Goal: Task Accomplishment & Management: Complete application form

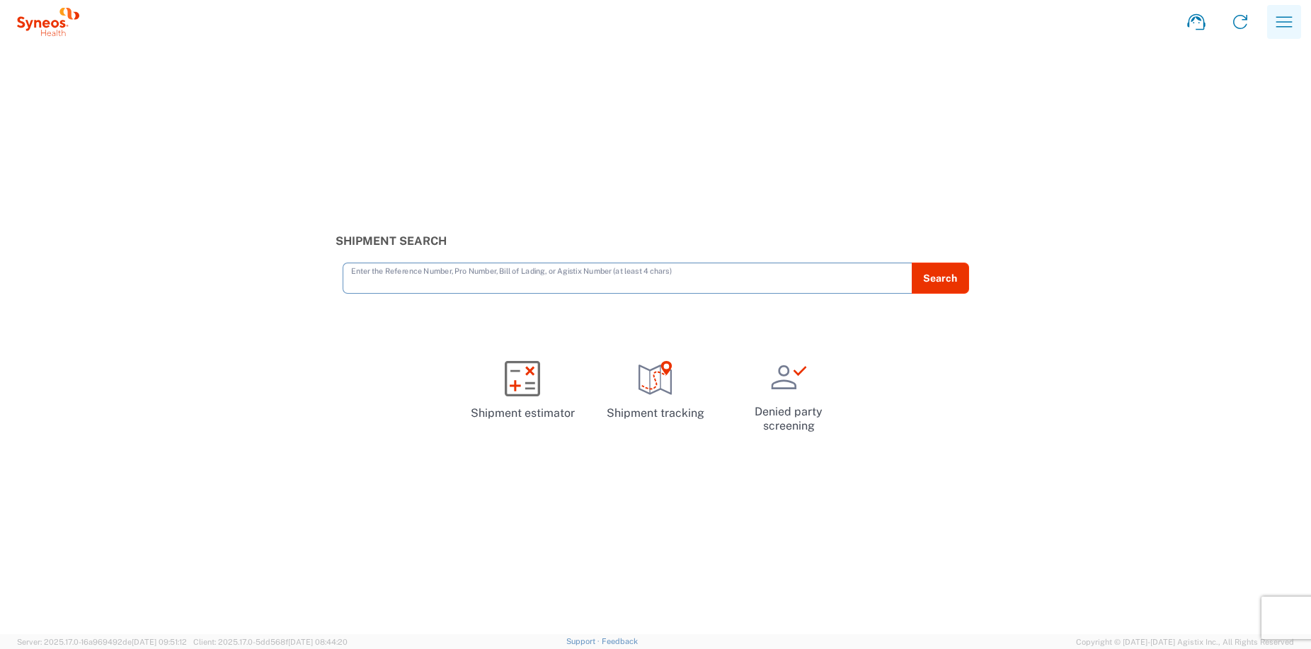
click at [1282, 24] on icon "button" at bounding box center [1283, 22] width 23 height 23
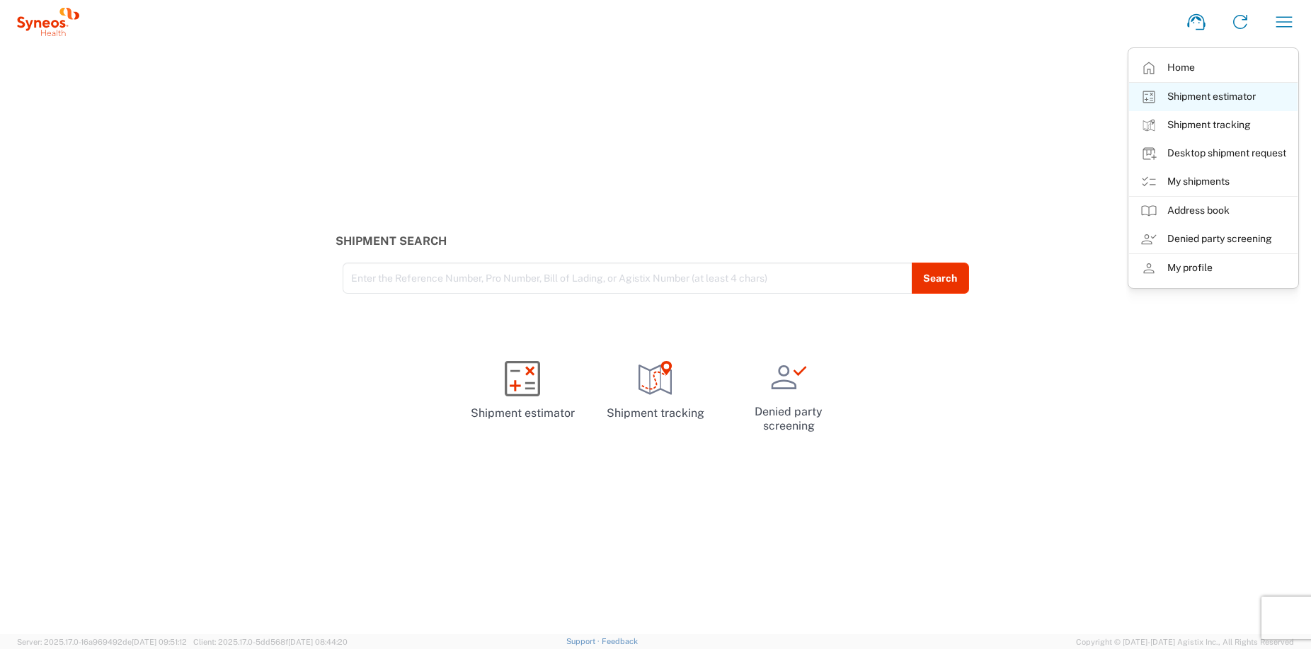
click at [1231, 91] on link "Shipment estimator" at bounding box center [1213, 97] width 168 height 28
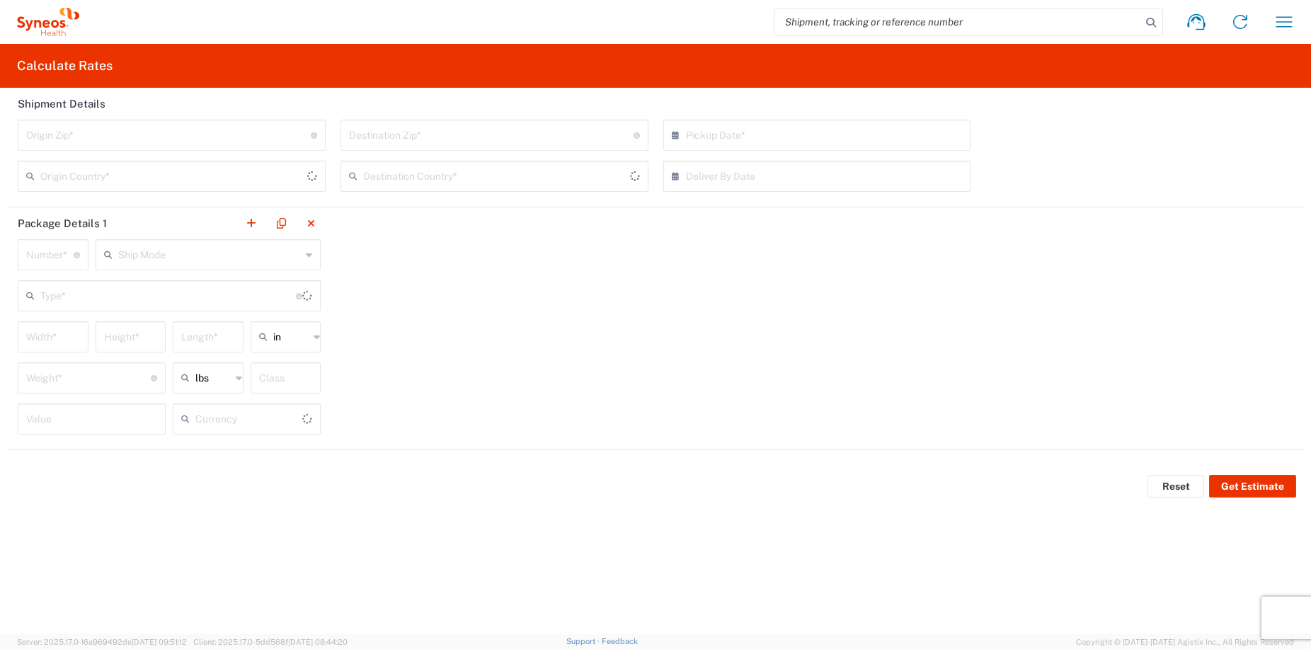
type input "US Dollar"
type input "[GEOGRAPHIC_DATA]"
click at [1285, 21] on icon "button" at bounding box center [1283, 22] width 23 height 23
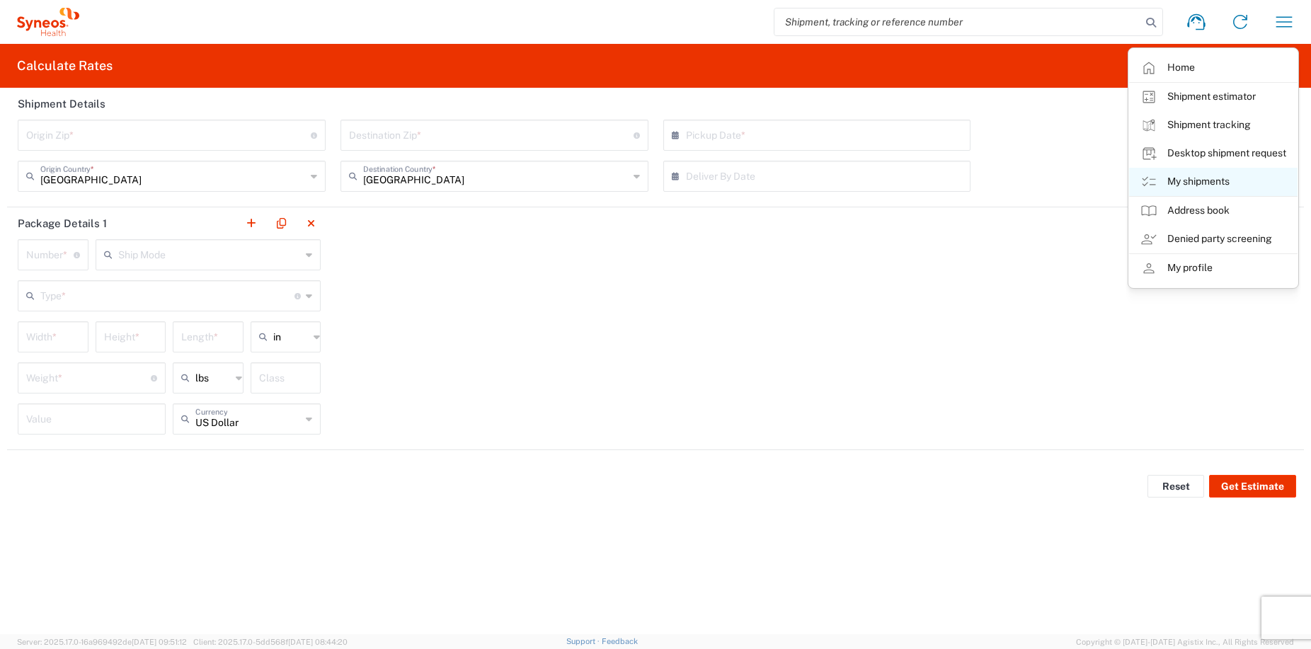
click at [1190, 178] on link "My shipments" at bounding box center [1213, 182] width 168 height 28
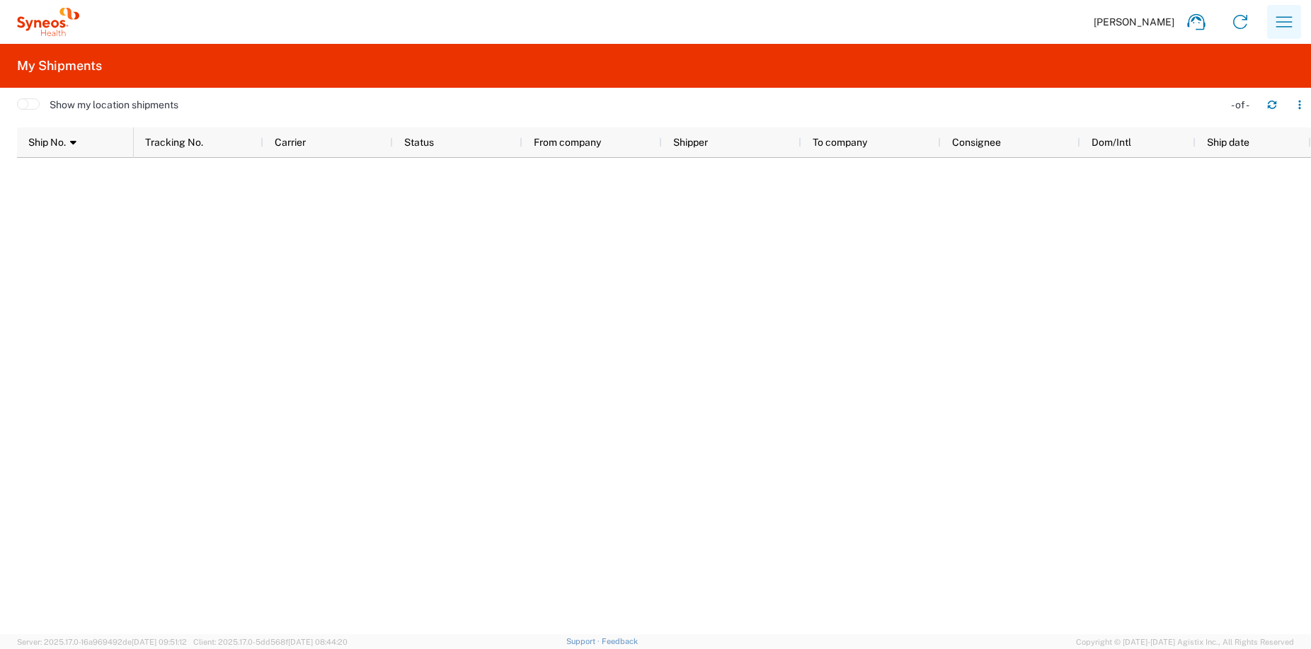
click at [1284, 18] on icon "button" at bounding box center [1283, 22] width 23 height 23
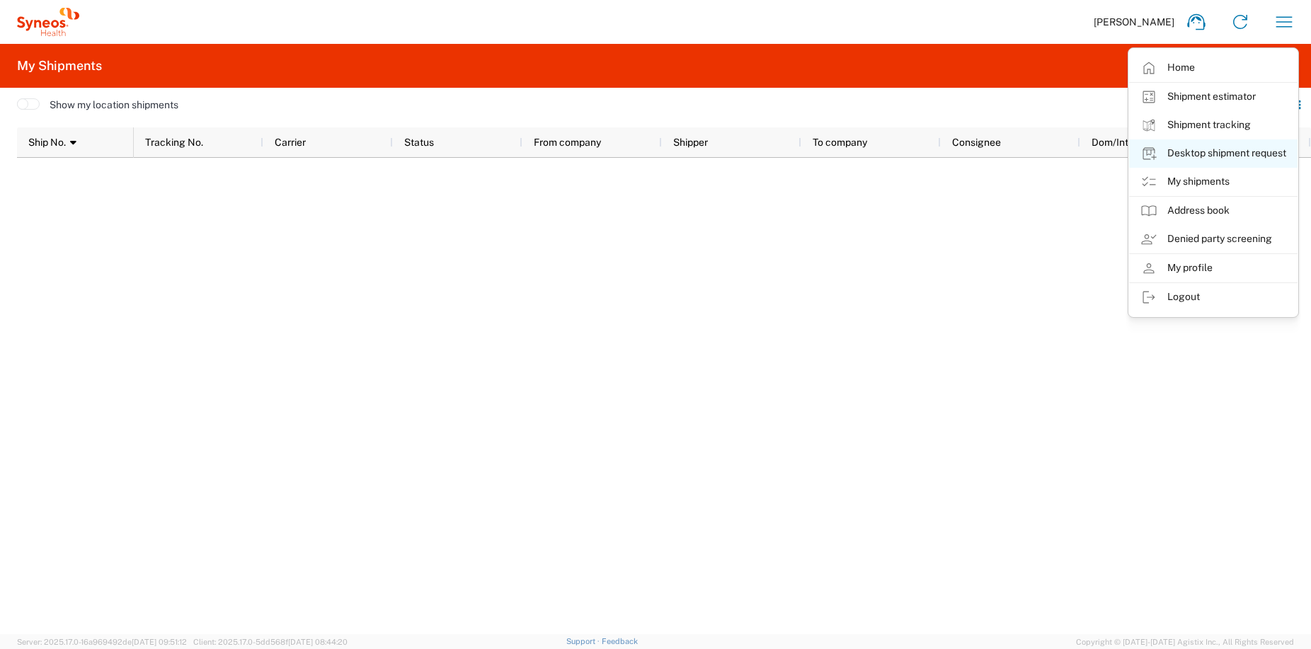
click at [1219, 149] on link "Desktop shipment request" at bounding box center [1213, 153] width 168 height 28
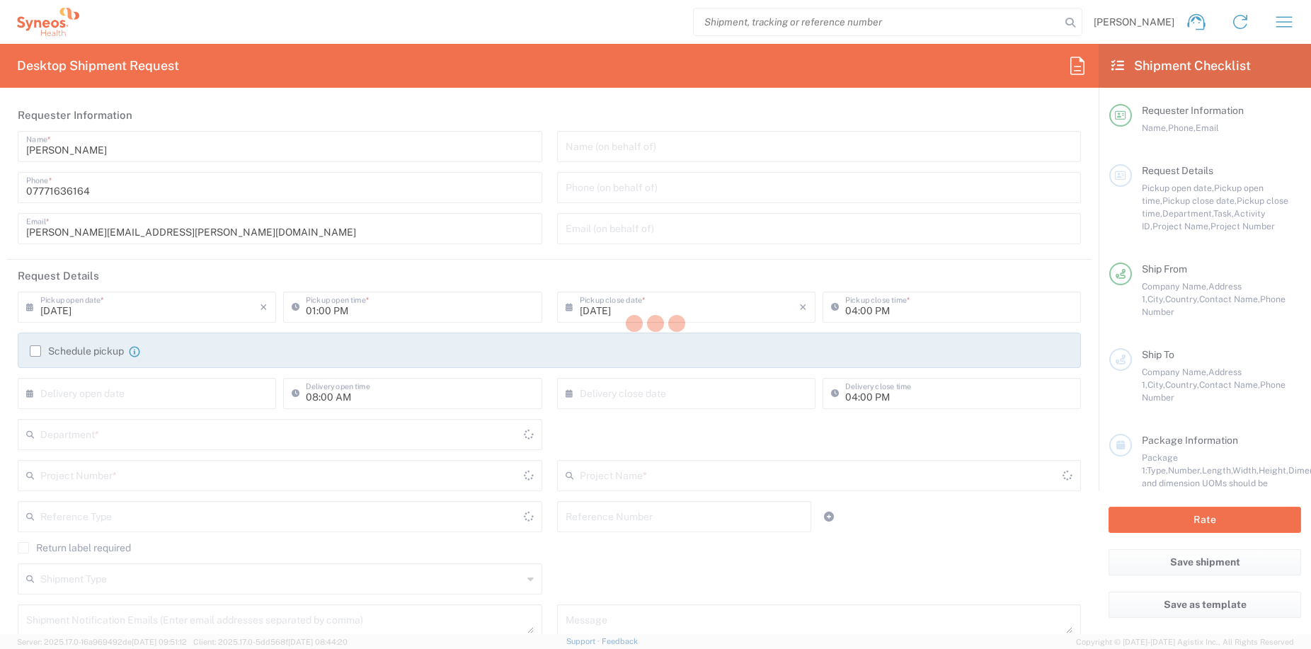
type input "8350"
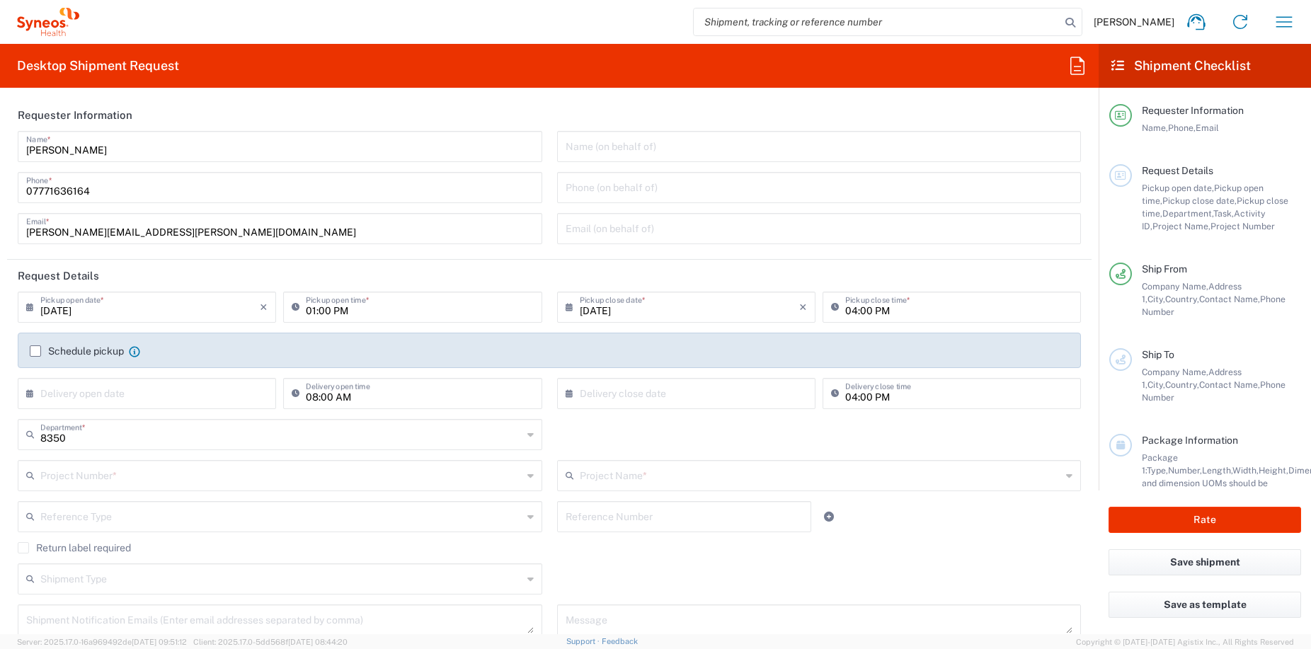
type input "[GEOGRAPHIC_DATA]"
type input "Syneos Health UK Limited"
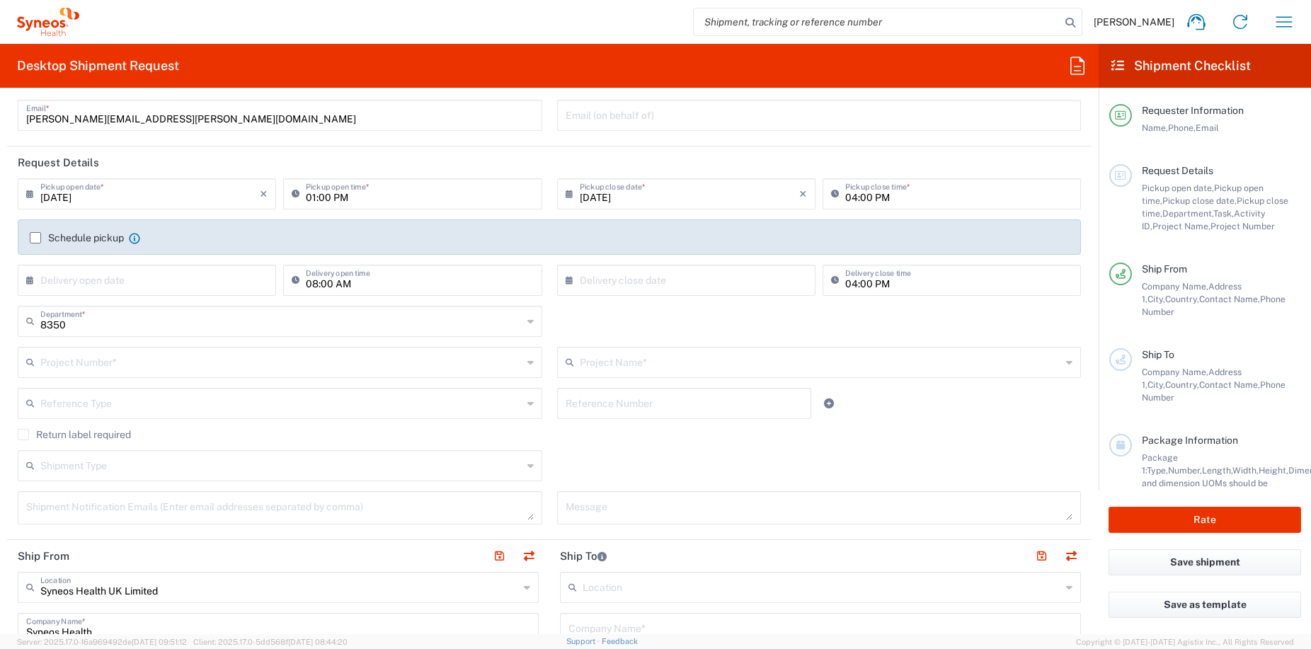
click at [609, 207] on div "[DATE] × Pickup close date *" at bounding box center [686, 193] width 258 height 31
click at [612, 193] on input "[DATE]" at bounding box center [689, 192] width 219 height 25
click at [682, 144] on agx-form-section "Requester Information [PERSON_NAME] Name * [PHONE_NUMBER] Phone * [PERSON_NAME]…" at bounding box center [549, 66] width 1084 height 161
click at [62, 280] on input "text" at bounding box center [149, 279] width 219 height 25
click at [129, 408] on span "19" at bounding box center [128, 408] width 21 height 20
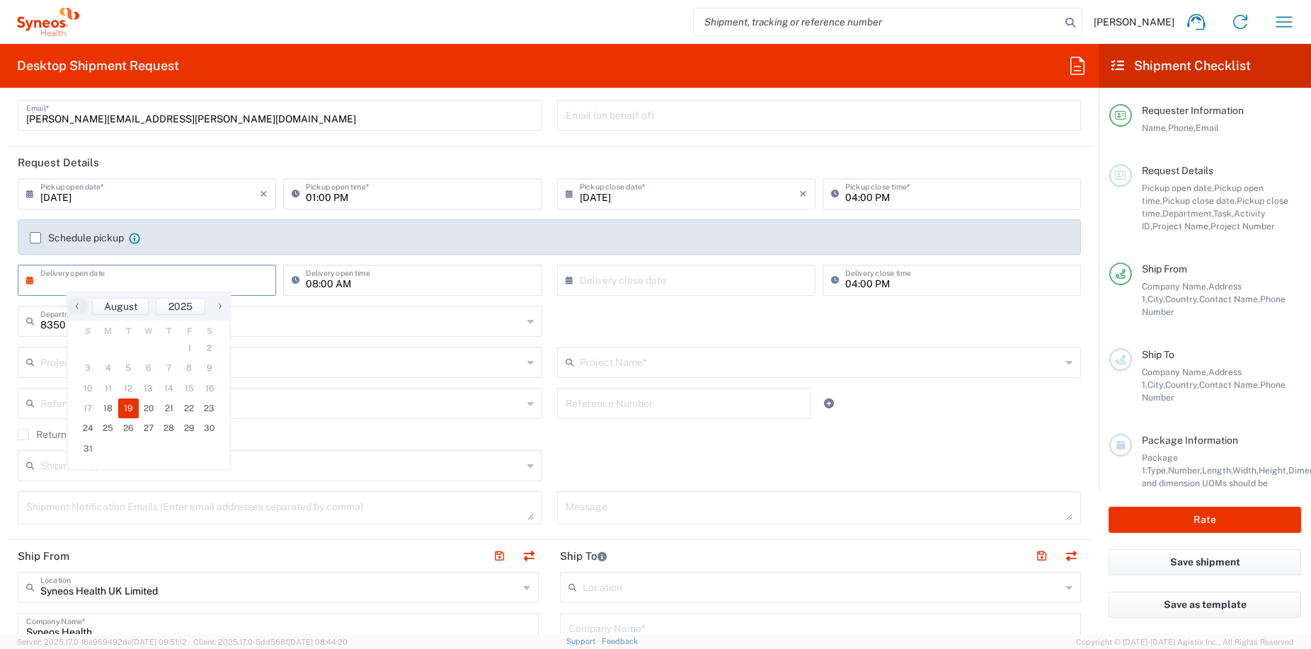
type input "[DATE]"
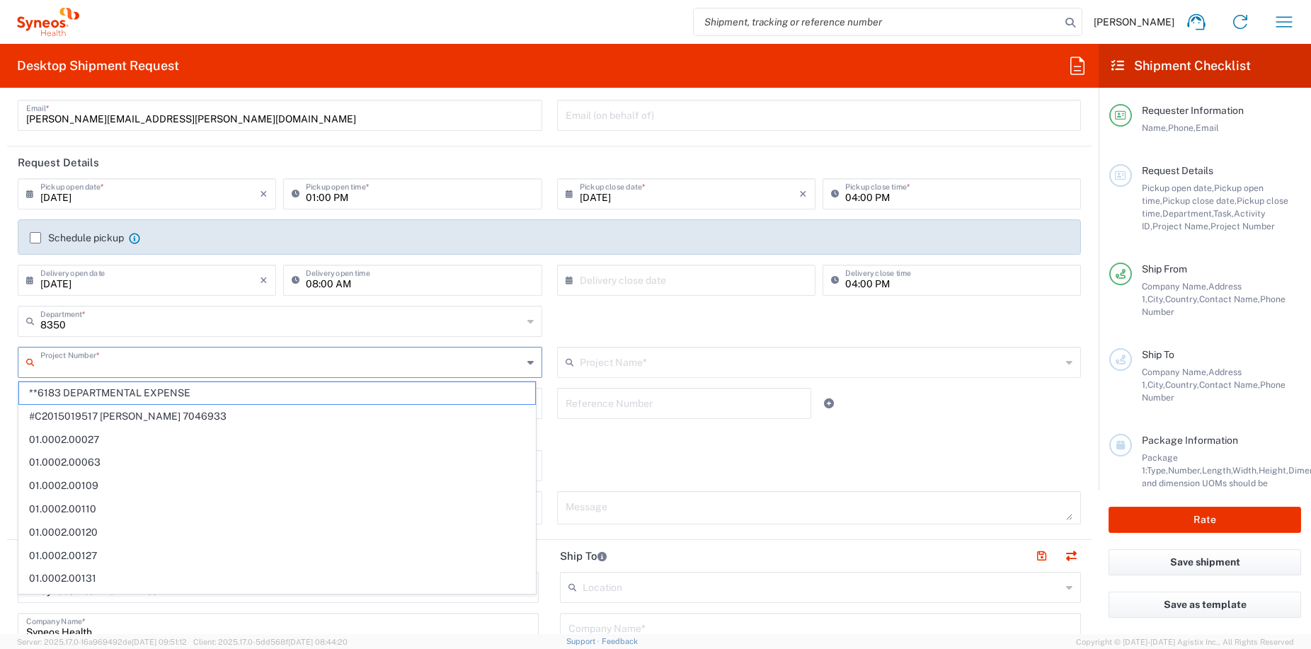
click at [79, 358] on input "text" at bounding box center [281, 361] width 482 height 25
type input "depart"
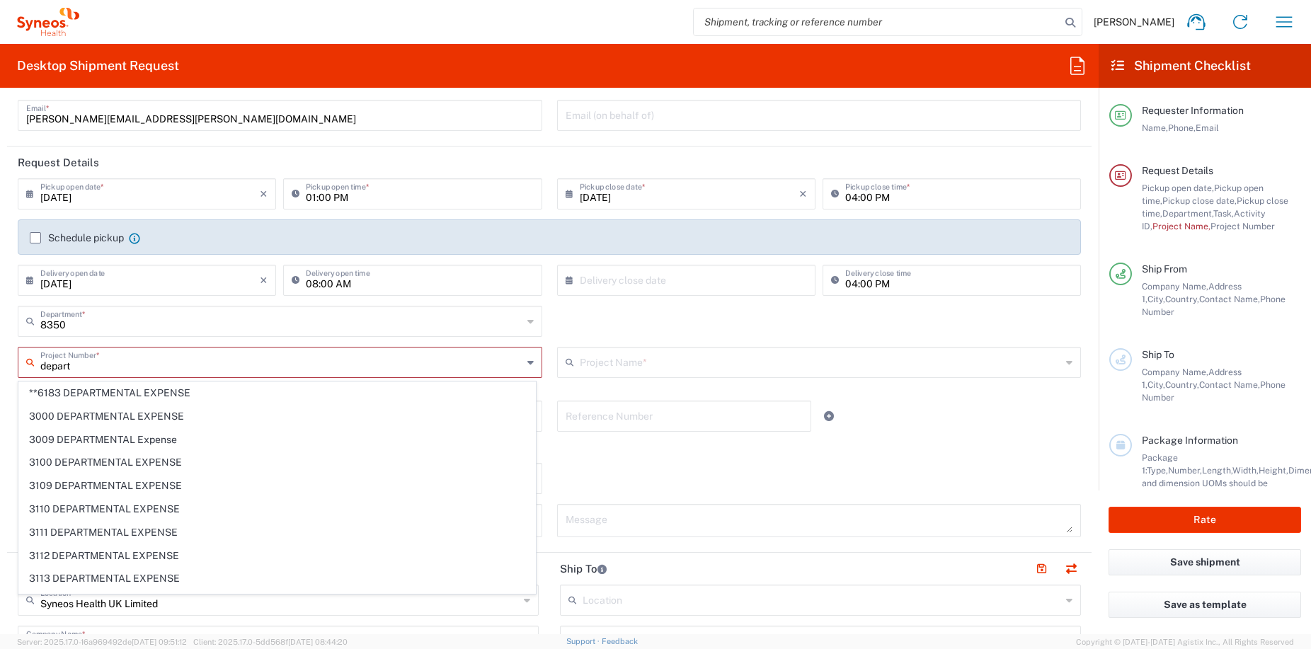
drag, startPoint x: 87, startPoint y: 369, endPoint x: -4, endPoint y: 357, distance: 92.2
click at [0, 357] on html "[PERSON_NAME] Home Shipment estimator Shipment tracking Desktop shipment reques…" at bounding box center [655, 324] width 1311 height 649
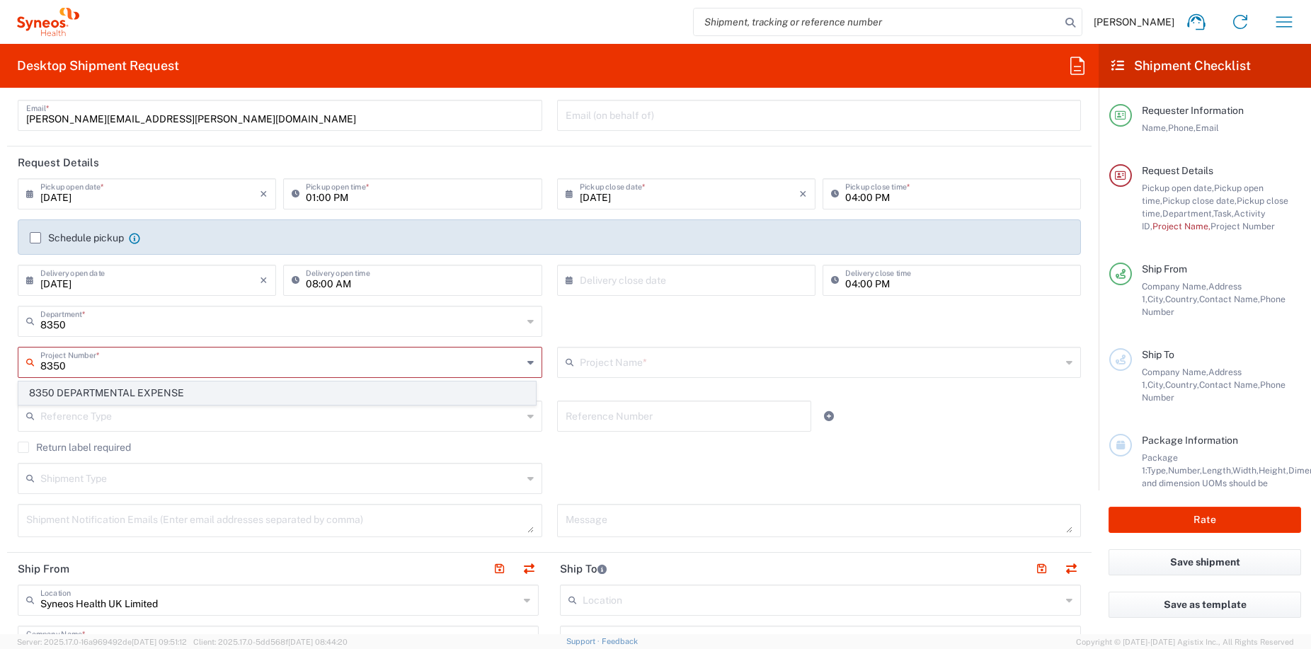
click at [84, 396] on span "8350 DEPARTMENTAL EXPENSE" at bounding box center [277, 393] width 516 height 22
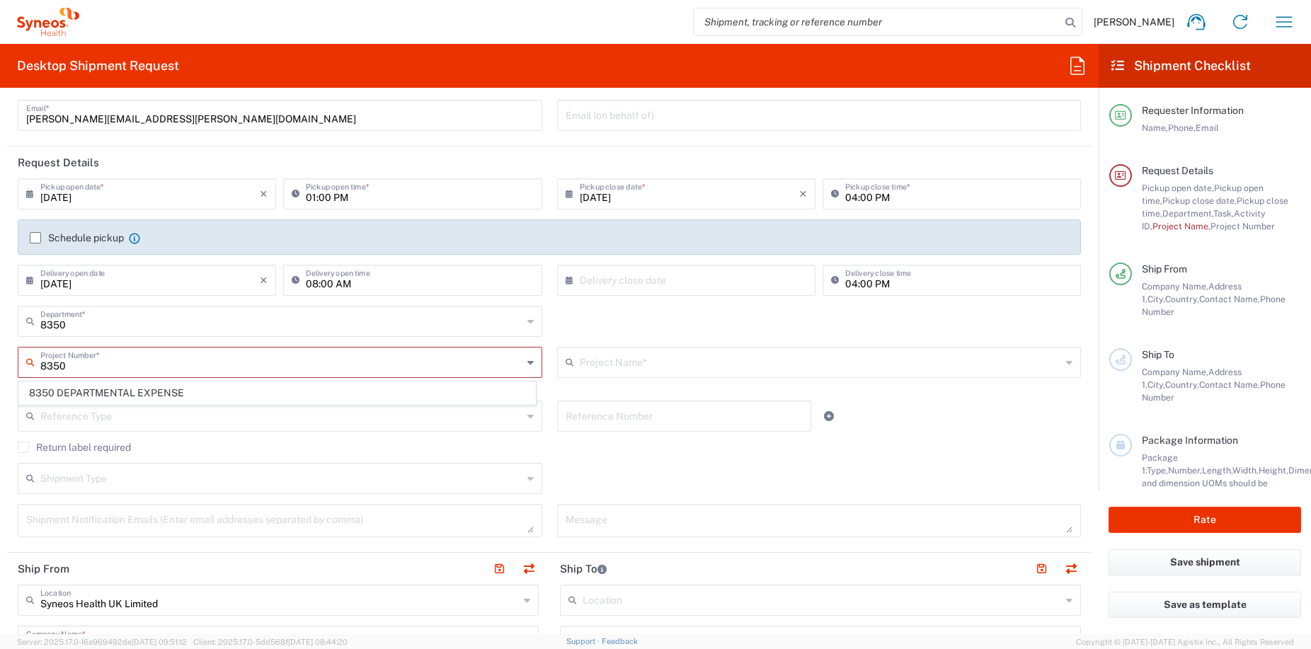
type input "8350 DEPARTMENTAL EXPENSE"
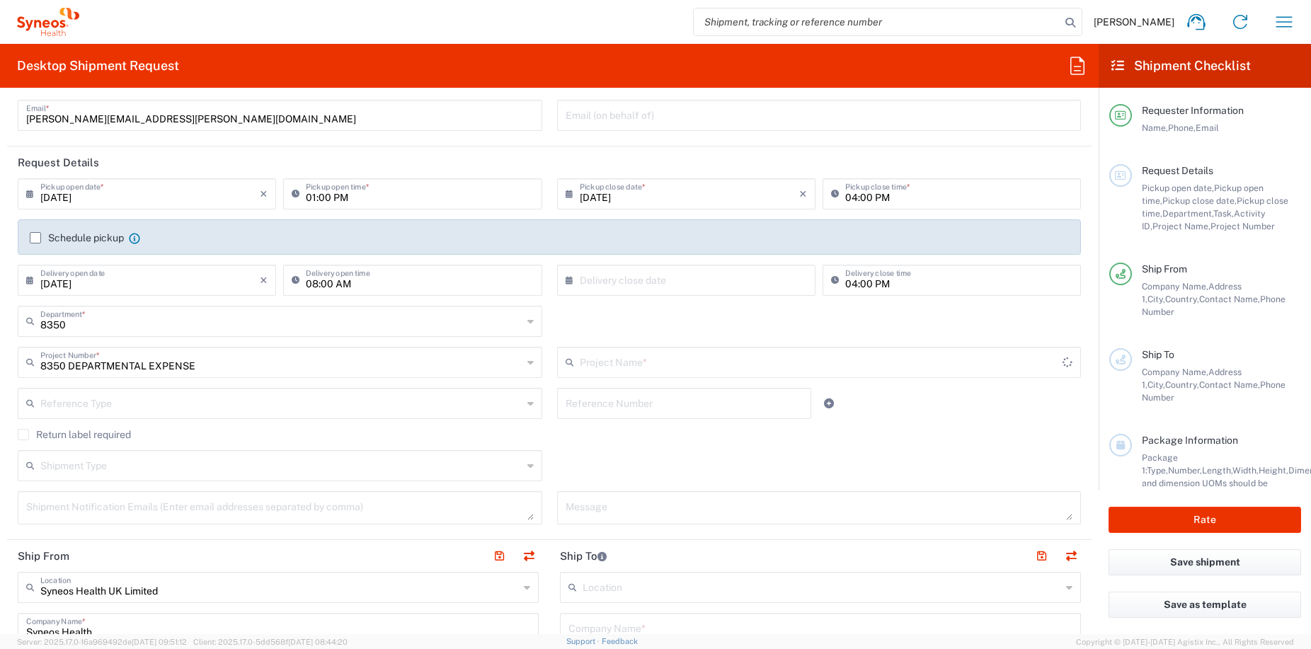
type input "8350 DEPARTMENTAL EXPENSE"
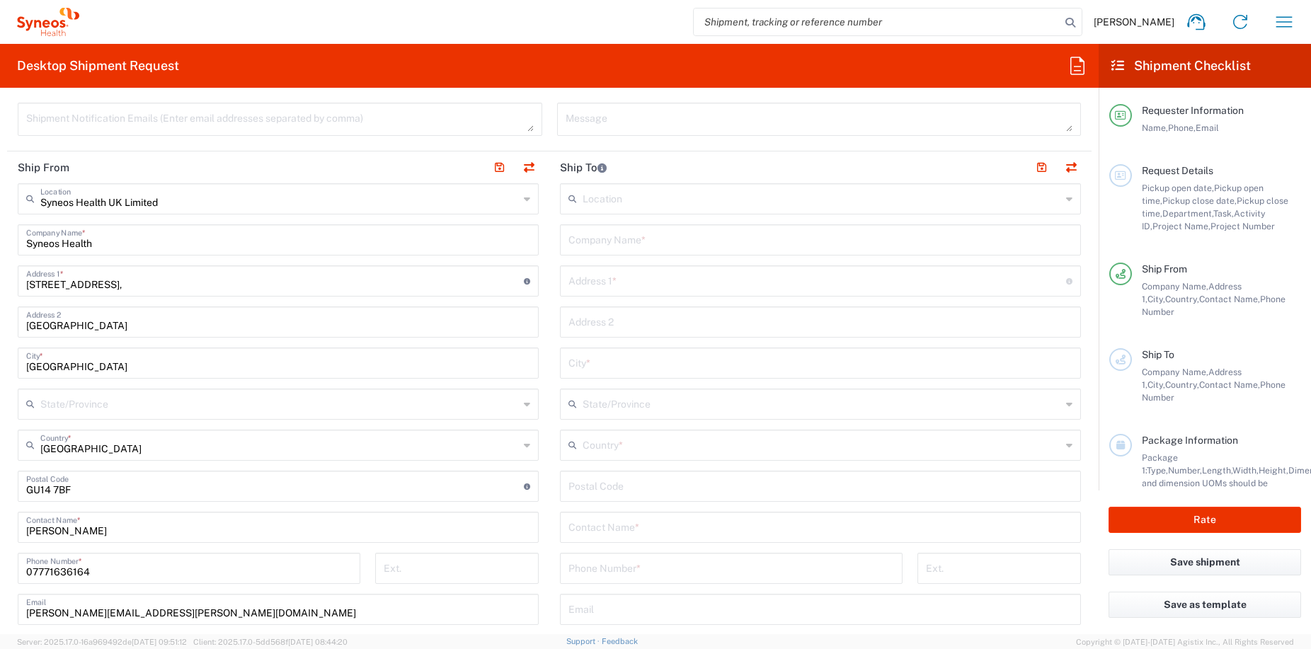
scroll to position [442, 0]
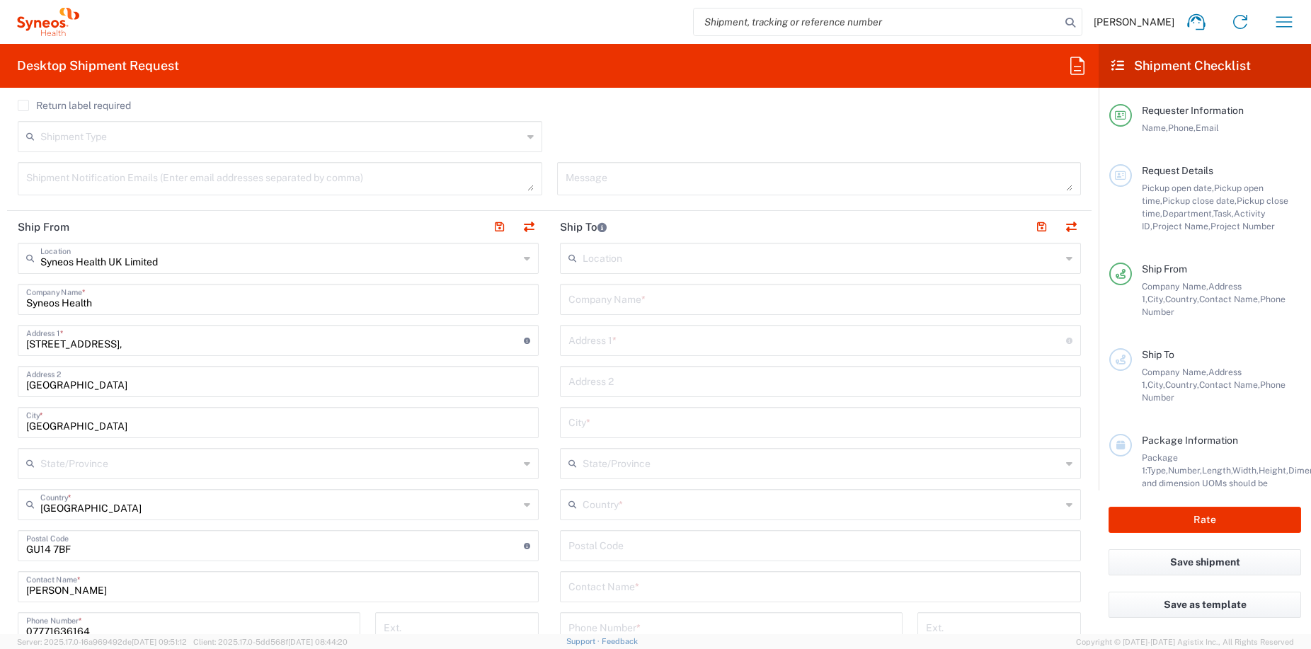
click at [597, 301] on input "text" at bounding box center [820, 298] width 504 height 25
type input "[PERSON_NAME]"
click at [593, 343] on input "text" at bounding box center [817, 339] width 498 height 25
paste input "[STREET_ADDRESS][PERSON_NAME]"
type input "[STREET_ADDRESS][PERSON_NAME]"
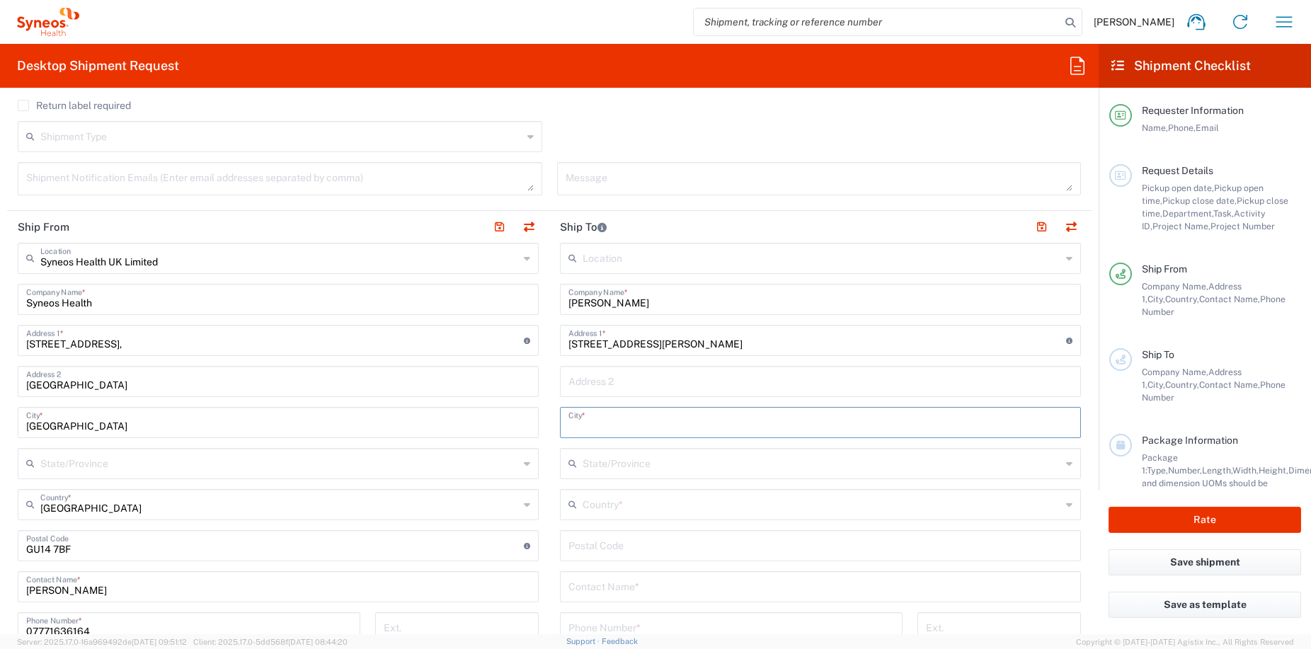
click at [614, 421] on input "text" at bounding box center [820, 421] width 504 height 25
click at [590, 377] on input "text" at bounding box center [820, 380] width 504 height 25
paste input "Wilmslow"
type input "Wilmslow"
click at [591, 422] on input "text" at bounding box center [820, 421] width 504 height 25
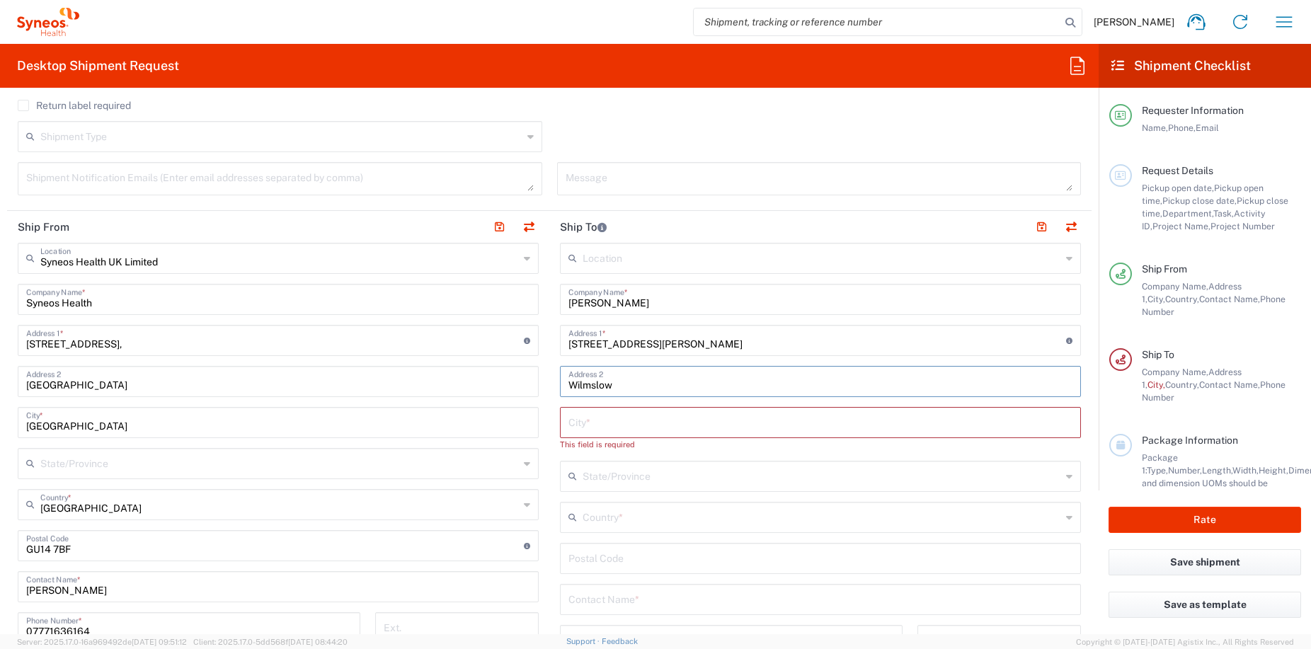
click at [591, 422] on input "text" at bounding box center [820, 421] width 504 height 25
paste input "[GEOGRAPHIC_DATA]"
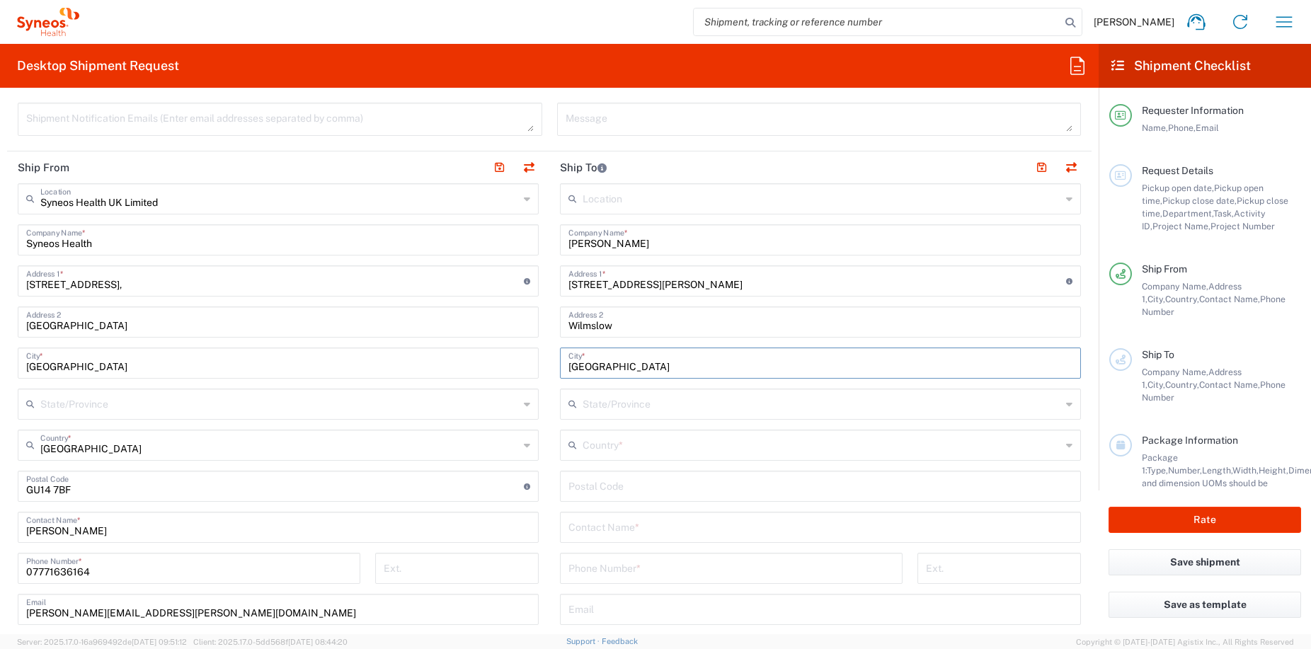
scroll to position [720, 0]
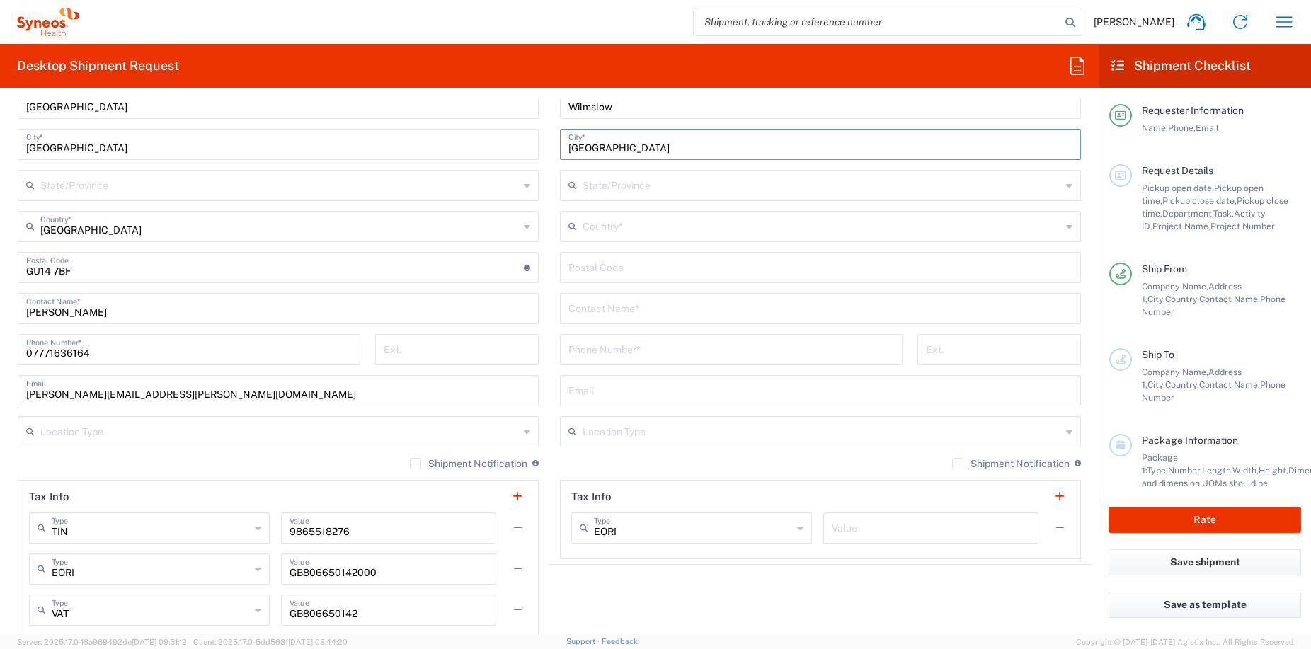
type input "[GEOGRAPHIC_DATA]"
click at [615, 269] on input "undefined" at bounding box center [820, 266] width 504 height 25
paste input "SK9 2ES"
type input "SK9 2ES"
click at [1079, 258] on main "Location [PERSON_NAME] LLC-[GEOGRAPHIC_DATA] [GEOGRAPHIC_DATA] [GEOGRAPHIC_DATA…" at bounding box center [820, 262] width 542 height 594
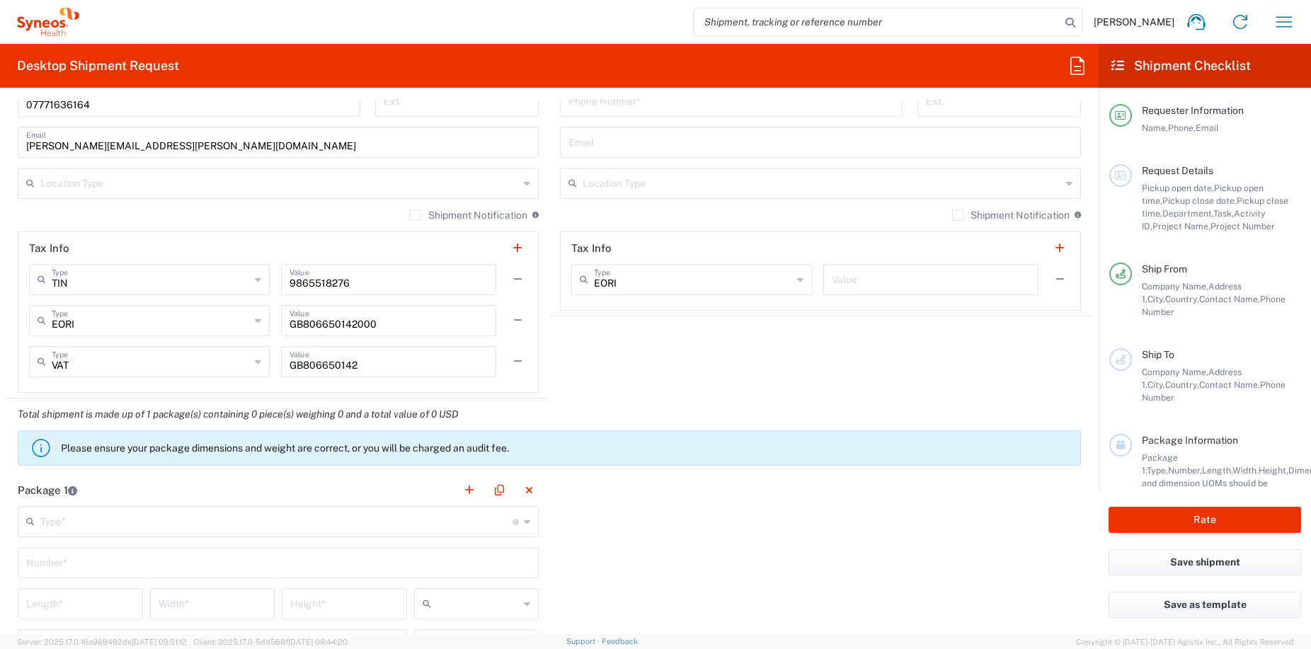
scroll to position [1062, 0]
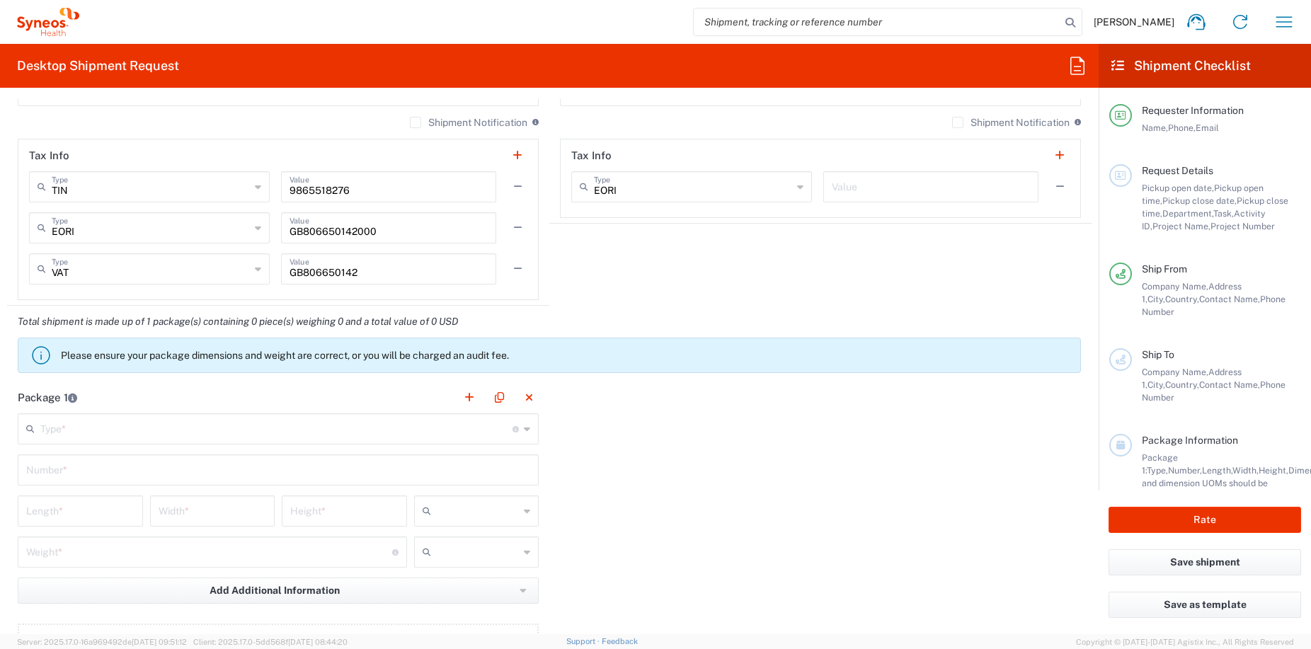
click at [105, 435] on input "text" at bounding box center [276, 427] width 472 height 25
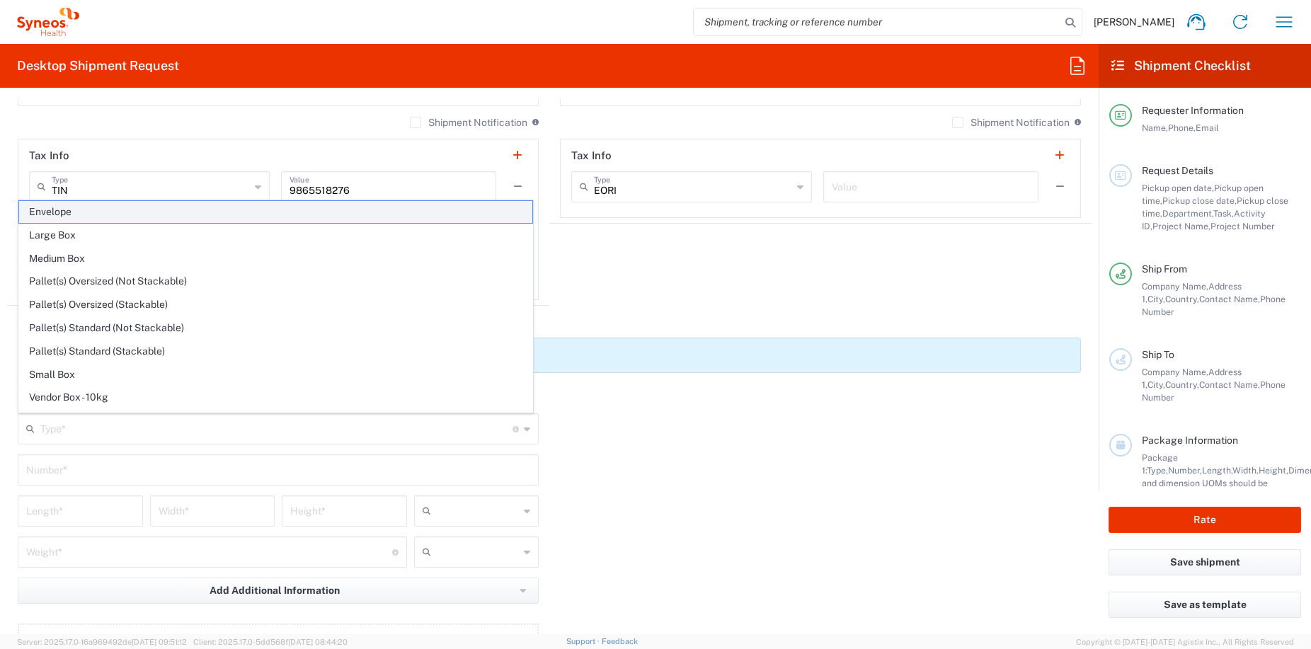
click at [90, 212] on span "Envelope" at bounding box center [275, 212] width 513 height 22
type input "Envelope"
type input "1"
type input "9.5"
type input "12.5"
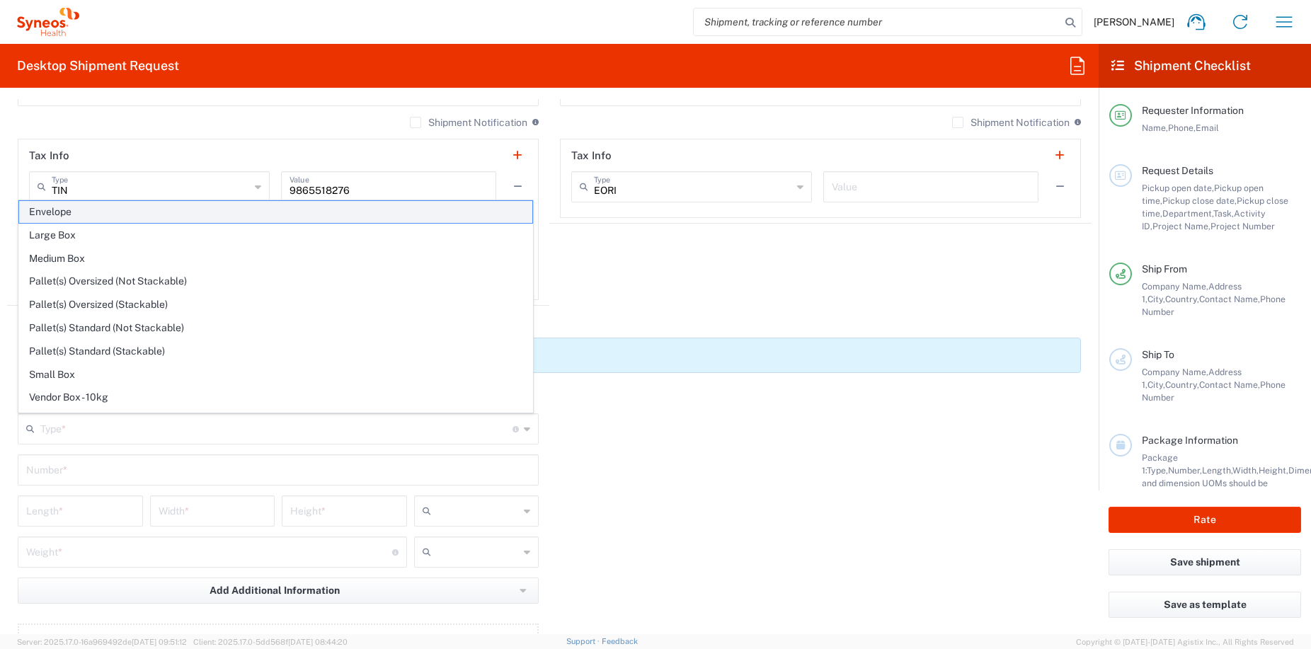
type input "0.25"
type input "in"
type input "0.45"
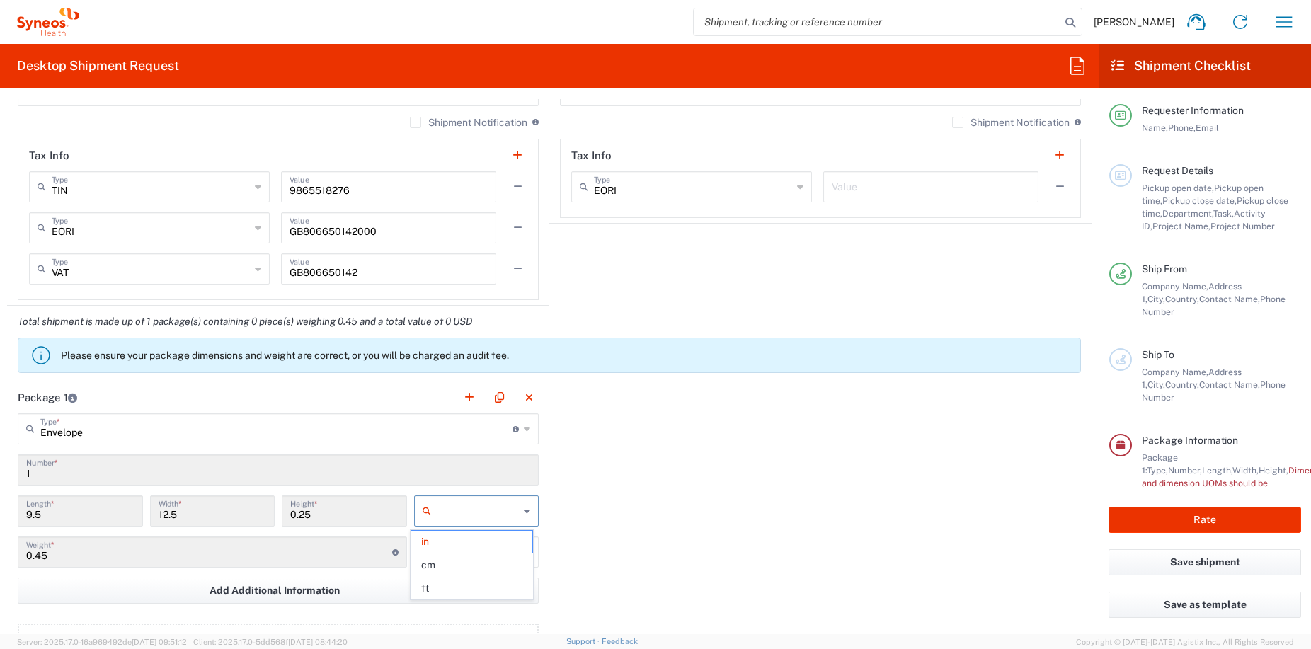
click at [478, 507] on input "text" at bounding box center [478, 511] width 83 height 23
click at [468, 568] on span "cm" at bounding box center [471, 565] width 121 height 22
type input "24.13"
type input "31.75"
type input "0.64"
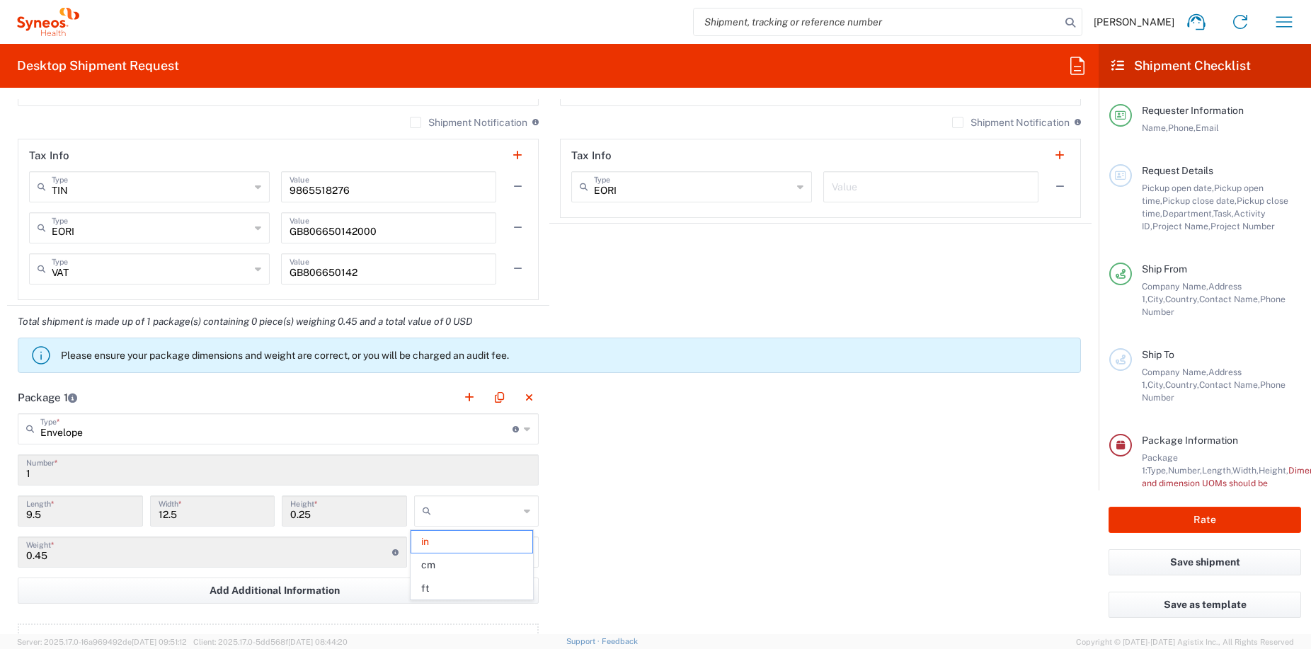
type input "cm"
click at [660, 508] on div "Package 1 Envelope Type * Material used to package goods Envelope Large Box Med…" at bounding box center [549, 536] width 1084 height 311
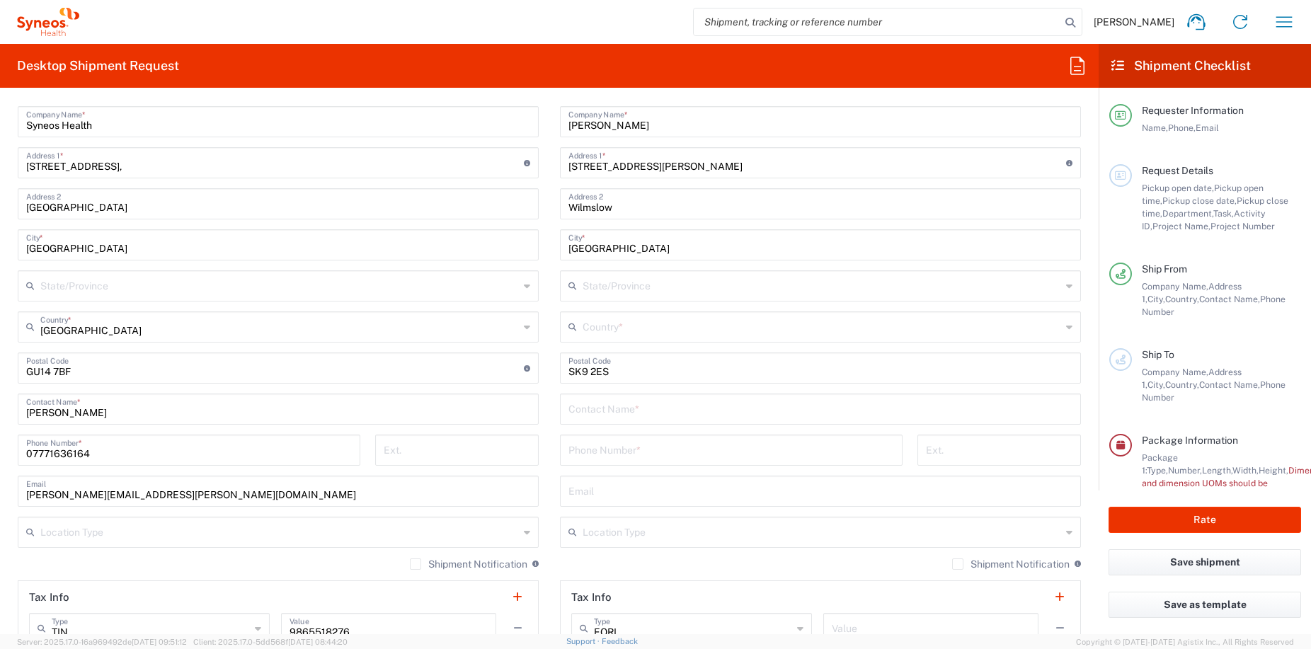
scroll to position [666, 0]
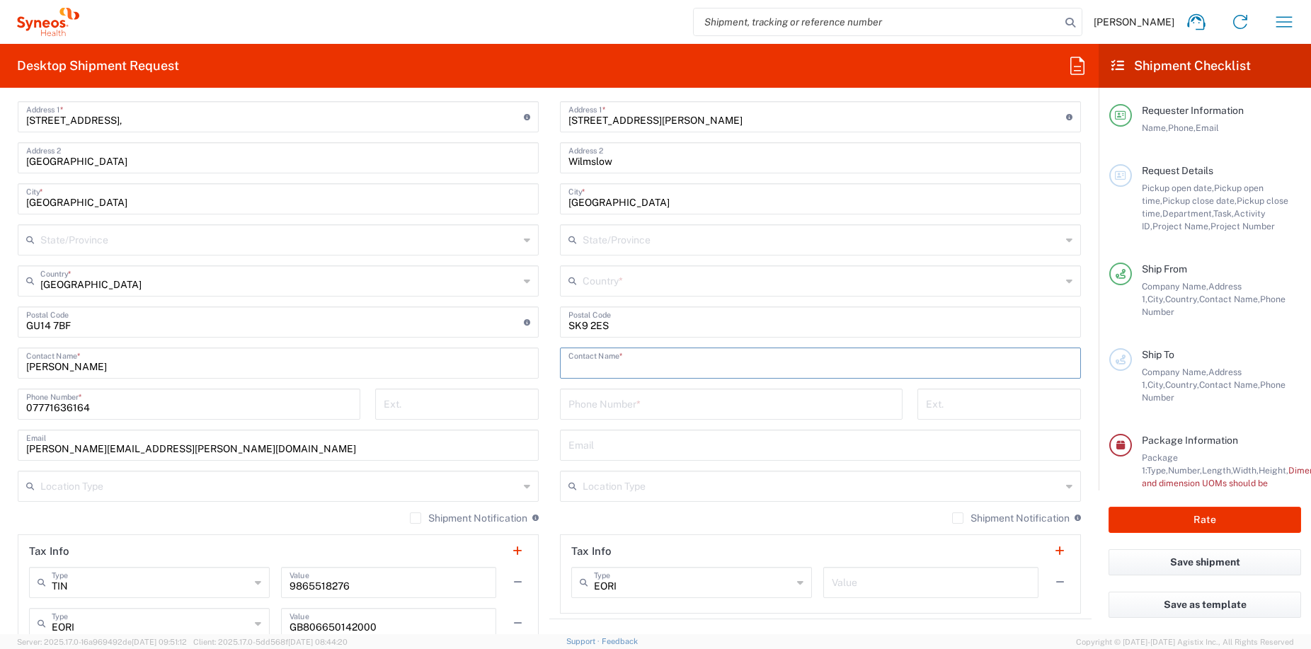
click at [600, 361] on input "text" at bounding box center [820, 362] width 504 height 25
click at [597, 369] on input "[PERSON_NAME]" at bounding box center [820, 362] width 504 height 25
type input "[PERSON_NAME]"
click at [621, 404] on input "tel" at bounding box center [731, 403] width 326 height 25
type input "07771636164"
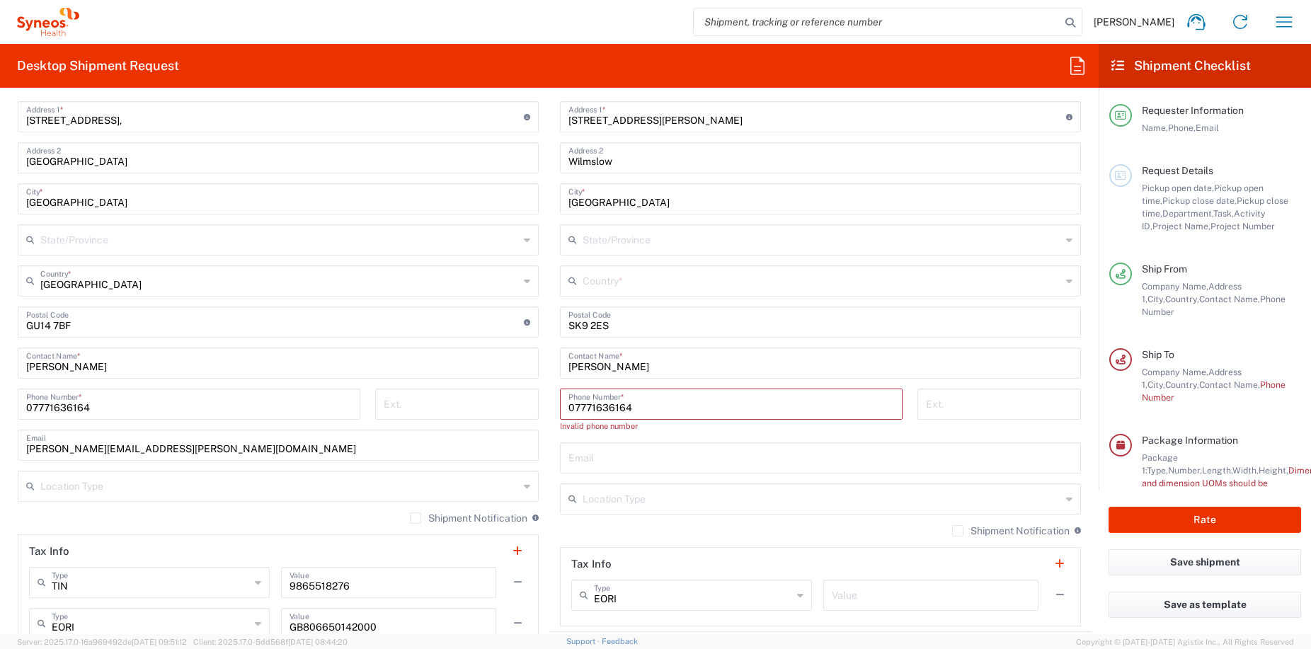
type input "Default"
type input "[GEOGRAPHIC_DATA]"
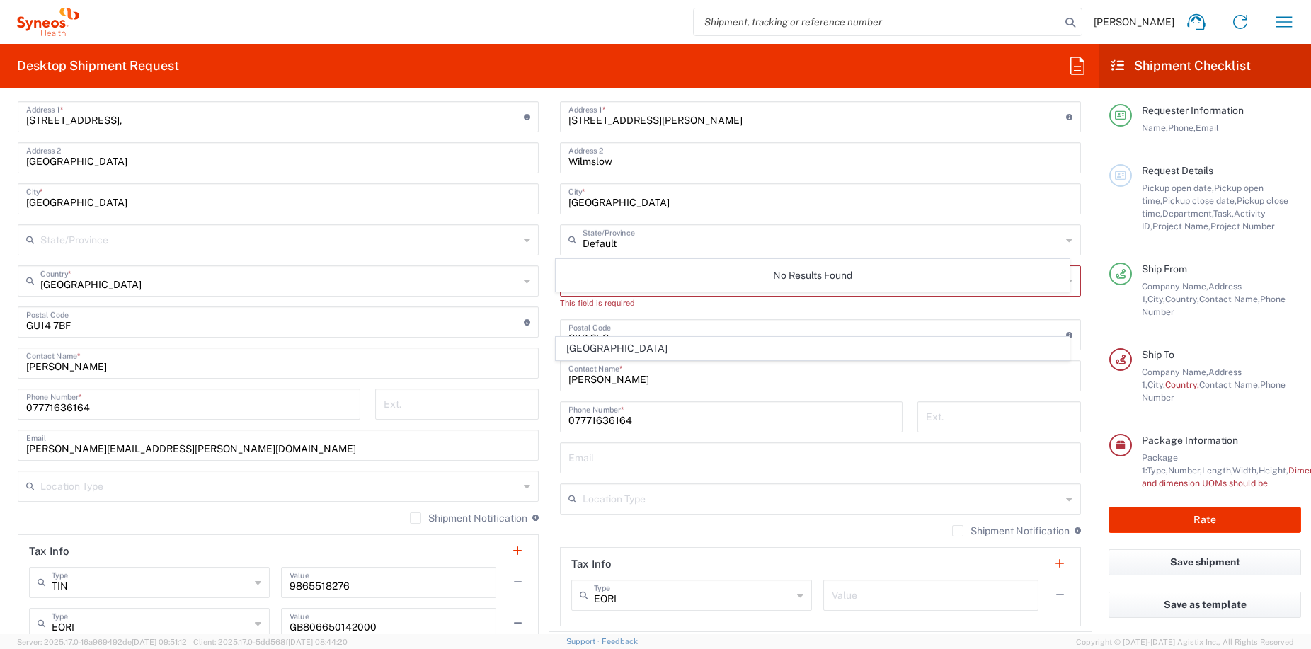
click at [1081, 312] on form "Requester Information [PERSON_NAME] Name * [PHONE_NUMBER] Phone * [PERSON_NAME]…" at bounding box center [549, 366] width 1098 height 535
click at [632, 282] on input "text" at bounding box center [821, 280] width 478 height 25
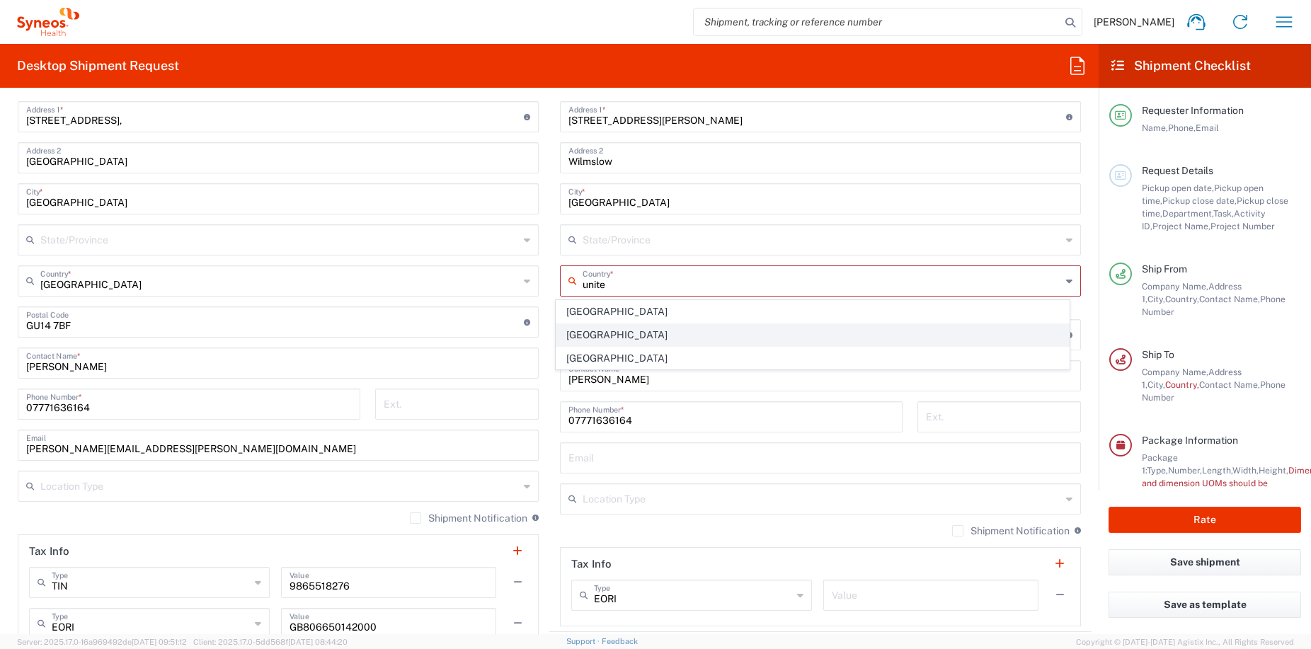
click at [602, 335] on span "[GEOGRAPHIC_DATA]" at bounding box center [812, 335] width 513 height 22
type input "[GEOGRAPHIC_DATA]"
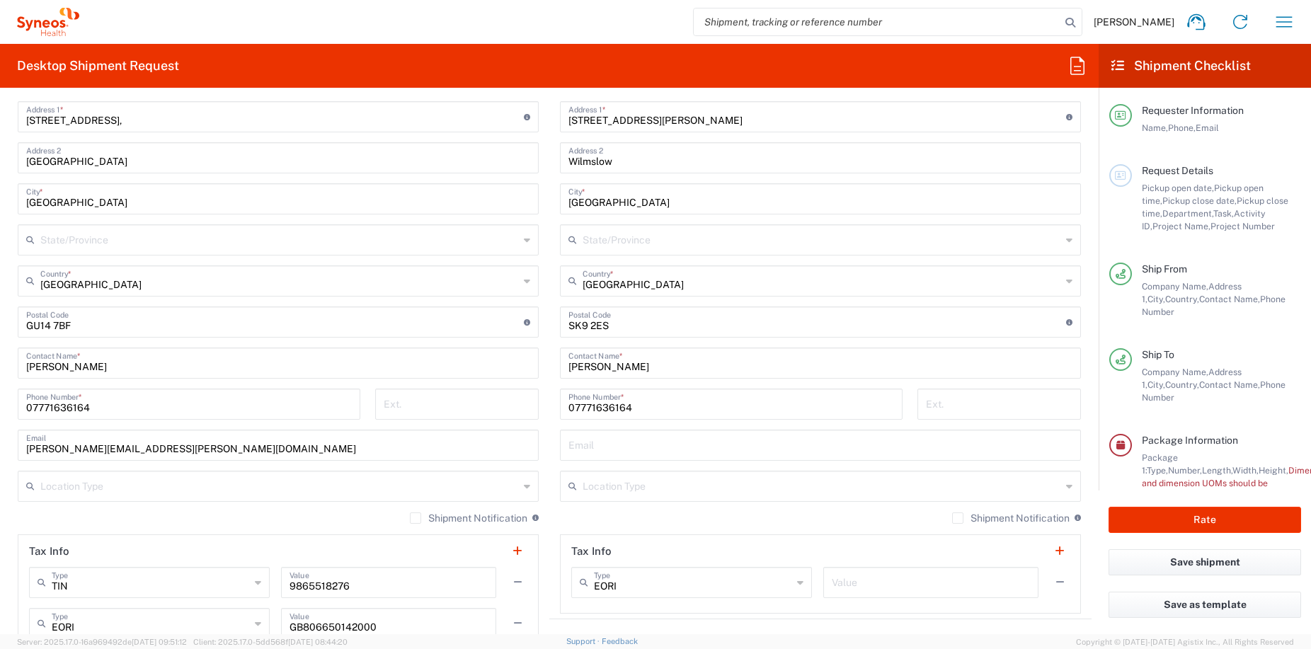
click at [1083, 324] on form "Requester Information [PERSON_NAME] Name * [PHONE_NUMBER] Phone * [PERSON_NAME]…" at bounding box center [549, 366] width 1098 height 535
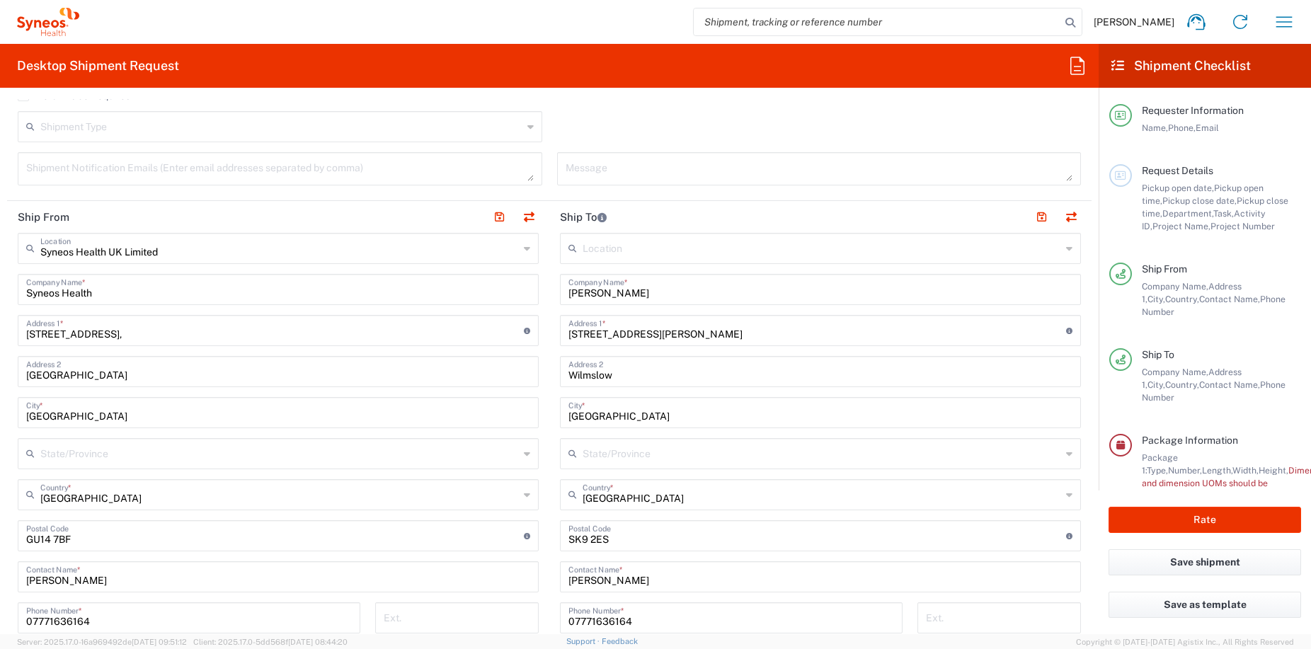
scroll to position [466, 0]
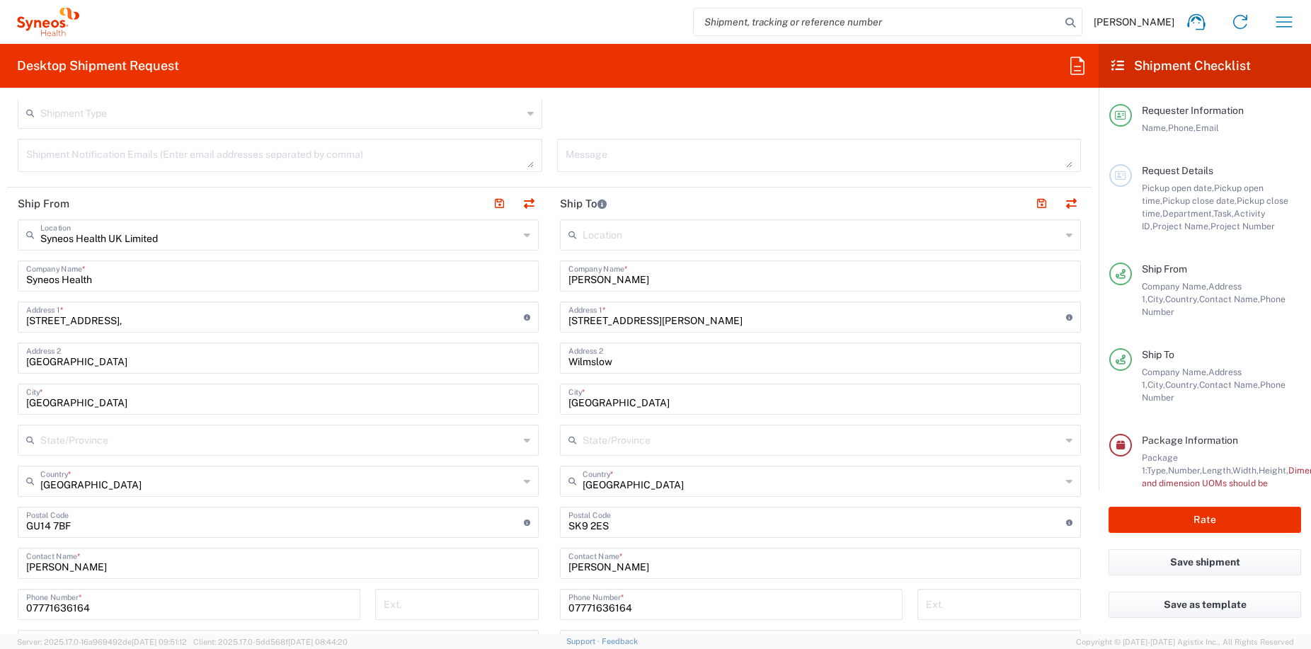
click at [1066, 444] on icon at bounding box center [1069, 440] width 6 height 23
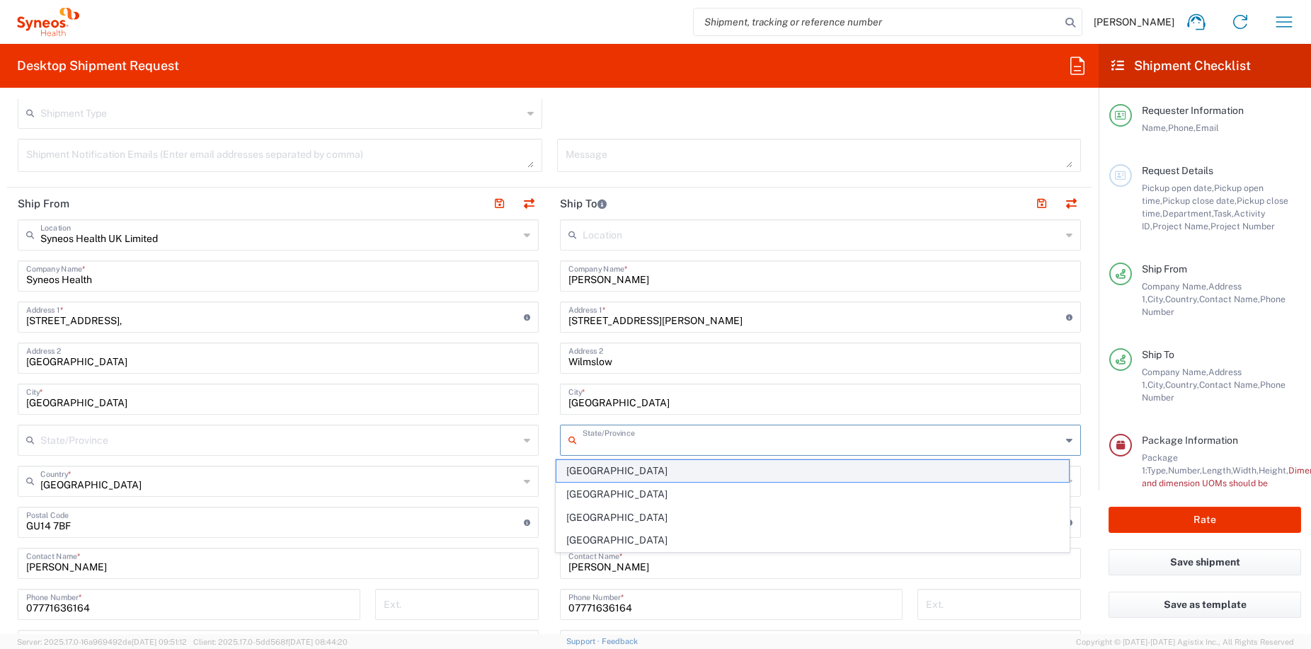
click at [730, 475] on span "[GEOGRAPHIC_DATA]" at bounding box center [812, 471] width 513 height 22
type input "[GEOGRAPHIC_DATA]"
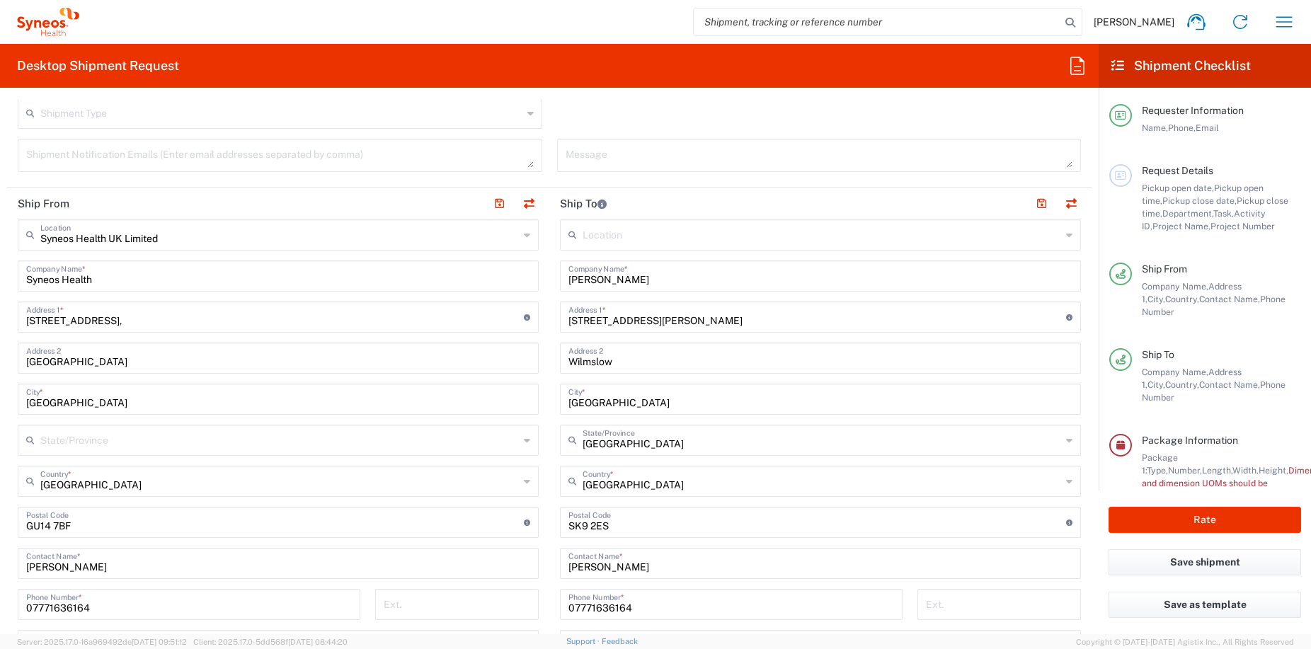
click at [1083, 439] on form "Requester Information [PERSON_NAME] Name * [PHONE_NUMBER] Phone * [PERSON_NAME]…" at bounding box center [549, 366] width 1098 height 535
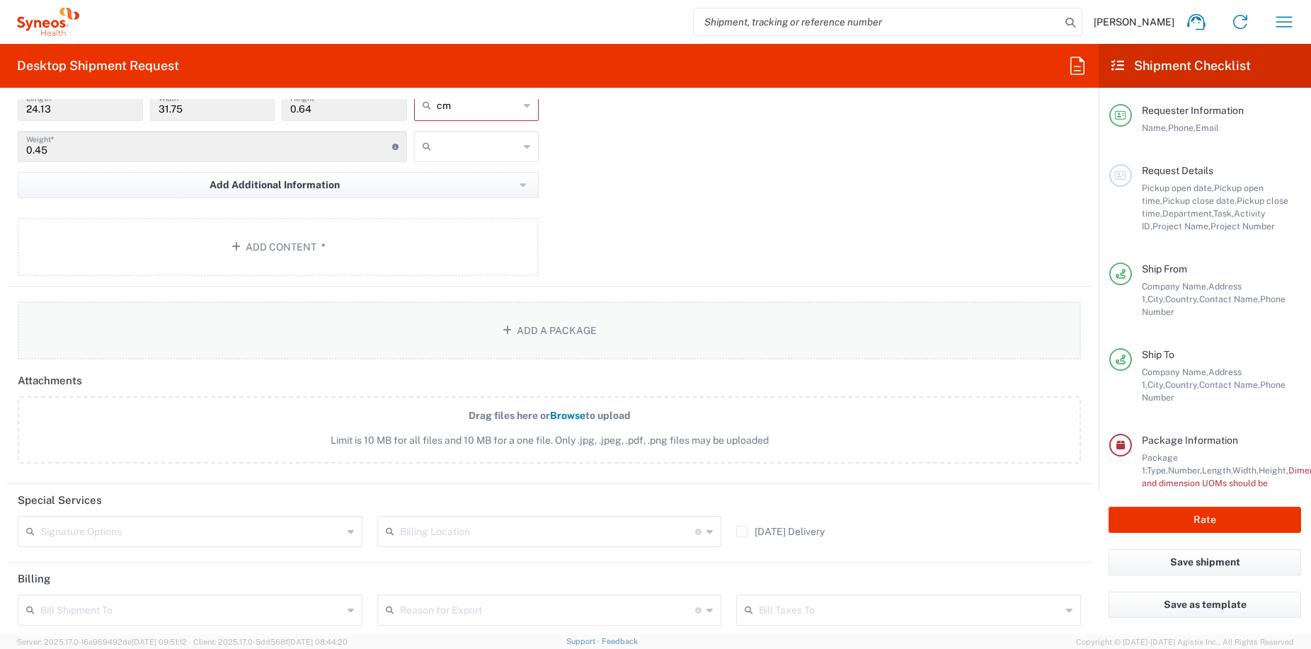
scroll to position [1186, 0]
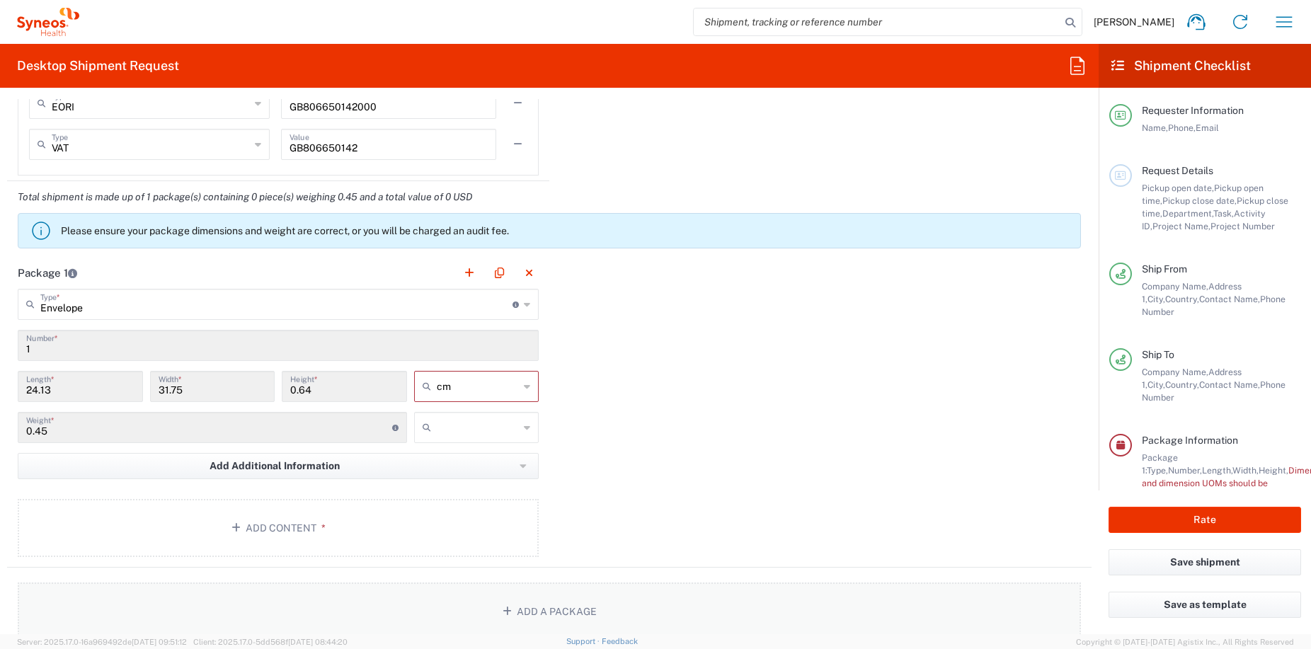
click at [502, 607] on icon "button" at bounding box center [509, 611] width 14 height 10
click at [1061, 272] on button "button" at bounding box center [1071, 273] width 20 height 20
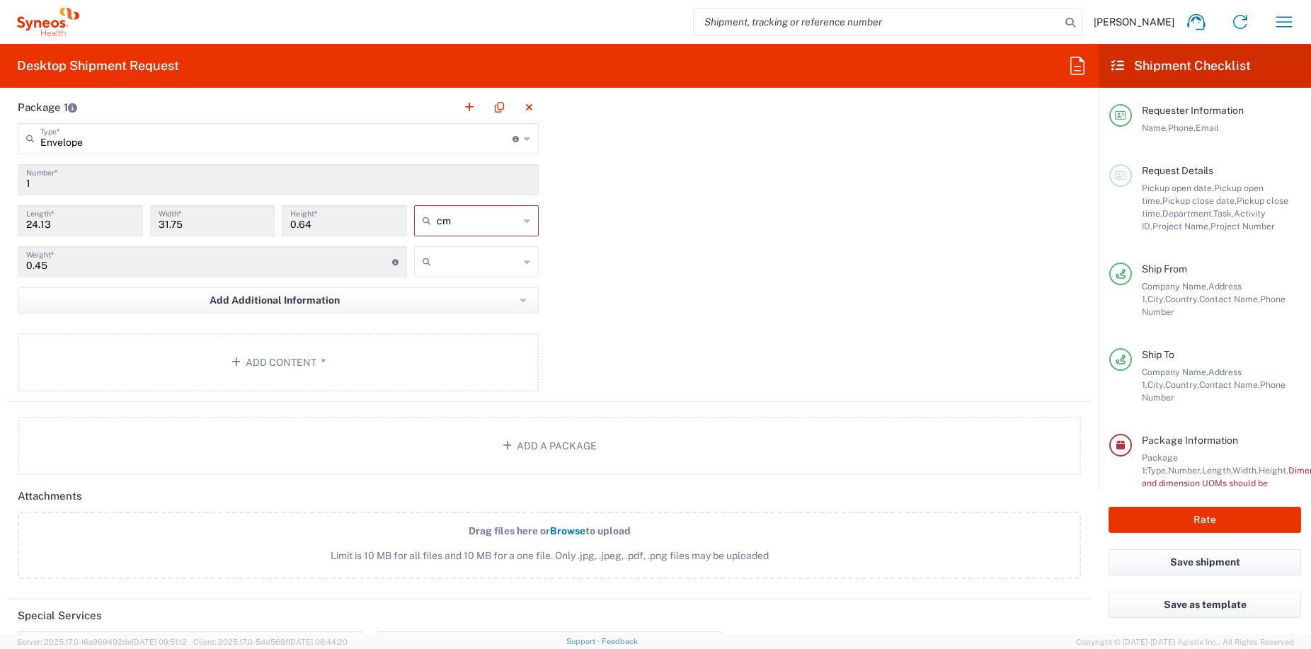
scroll to position [1606, 0]
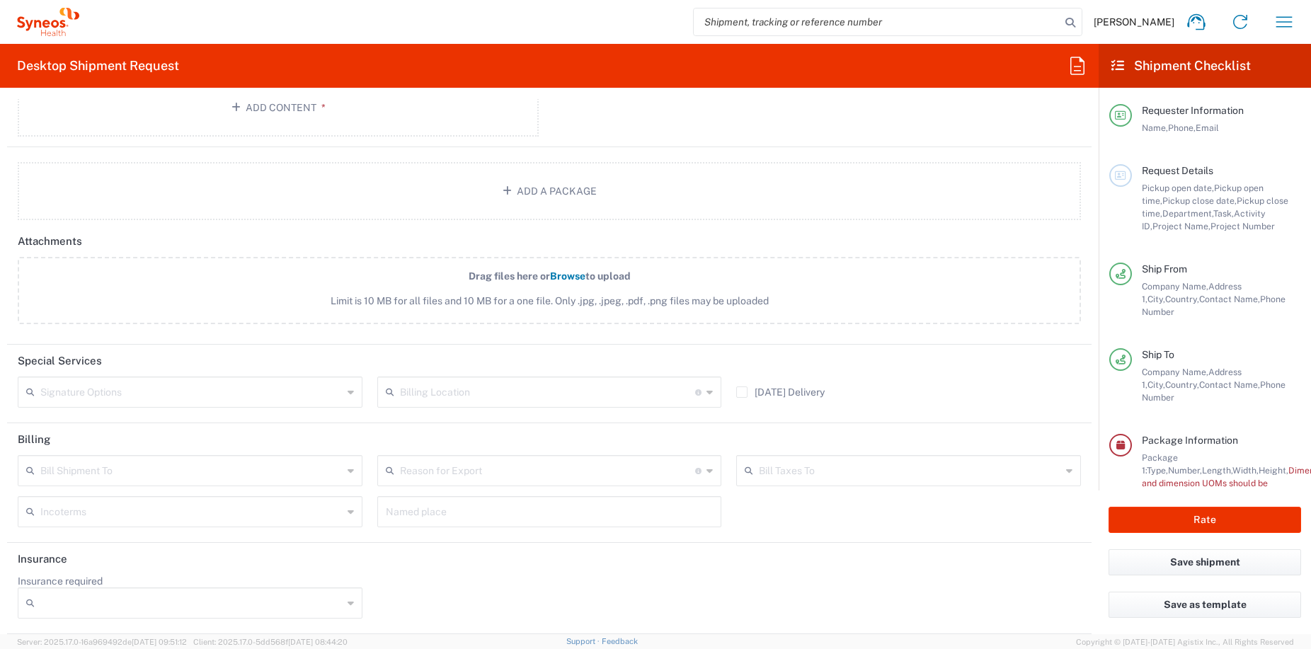
click at [347, 388] on icon at bounding box center [350, 392] width 6 height 23
click at [431, 350] on header "Special Services" at bounding box center [549, 361] width 1084 height 32
click at [238, 393] on input "text" at bounding box center [191, 391] width 302 height 25
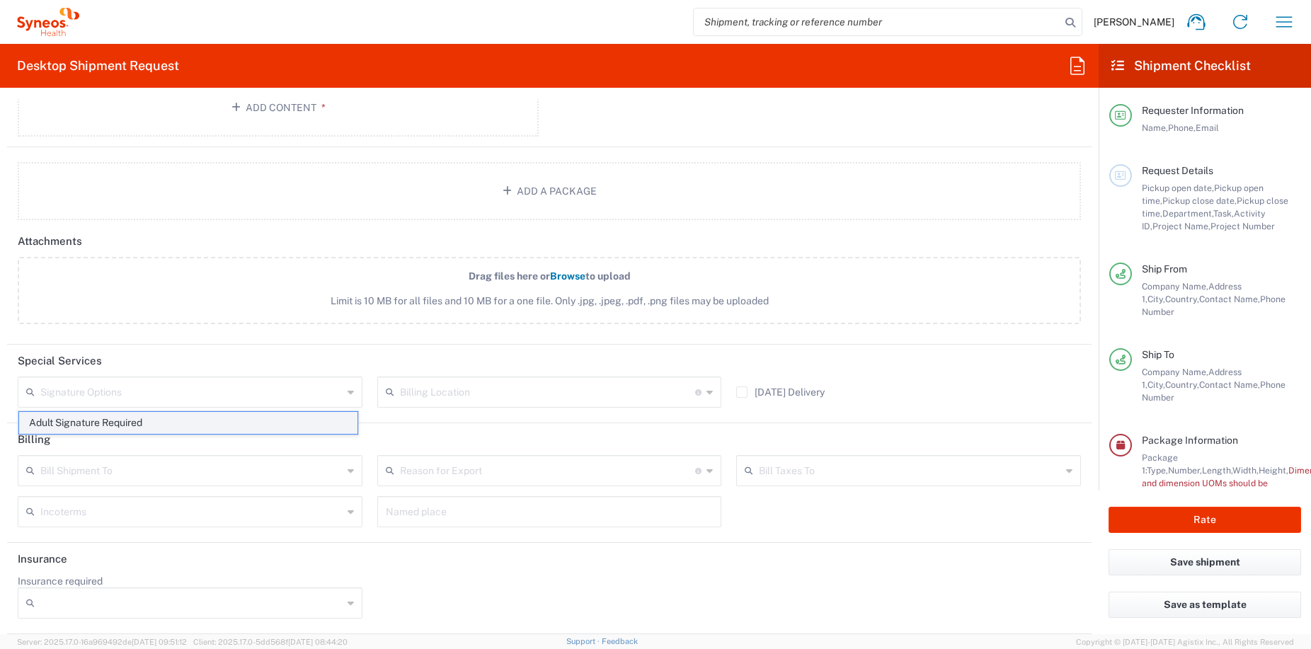
click at [205, 420] on span "Adult Signature Required" at bounding box center [188, 423] width 338 height 22
type input "Adult Signature Required"
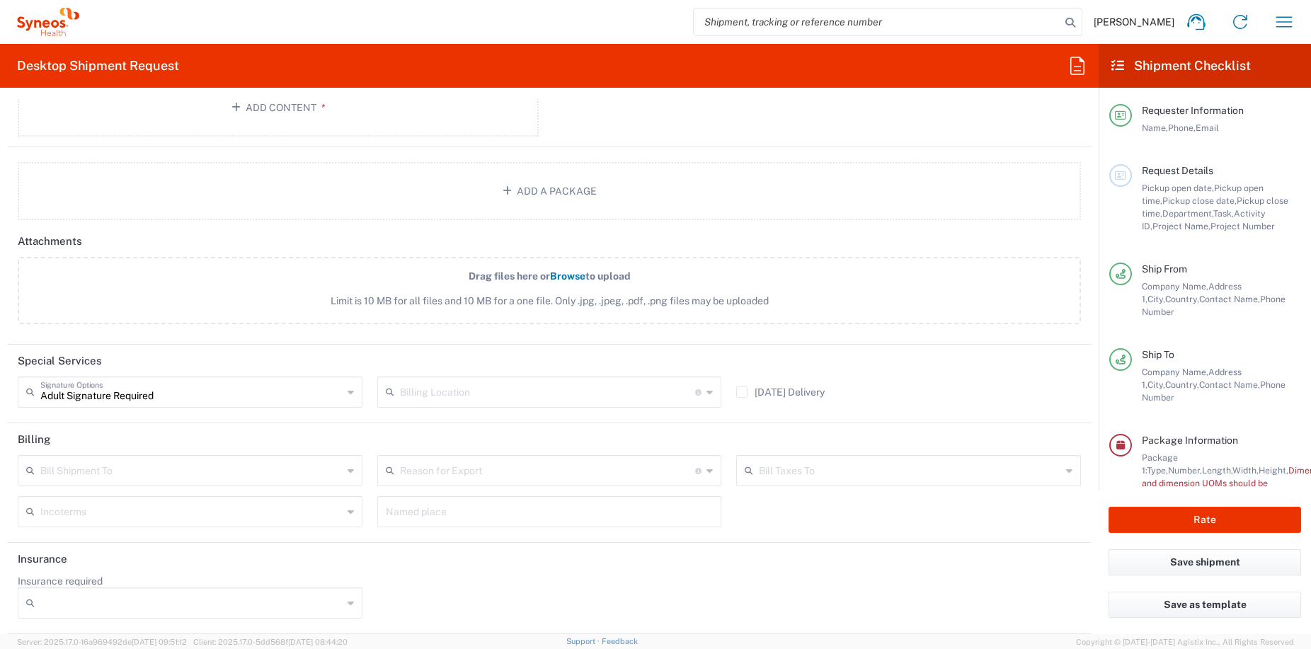
click at [706, 393] on icon at bounding box center [709, 392] width 6 height 23
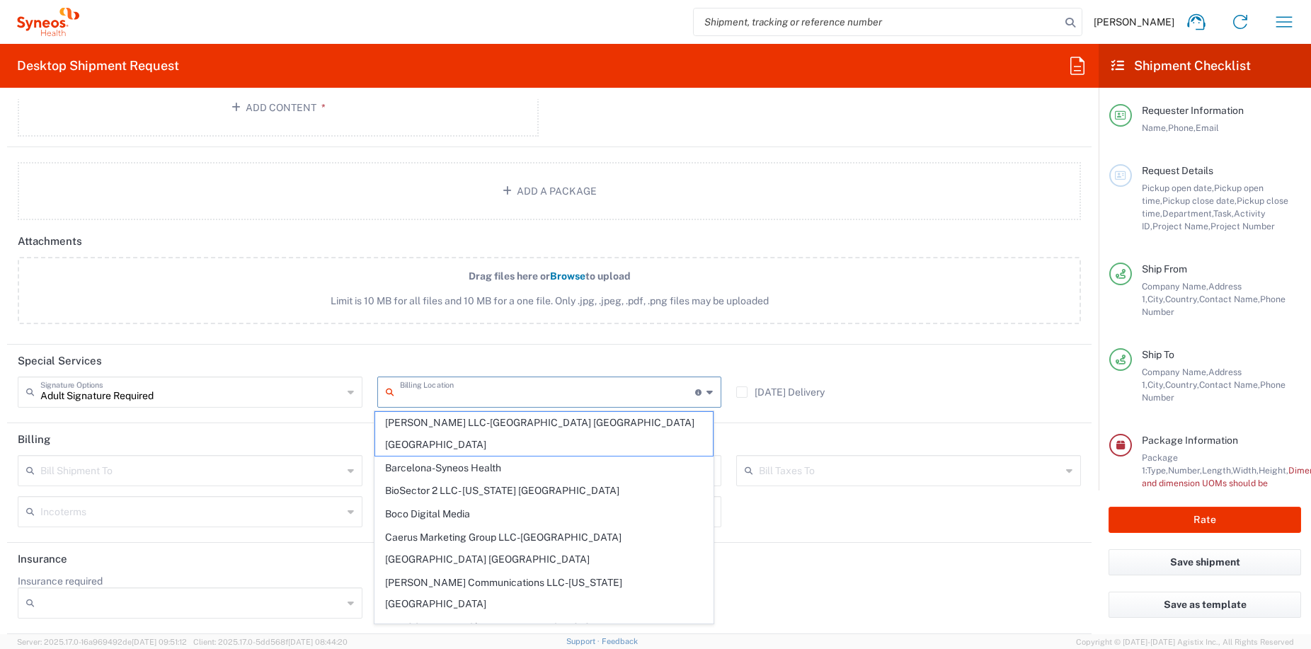
click at [815, 350] on header "Special Services" at bounding box center [549, 361] width 1084 height 32
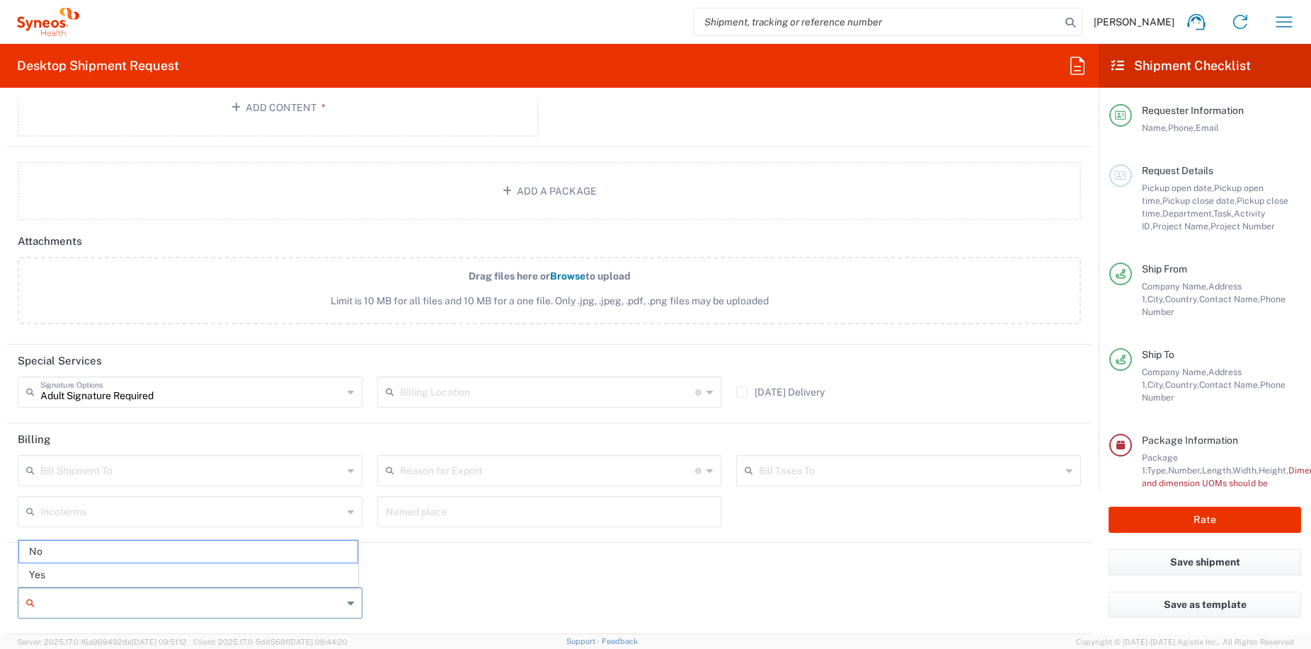
click at [263, 596] on input "Insurance required" at bounding box center [191, 603] width 302 height 23
click at [120, 552] on span "No" at bounding box center [188, 552] width 338 height 22
type input "No"
click at [549, 573] on header "Insurance" at bounding box center [549, 559] width 1084 height 32
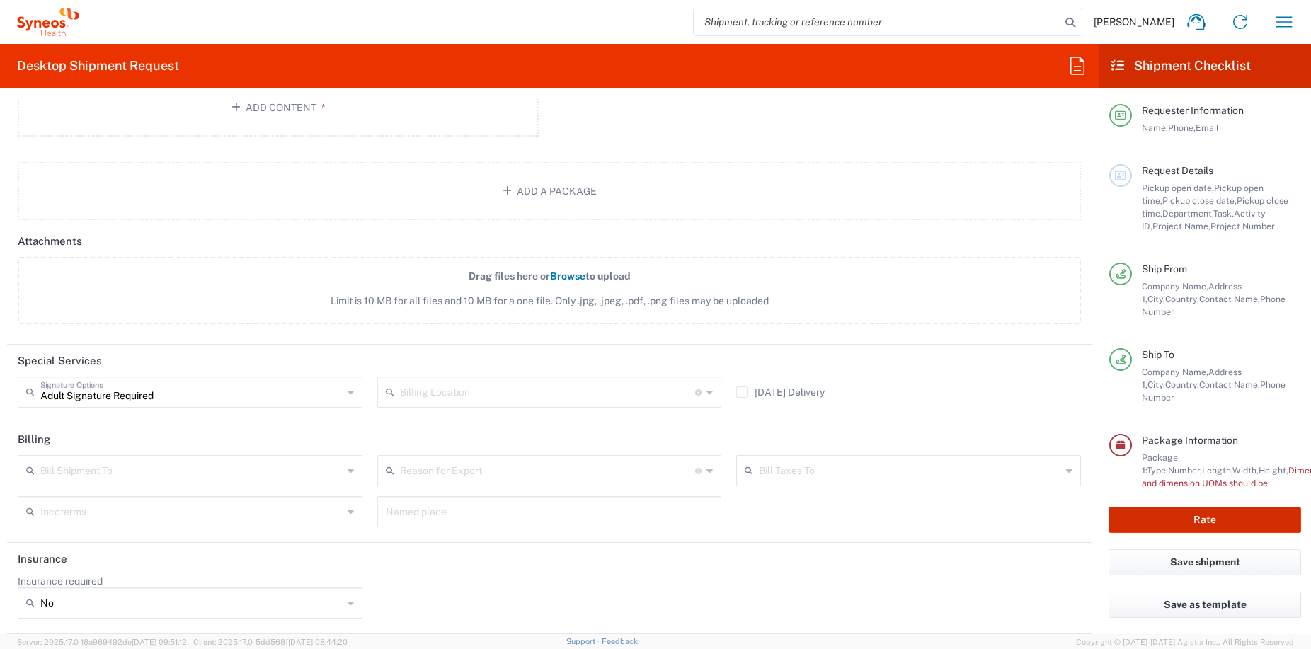
click at [1180, 520] on button "Rate" at bounding box center [1204, 520] width 192 height 26
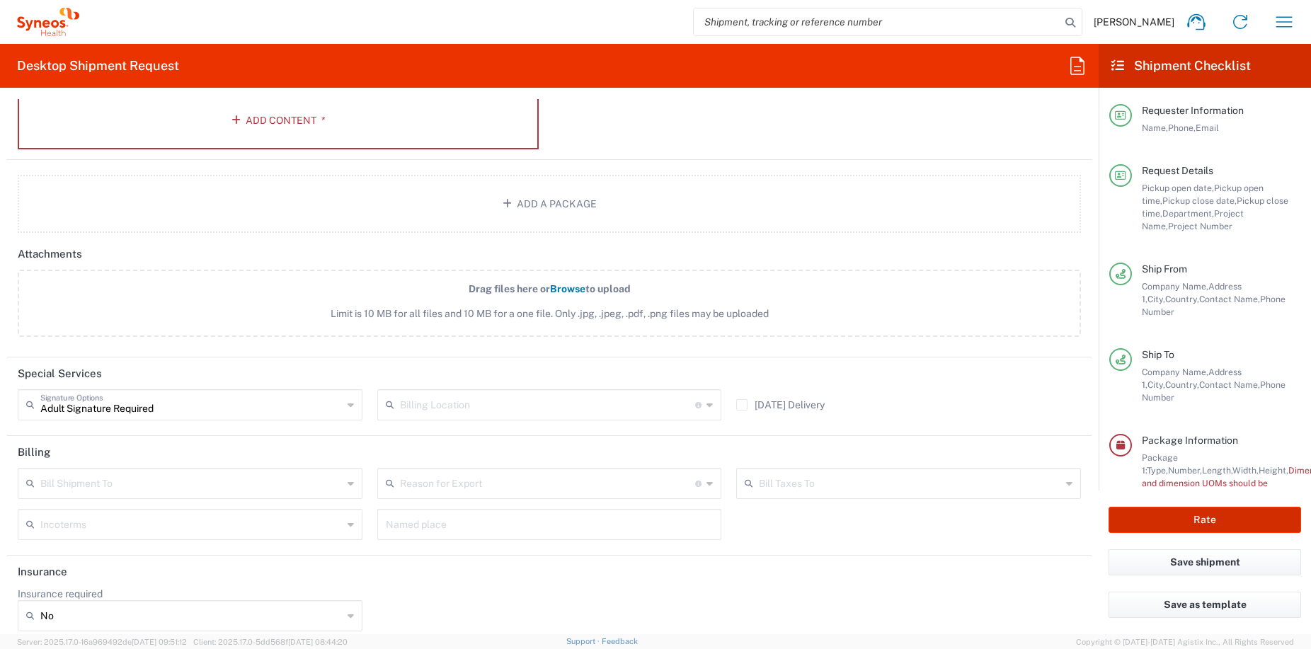
scroll to position [54, 0]
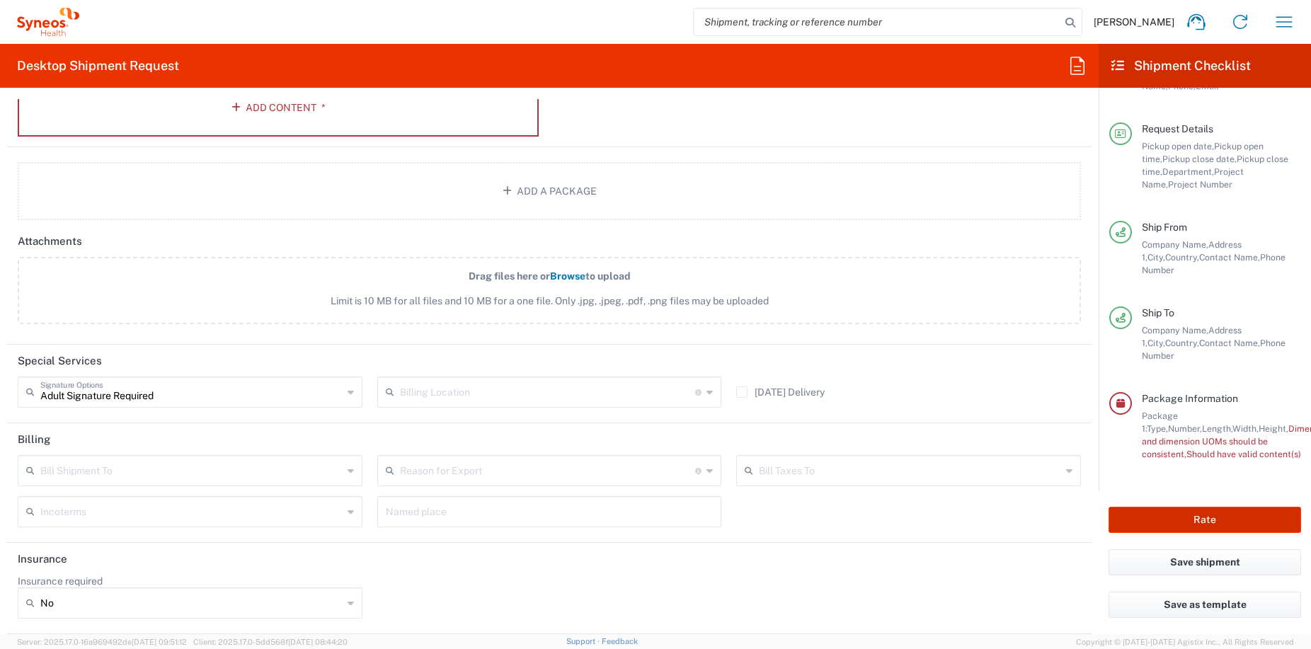
type input "8350 DEPARTMENTAL EXPENSE"
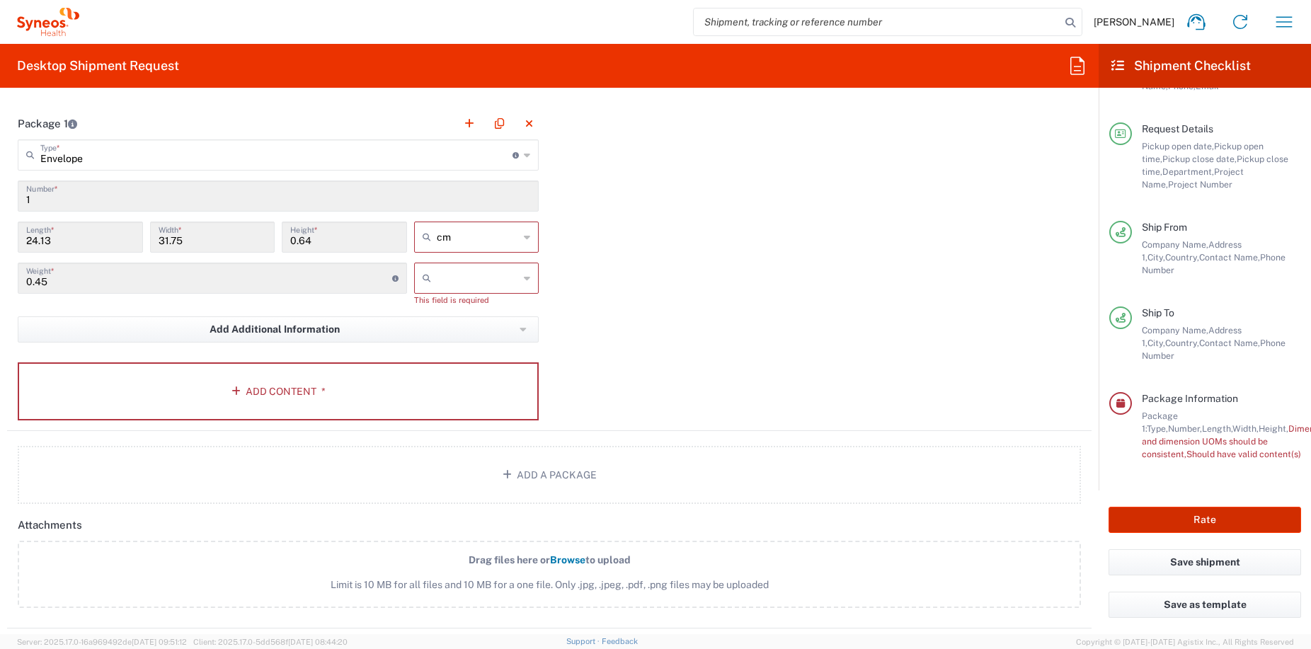
scroll to position [1333, 0]
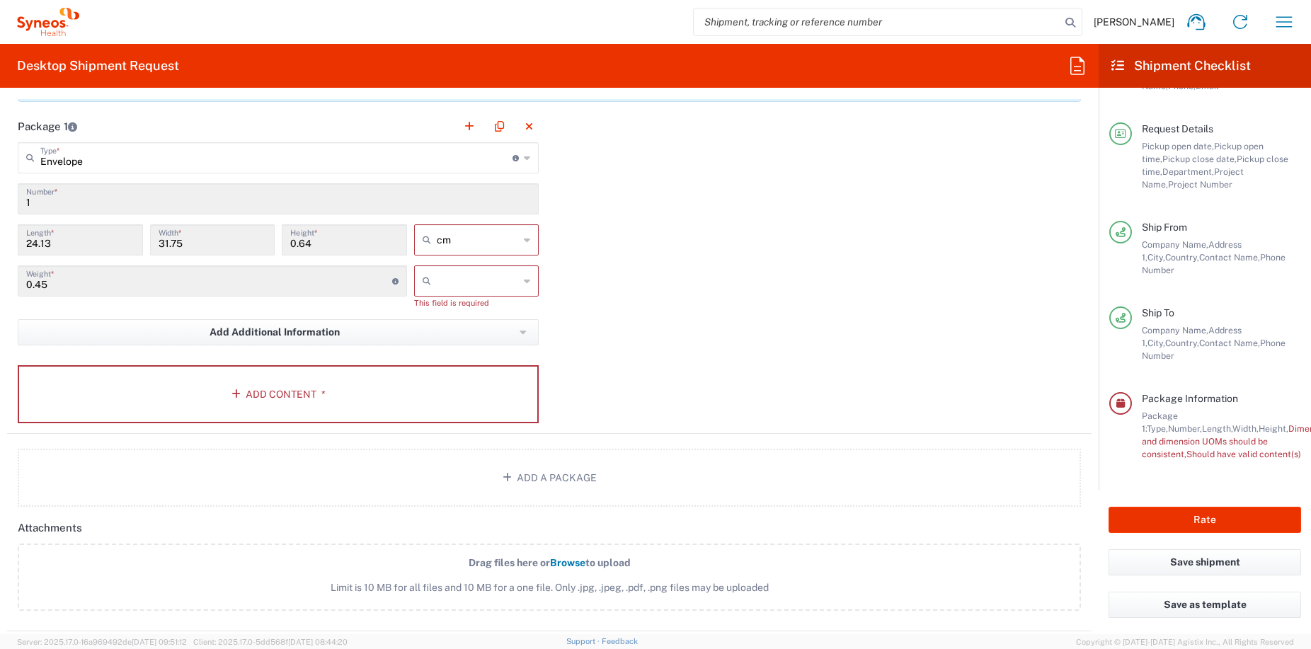
click at [524, 273] on icon at bounding box center [527, 281] width 6 height 23
click at [447, 310] on span "kgs" at bounding box center [471, 312] width 121 height 22
type input "kgs"
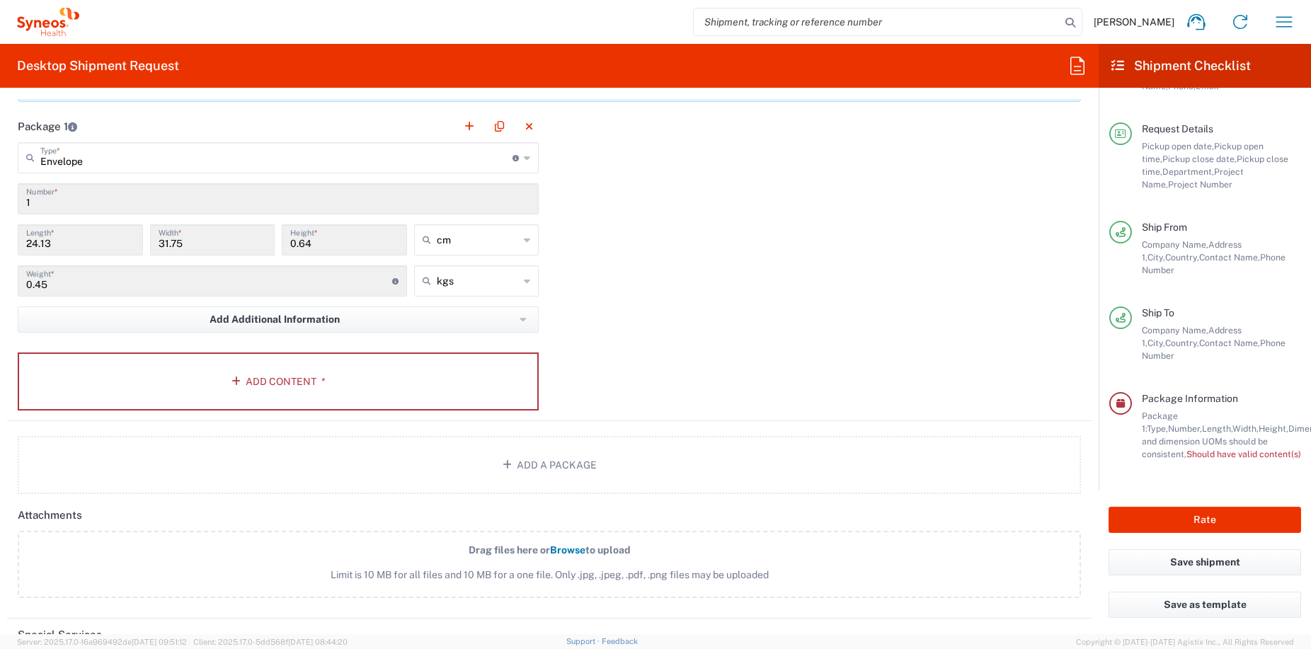
drag, startPoint x: 58, startPoint y: 282, endPoint x: -29, endPoint y: 287, distance: 87.1
click at [0, 287] on html "[PERSON_NAME] Home Shipment estimator Shipment tracking Desktop shipment reques…" at bounding box center [655, 324] width 1311 height 649
click at [212, 277] on input "0.45" at bounding box center [209, 280] width 366 height 25
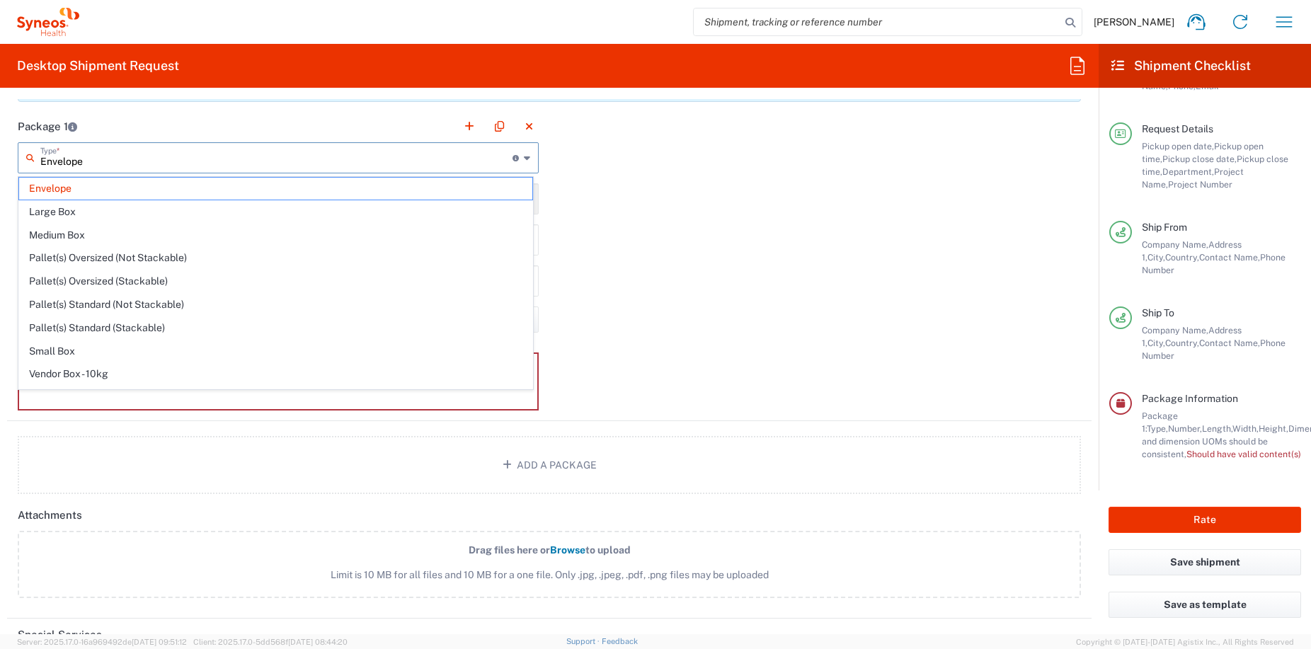
click at [163, 156] on input "Envelope" at bounding box center [276, 156] width 472 height 25
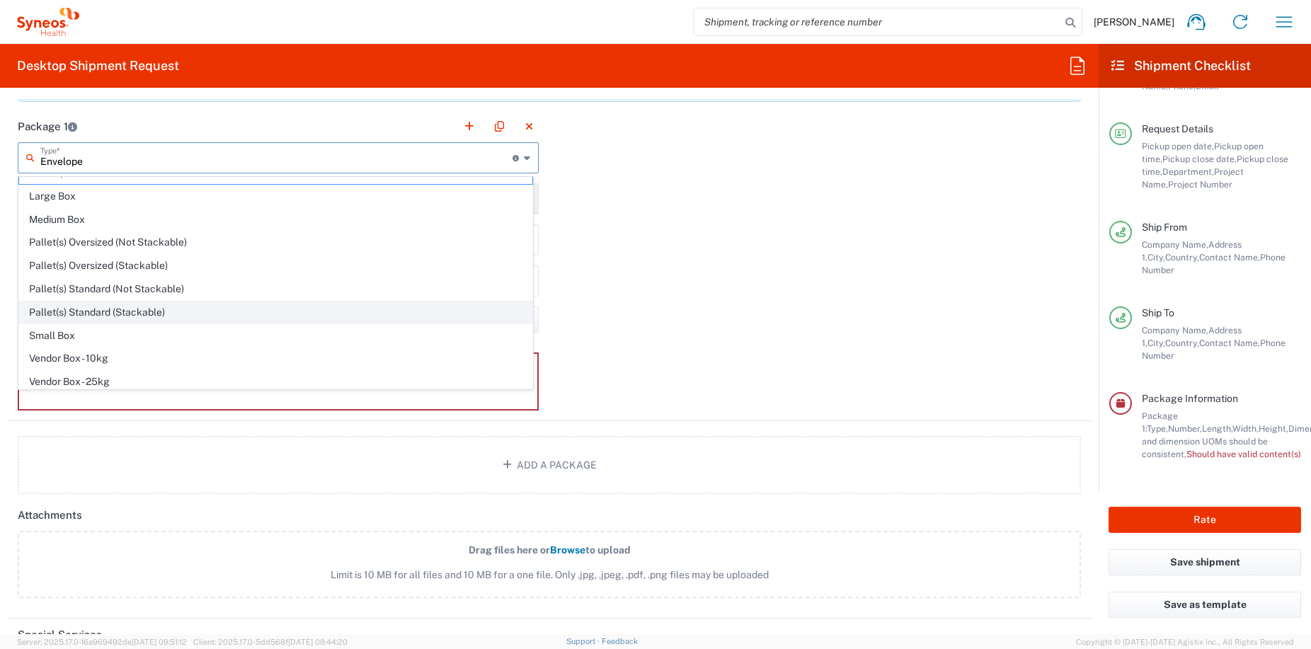
scroll to position [43, 0]
click at [64, 297] on span "Small Box" at bounding box center [275, 308] width 513 height 22
type input "Small Box"
type input "31.12"
type input "27.94"
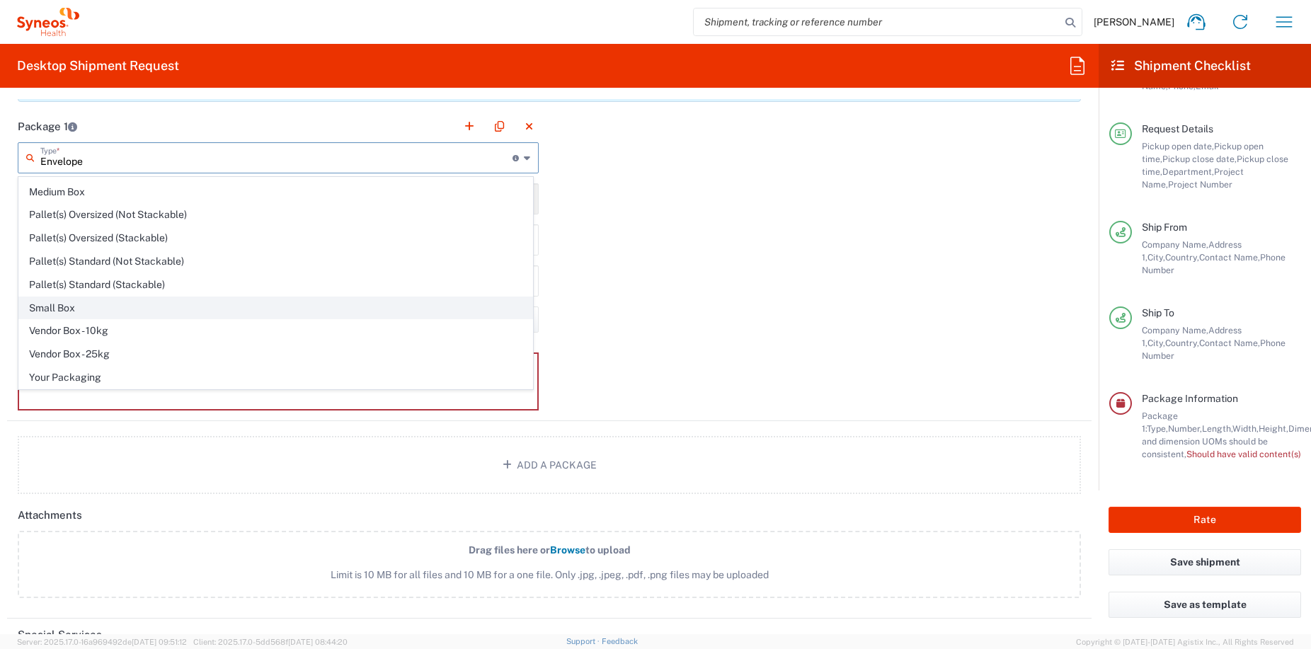
type input "3.81"
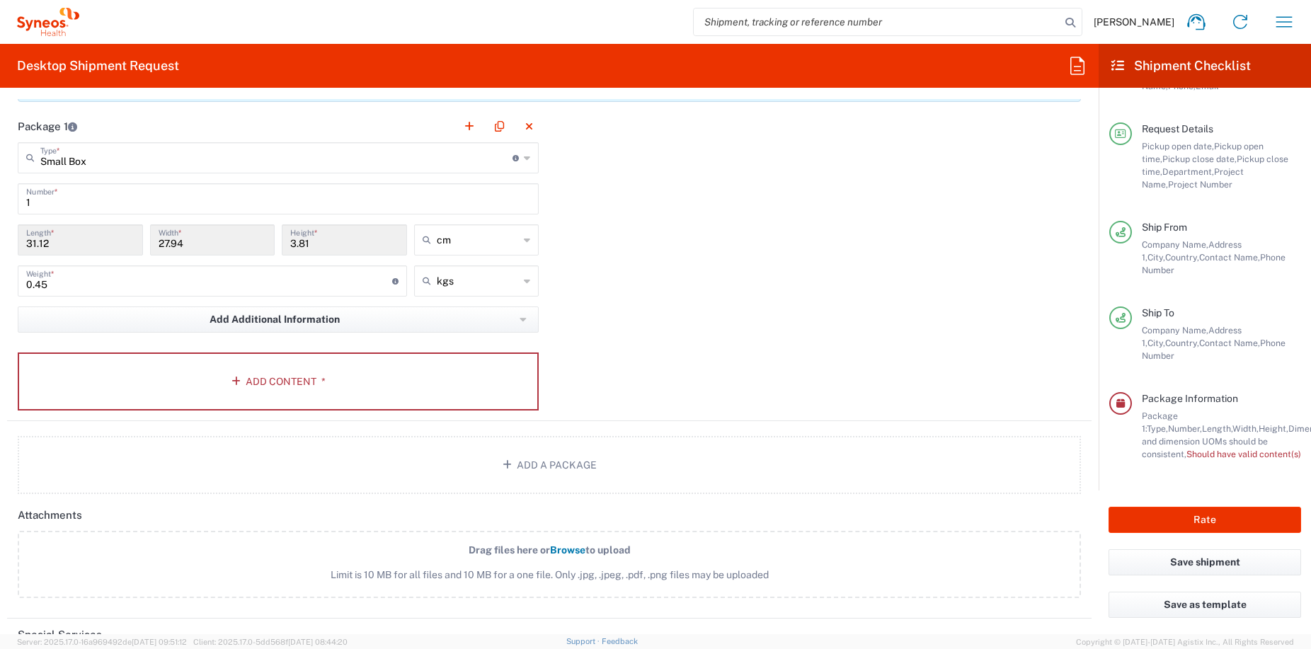
click at [339, 279] on input "0.45" at bounding box center [209, 280] width 366 height 25
drag, startPoint x: 314, startPoint y: 284, endPoint x: -23, endPoint y: 244, distance: 338.6
click at [0, 244] on html "[PERSON_NAME] Home Shipment estimator Shipment tracking Desktop shipment reques…" at bounding box center [655, 324] width 1311 height 649
type input "1"
click at [804, 287] on div "Package 1 Small Box Type * Material used to package goods Envelope Large Box Me…" at bounding box center [549, 265] width 1084 height 311
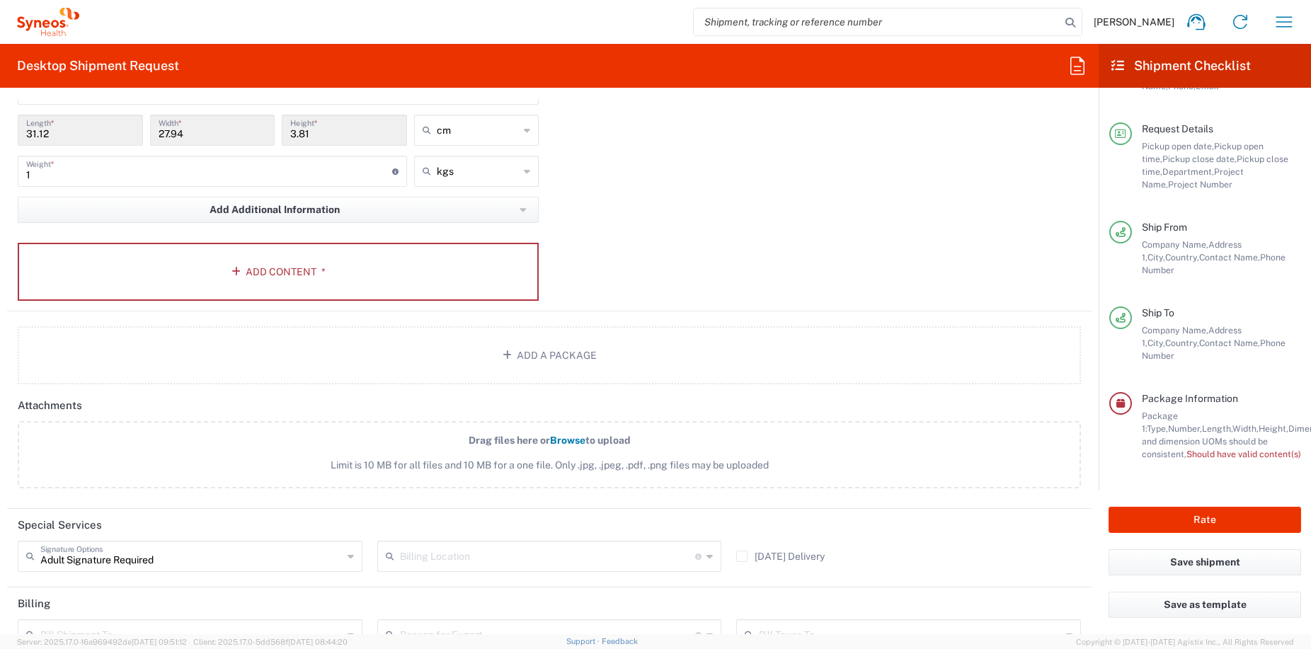
scroll to position [1606, 0]
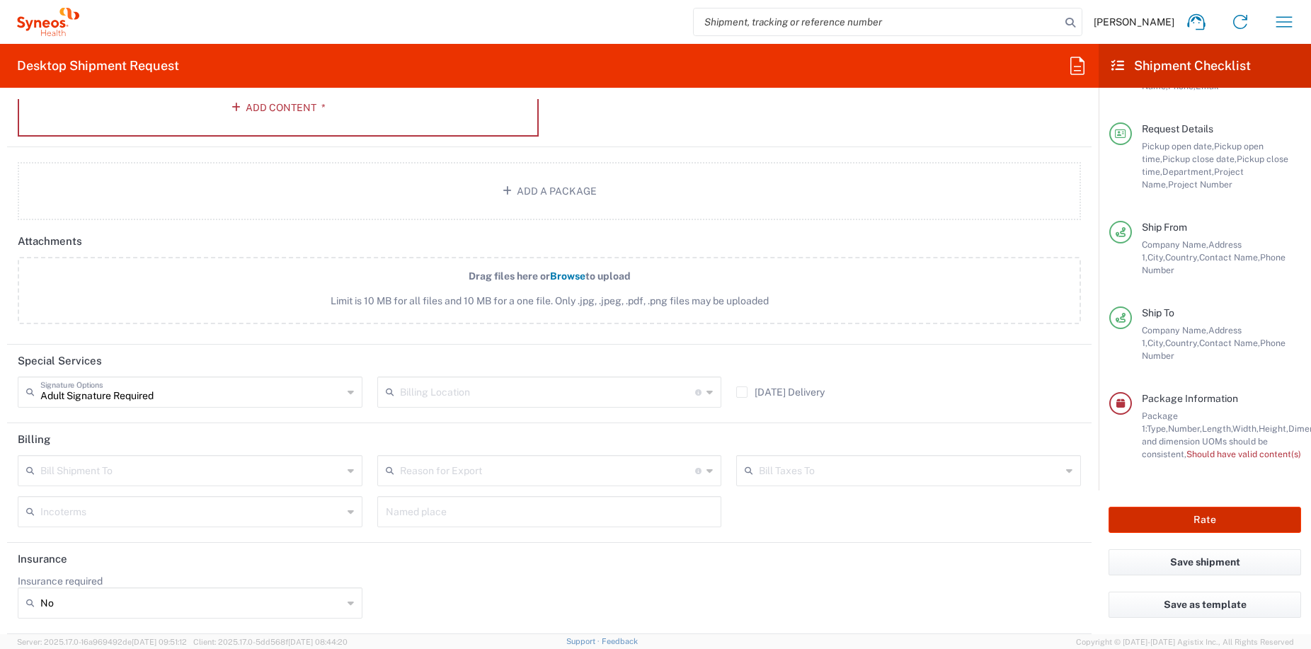
click at [1197, 519] on button "Rate" at bounding box center [1204, 520] width 192 height 26
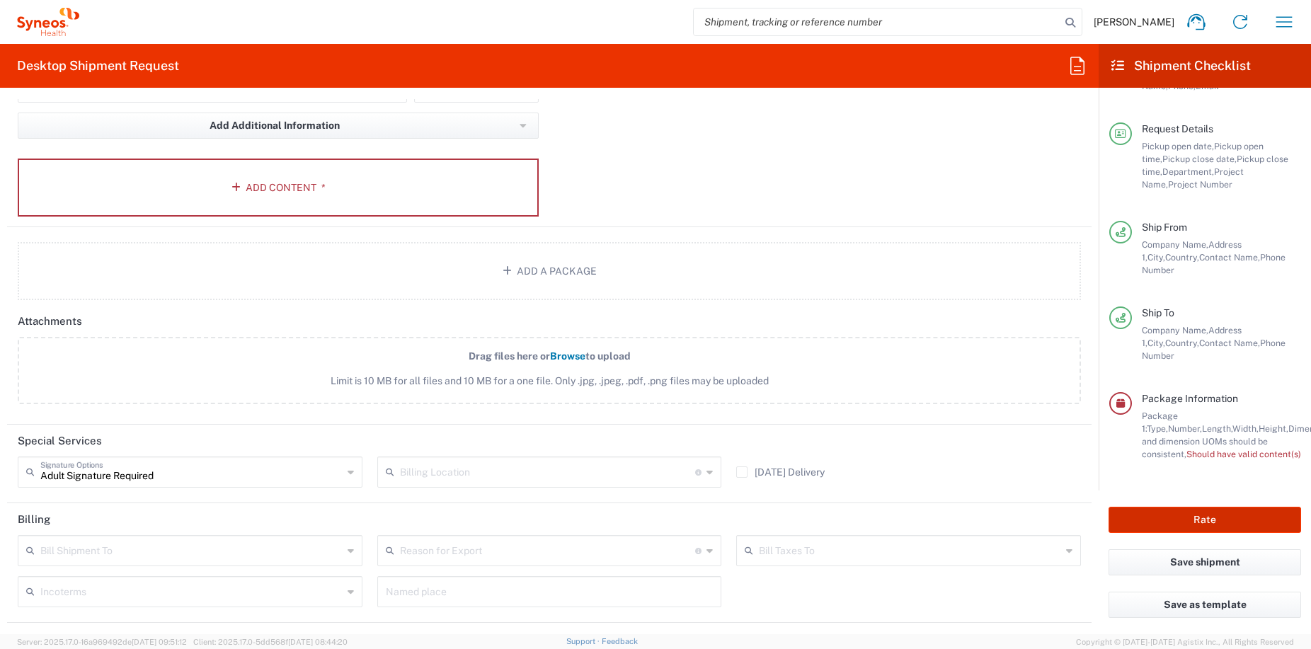
scroll to position [1477, 0]
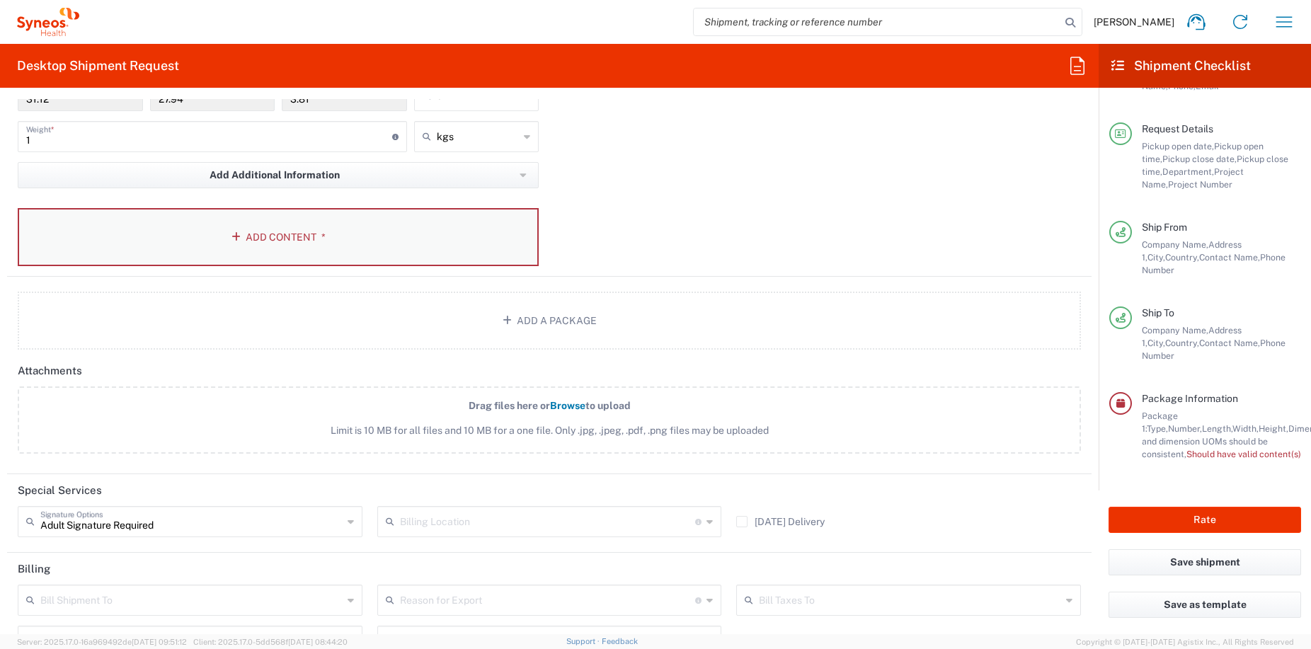
click at [253, 237] on button "Add Content *" at bounding box center [278, 237] width 521 height 58
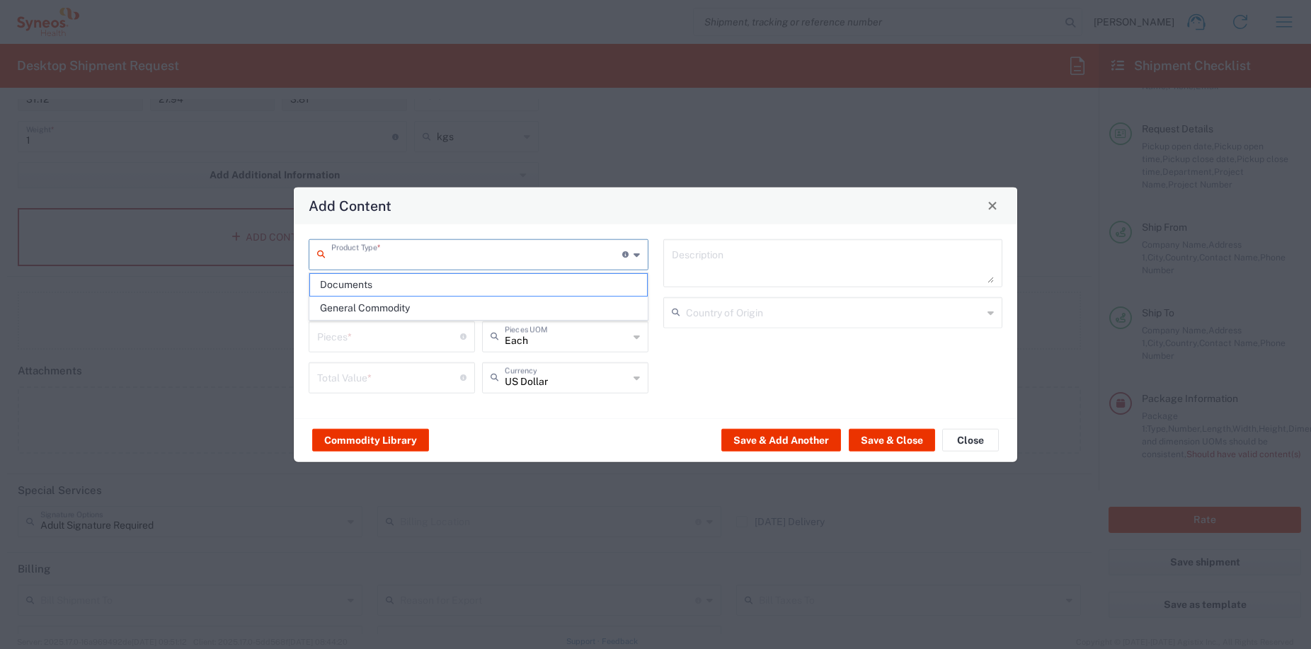
click at [450, 251] on input "text" at bounding box center [476, 253] width 291 height 25
click at [374, 304] on span "General Commodity" at bounding box center [478, 308] width 337 height 22
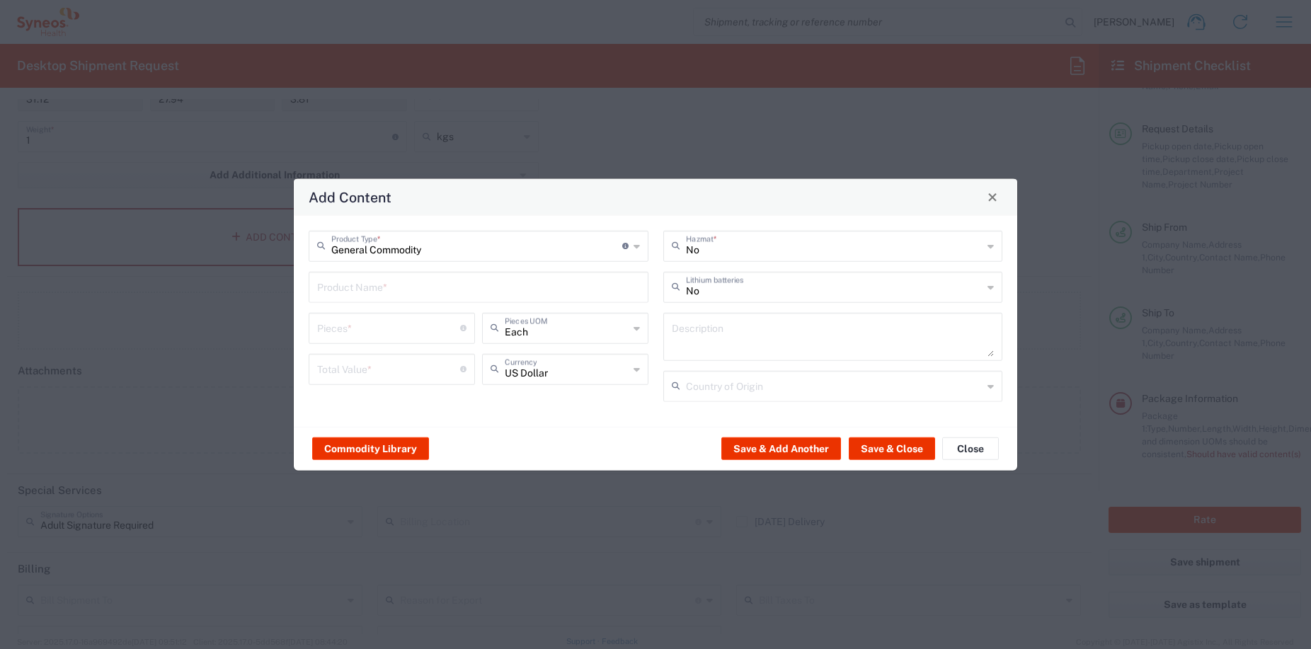
type input "General Commodity"
click at [556, 247] on input "General Commodity" at bounding box center [476, 244] width 291 height 25
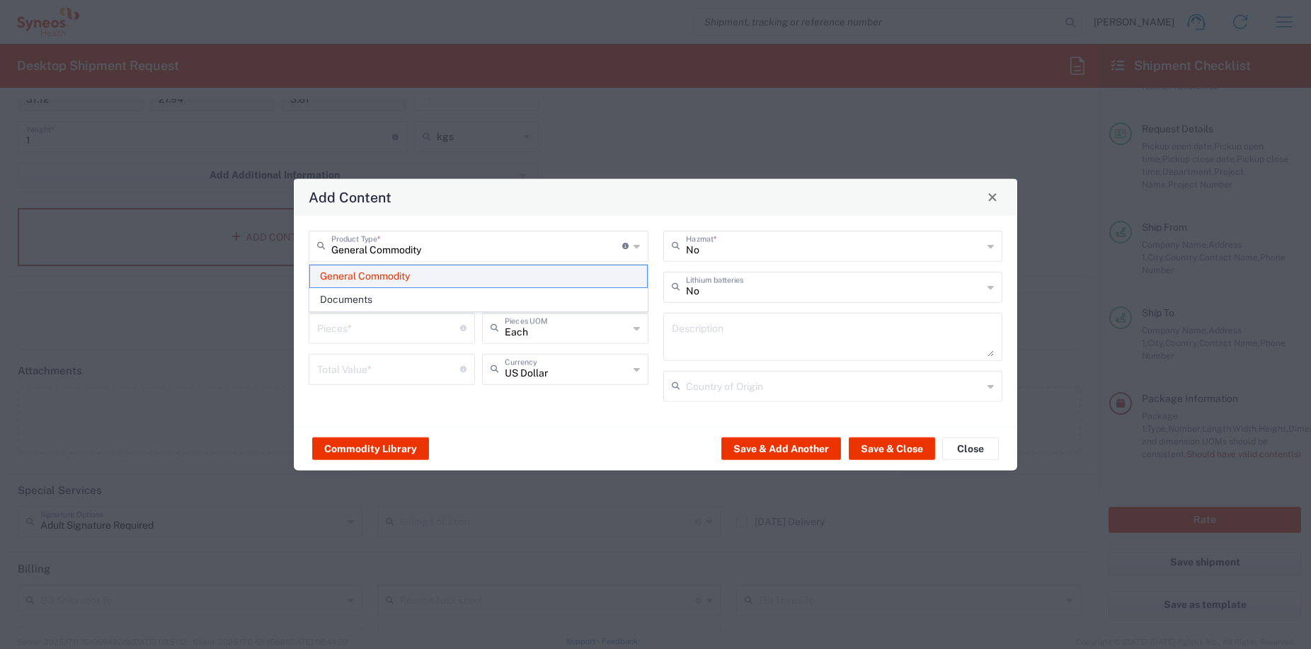
click at [524, 272] on span "General Commodity" at bounding box center [478, 276] width 337 height 22
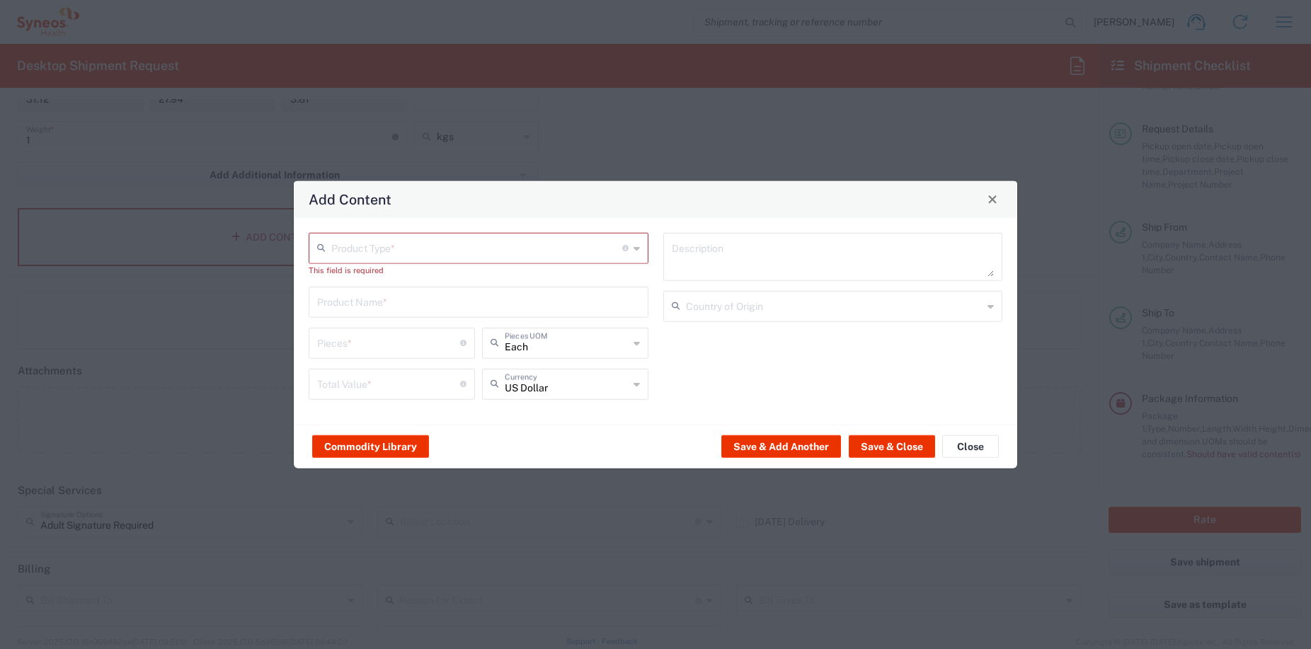
click at [631, 249] on div "Product Type * Document: Paper document generated internally by Syneos, a clien…" at bounding box center [479, 247] width 340 height 31
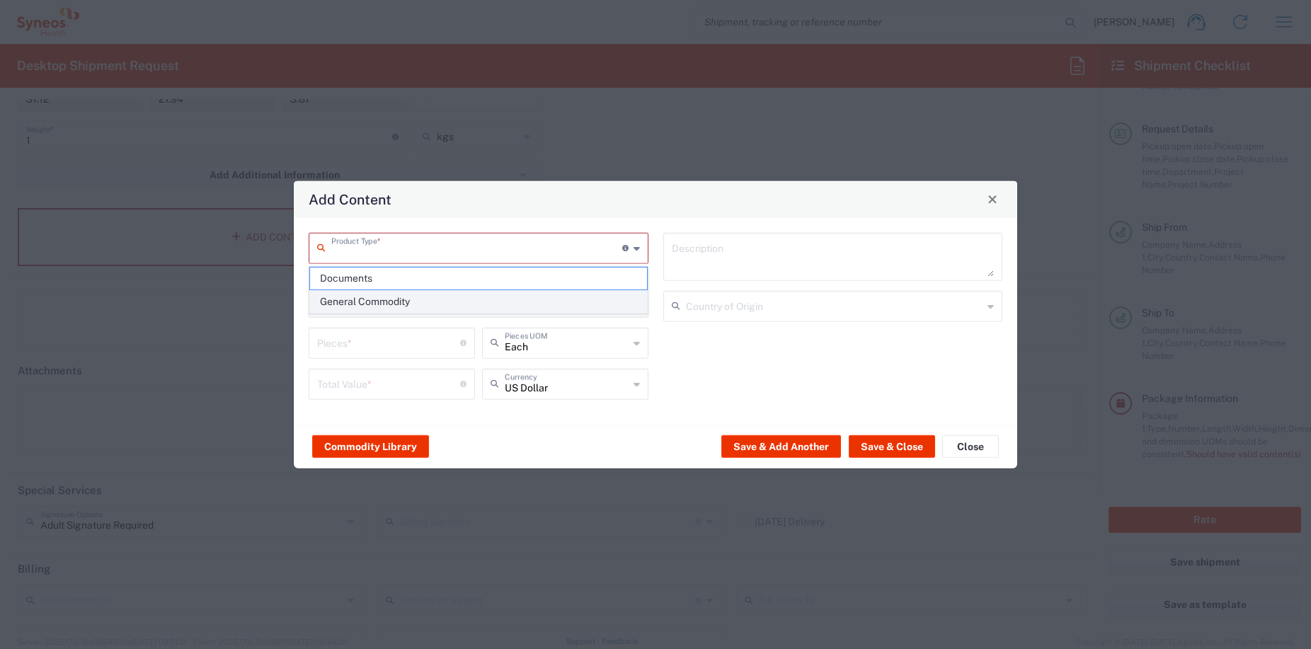
click at [517, 296] on span "General Commodity" at bounding box center [478, 302] width 337 height 22
type input "General Commodity"
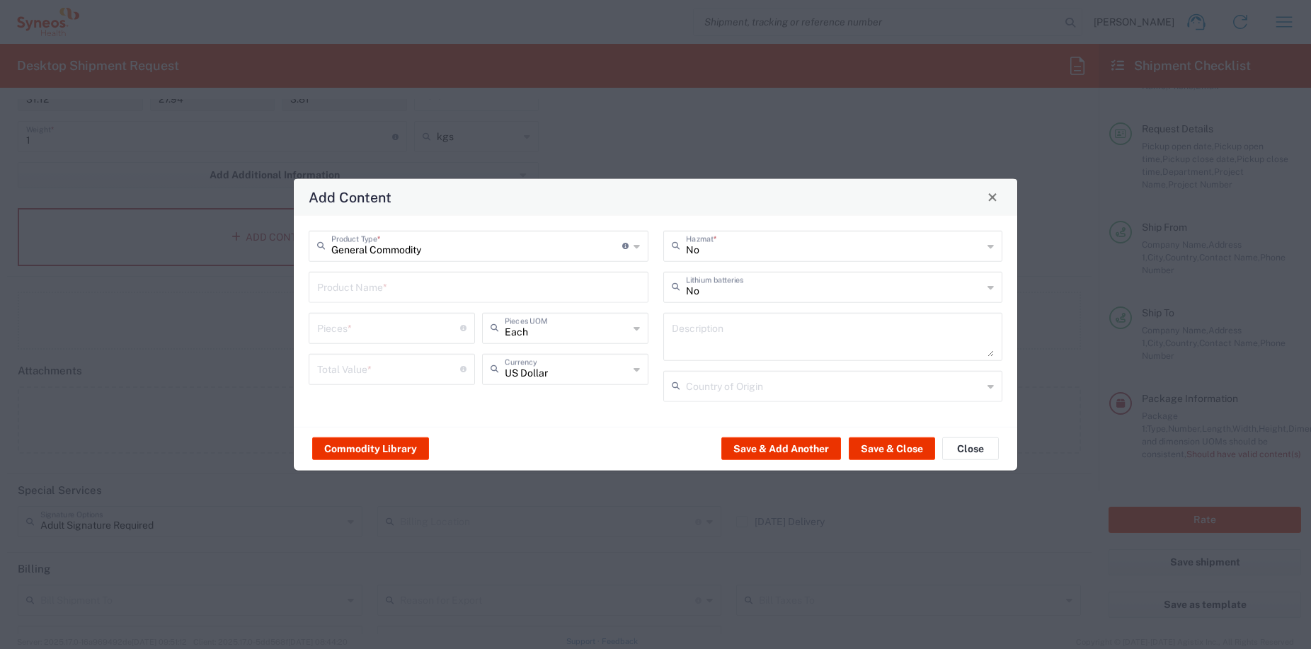
click at [570, 291] on input "text" at bounding box center [478, 285] width 323 height 25
drag, startPoint x: 376, startPoint y: 293, endPoint x: 282, endPoint y: 294, distance: 94.8
click at [282, 294] on div "Add Content General Commodity Product Type * Document: Paper document generated…" at bounding box center [655, 324] width 1311 height 649
type input "keys"
click at [972, 448] on button "Close" at bounding box center [970, 448] width 57 height 23
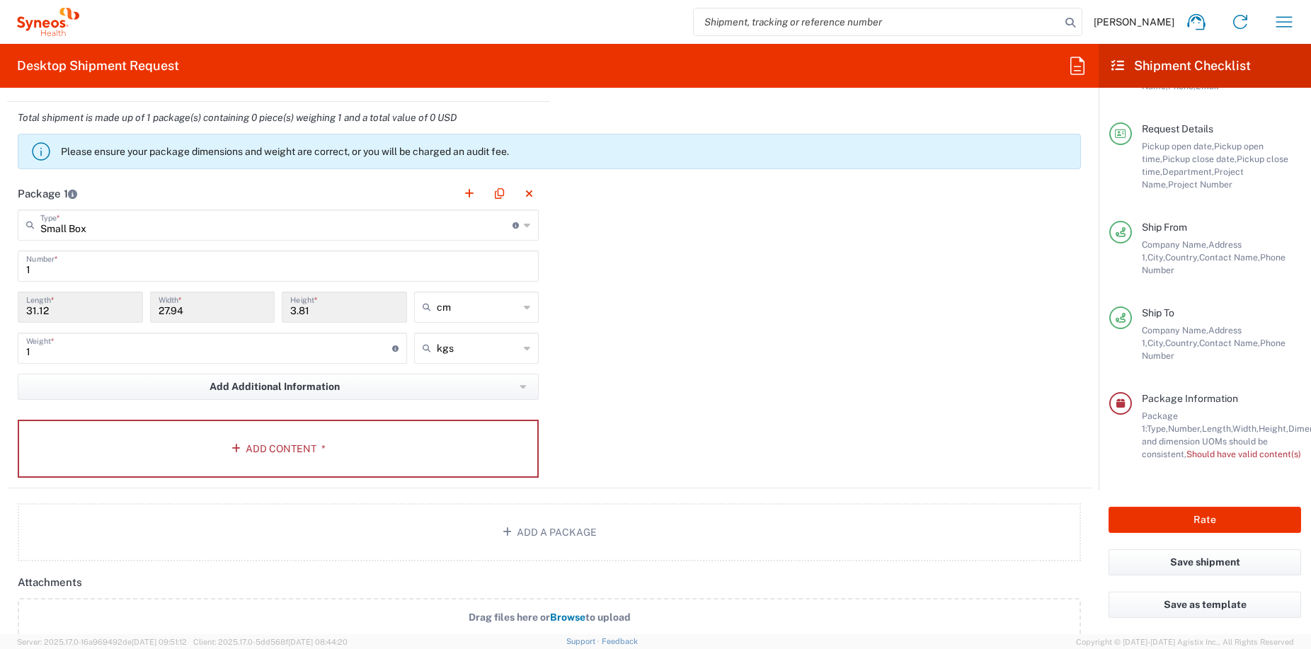
scroll to position [1606, 0]
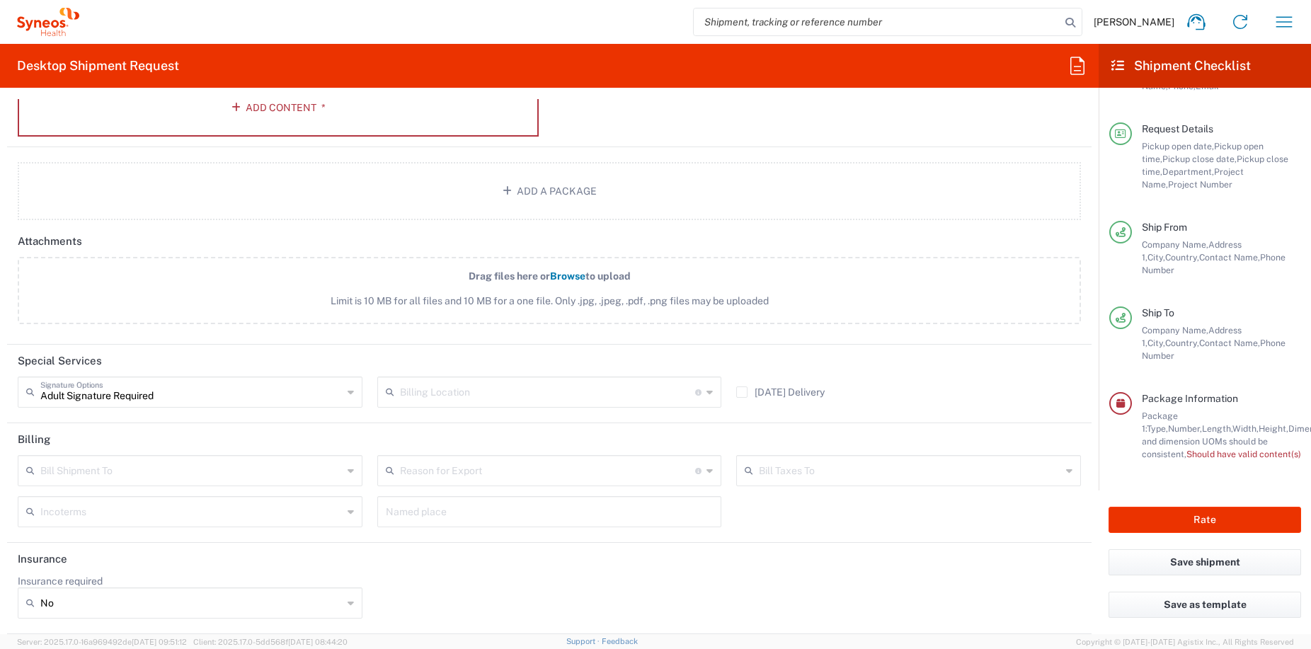
click at [512, 389] on input "text" at bounding box center [548, 391] width 296 height 25
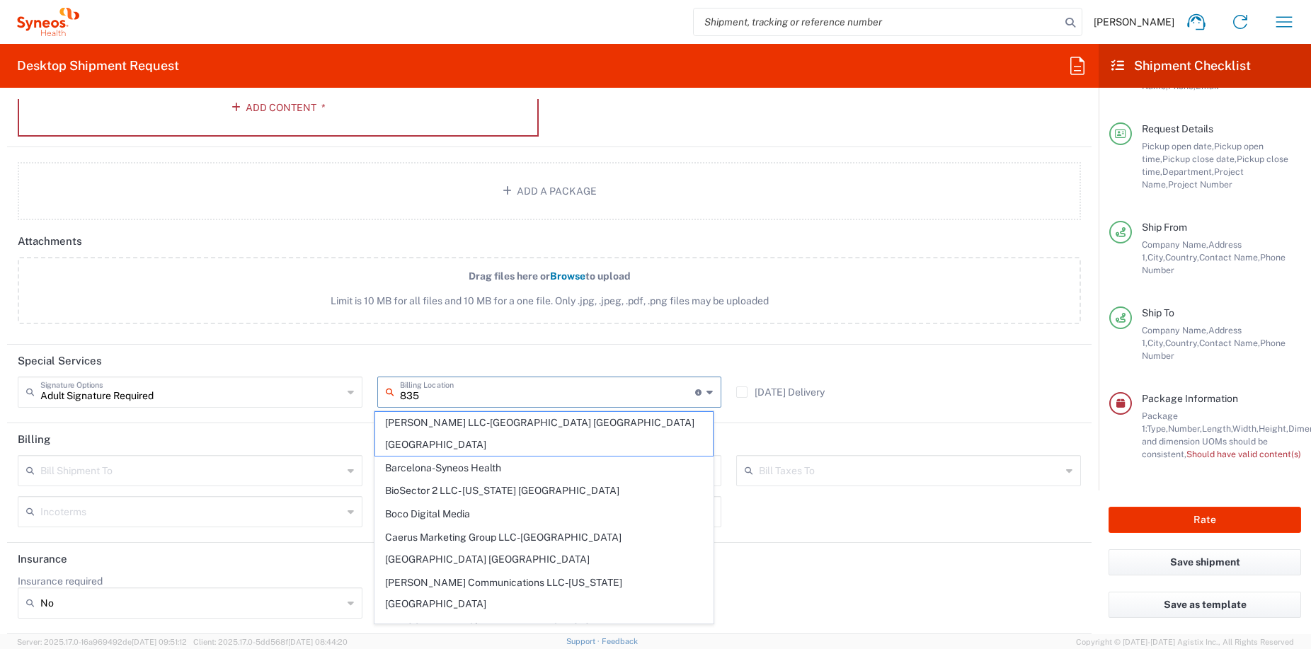
type input "8350"
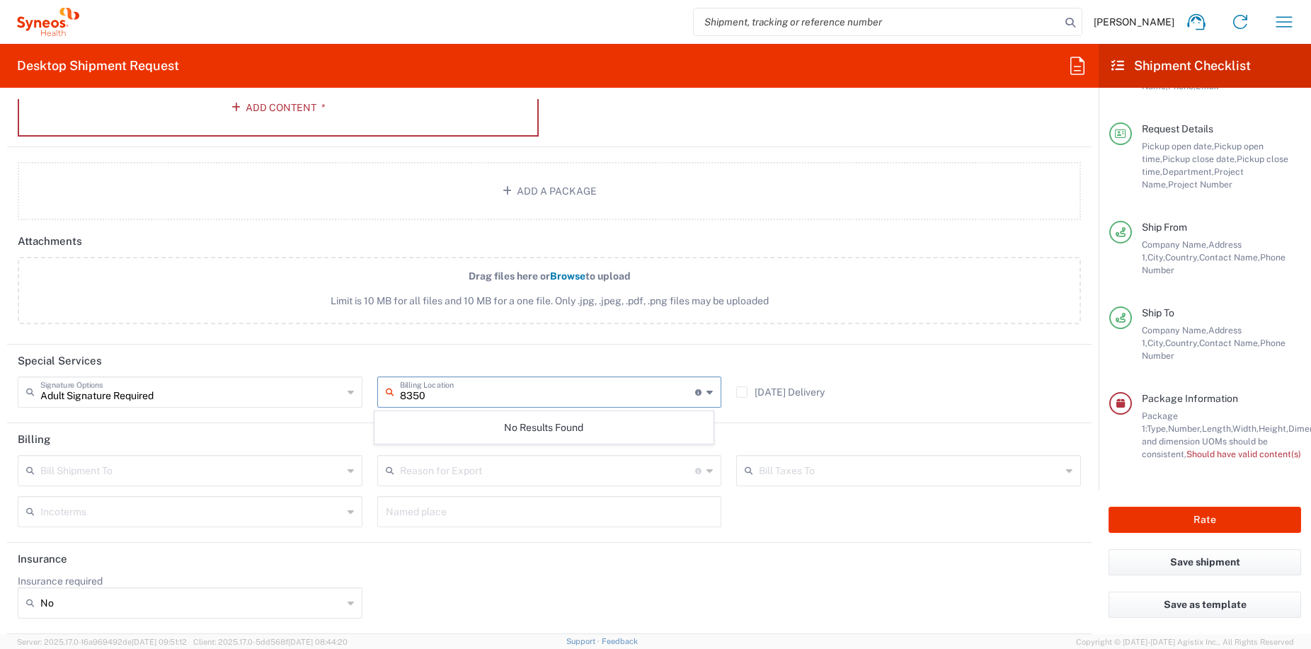
drag, startPoint x: 502, startPoint y: 393, endPoint x: 299, endPoint y: 386, distance: 203.9
click at [299, 386] on div "Adult Signature Required Signature Options Adult Signature Required 8350 Billin…" at bounding box center [550, 396] width 1078 height 41
type input "Adult Signature Required"
click at [317, 387] on input "Adult Signature Required" at bounding box center [191, 391] width 302 height 25
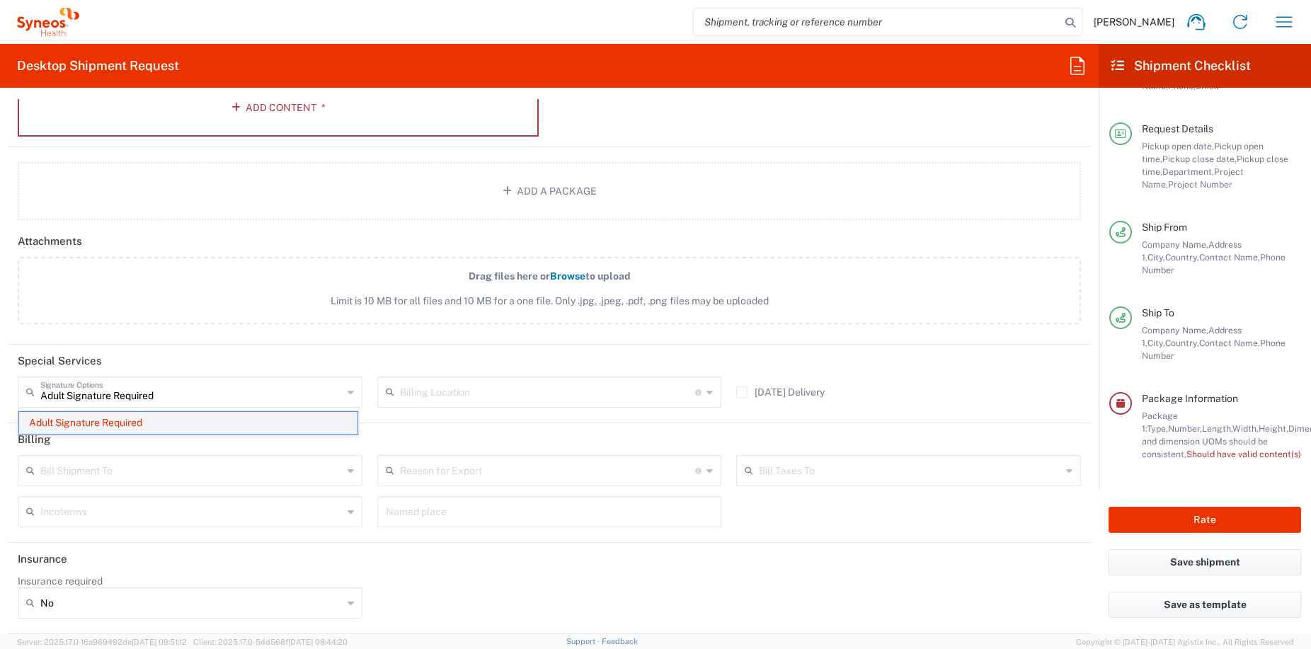
click at [100, 417] on span "Adult Signature Required" at bounding box center [188, 423] width 338 height 22
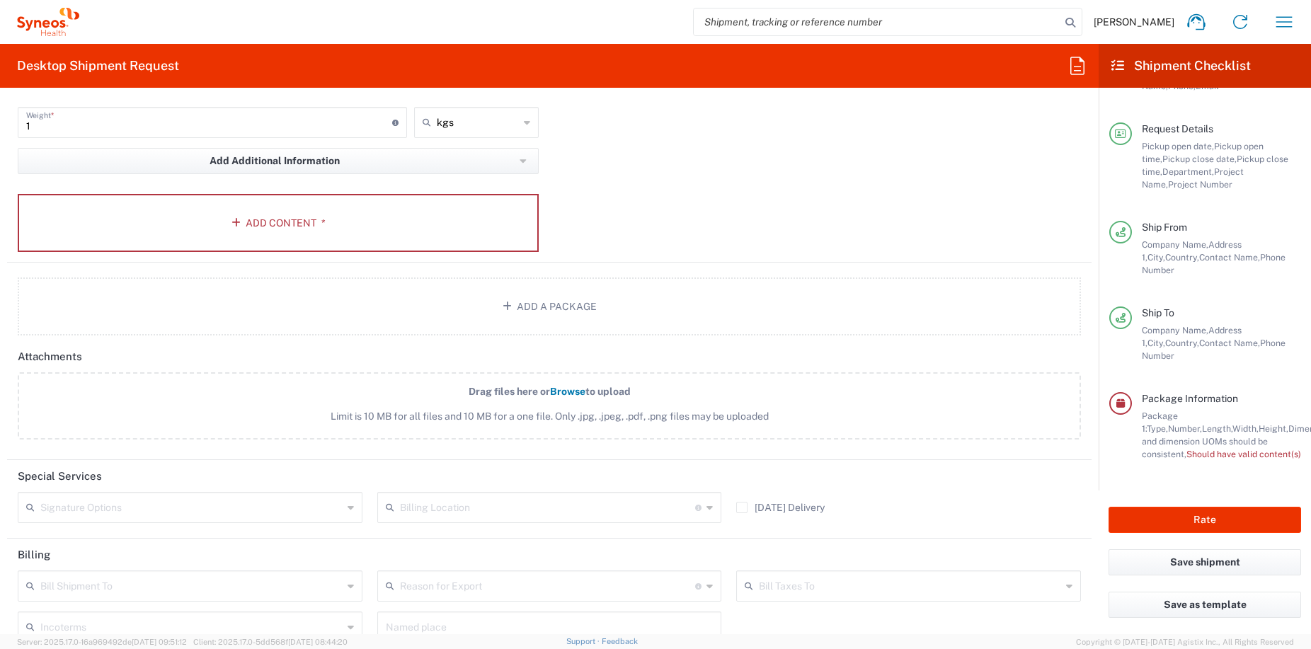
scroll to position [1319, 0]
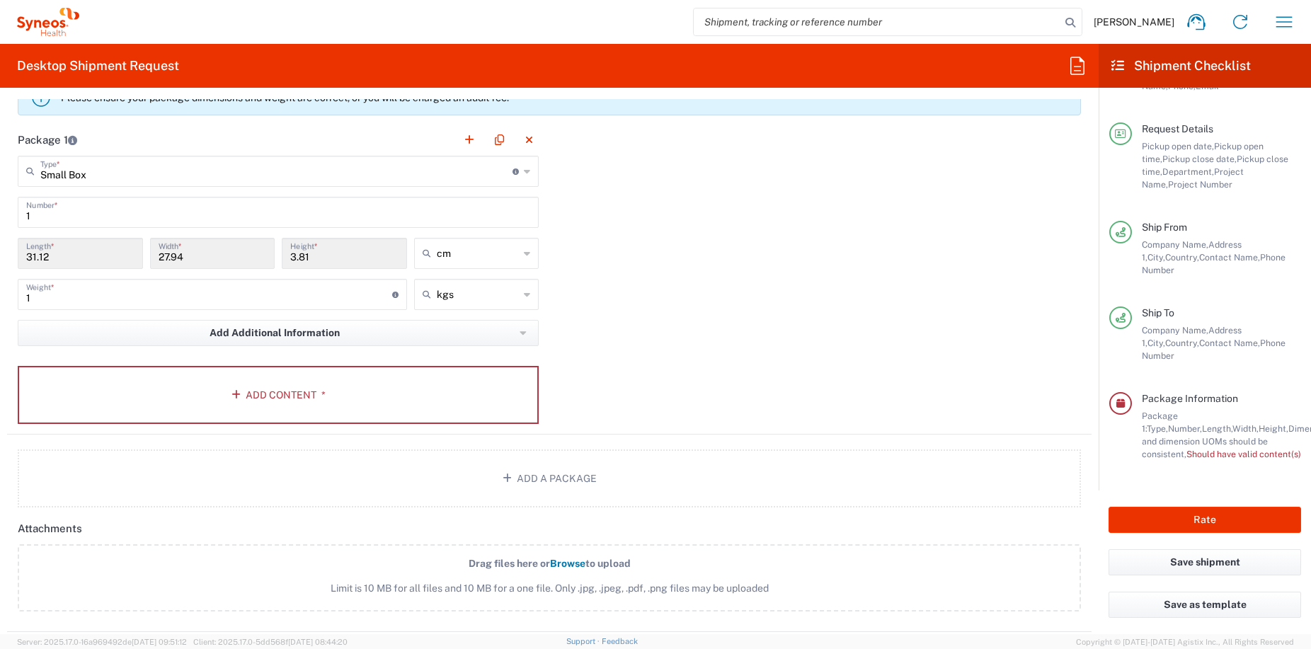
click at [781, 302] on div "Package 1 Small Box Type * Material used to package goods Envelope Large Box Me…" at bounding box center [549, 279] width 1084 height 311
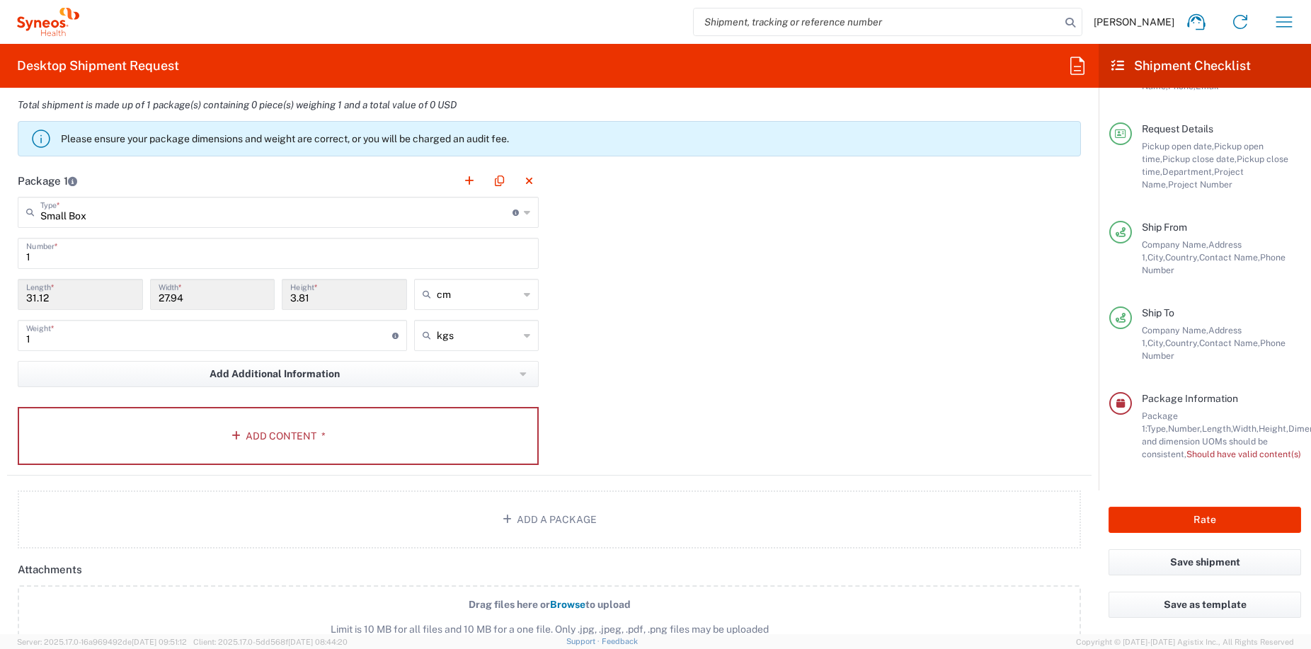
scroll to position [1188, 0]
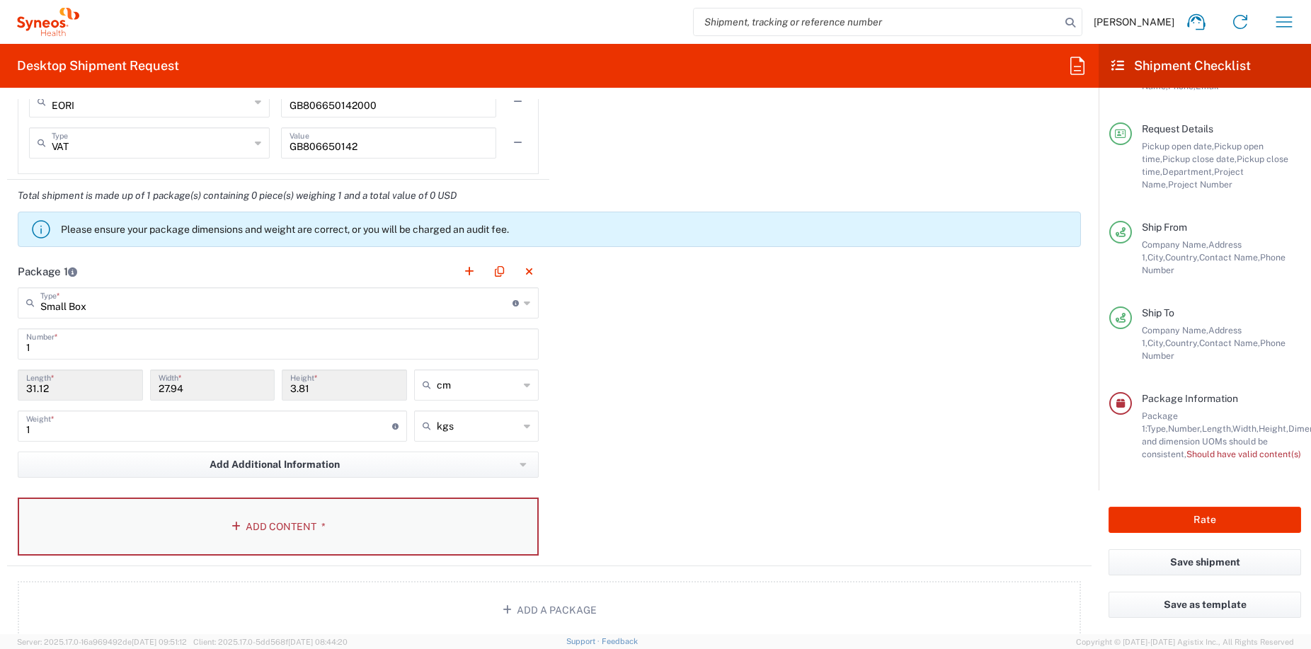
click at [258, 530] on button "Add Content *" at bounding box center [278, 527] width 521 height 58
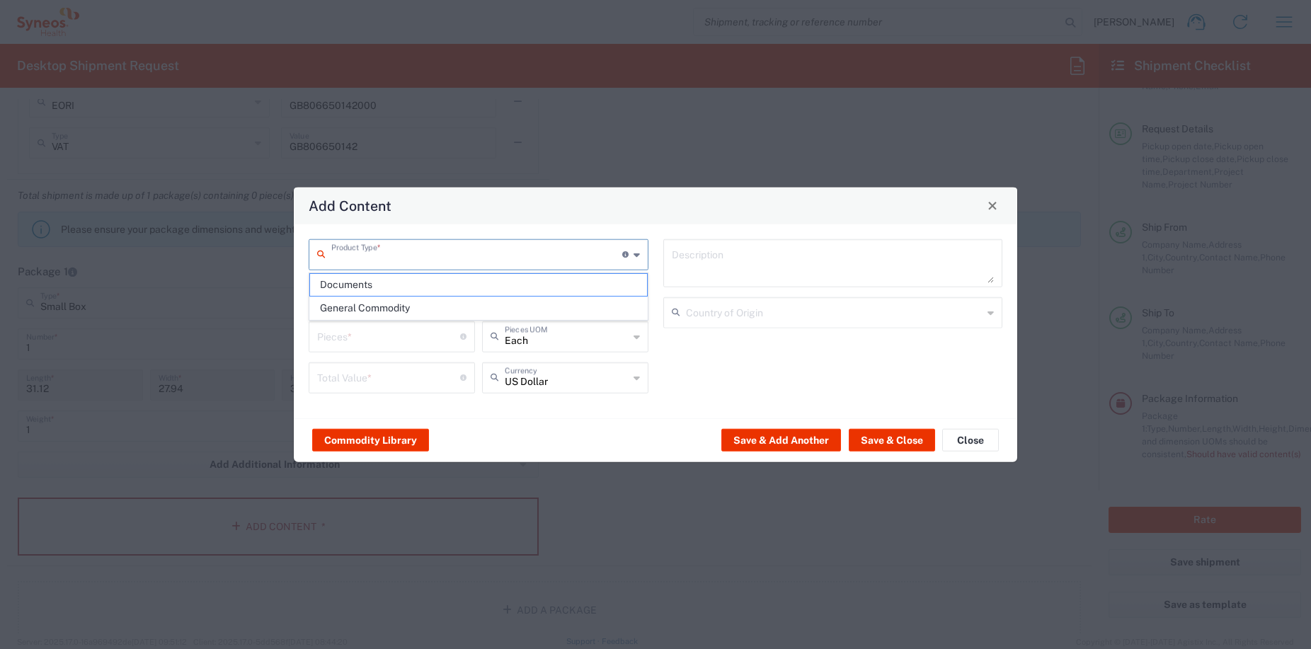
click at [478, 251] on input "text" at bounding box center [476, 253] width 291 height 25
click at [364, 440] on button "Commodity Library" at bounding box center [370, 440] width 117 height 23
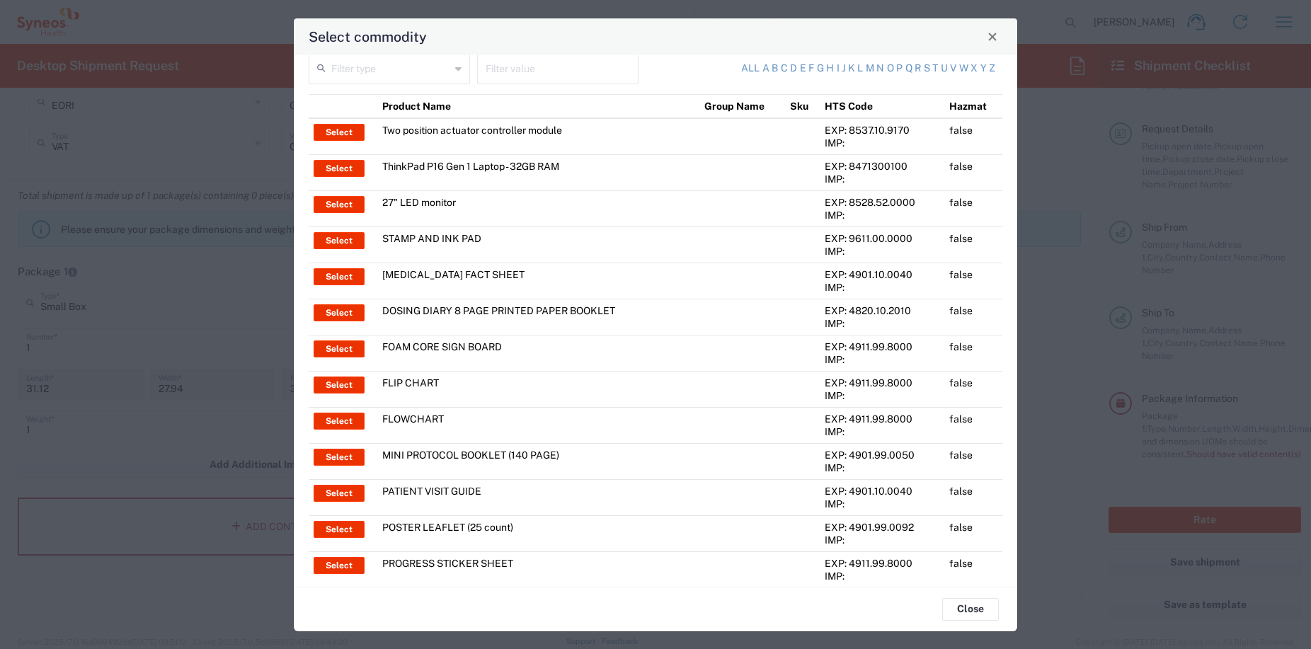
scroll to position [0, 0]
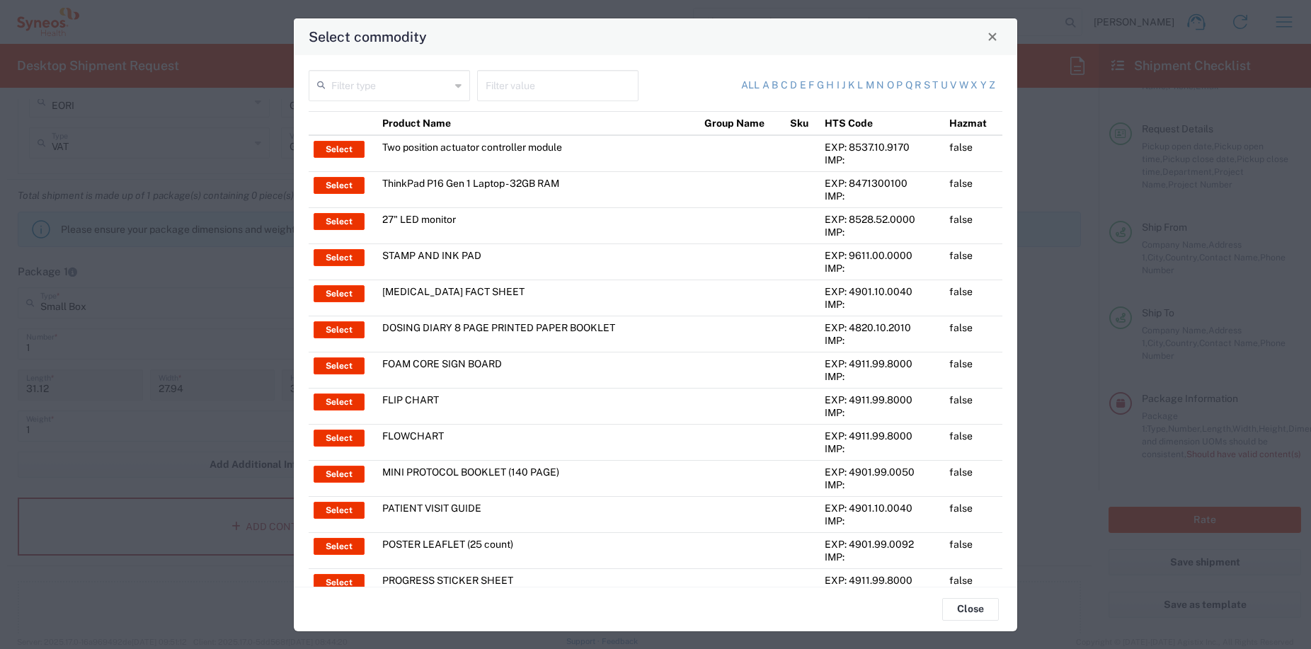
click at [376, 96] on input "text" at bounding box center [390, 84] width 119 height 25
type input "office keys"
drag, startPoint x: 396, startPoint y: 87, endPoint x: 211, endPoint y: 77, distance: 185.7
click at [222, 75] on div "Select commodity office keys Filter type Filter value All a b c d e f g h i j k…" at bounding box center [655, 324] width 1311 height 649
type input "keys"
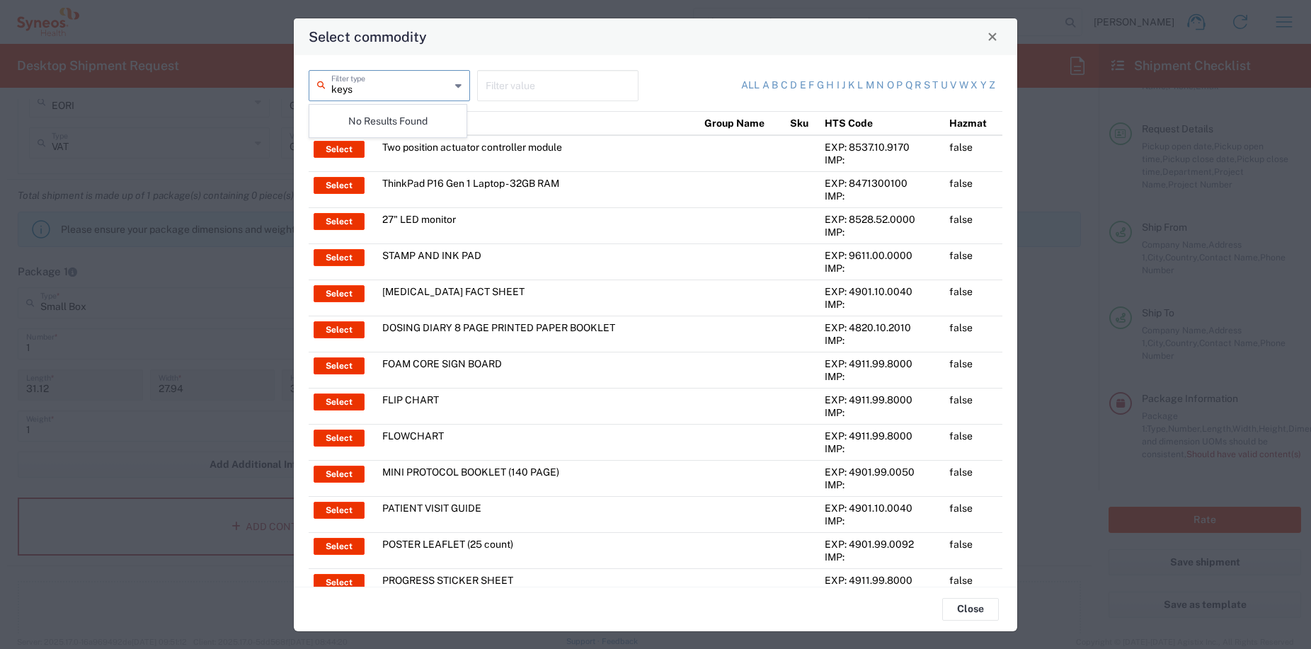
drag, startPoint x: 408, startPoint y: 89, endPoint x: 291, endPoint y: 84, distance: 116.9
click at [291, 84] on div "Select commodity keys Filter type Filter value All a b c d e f g h i j k l m n …" at bounding box center [655, 324] width 1311 height 649
click at [673, 76] on div "All a b c d e f g h i j k l m n o p q r s t u v w x y z" at bounding box center [821, 85] width 347 height 31
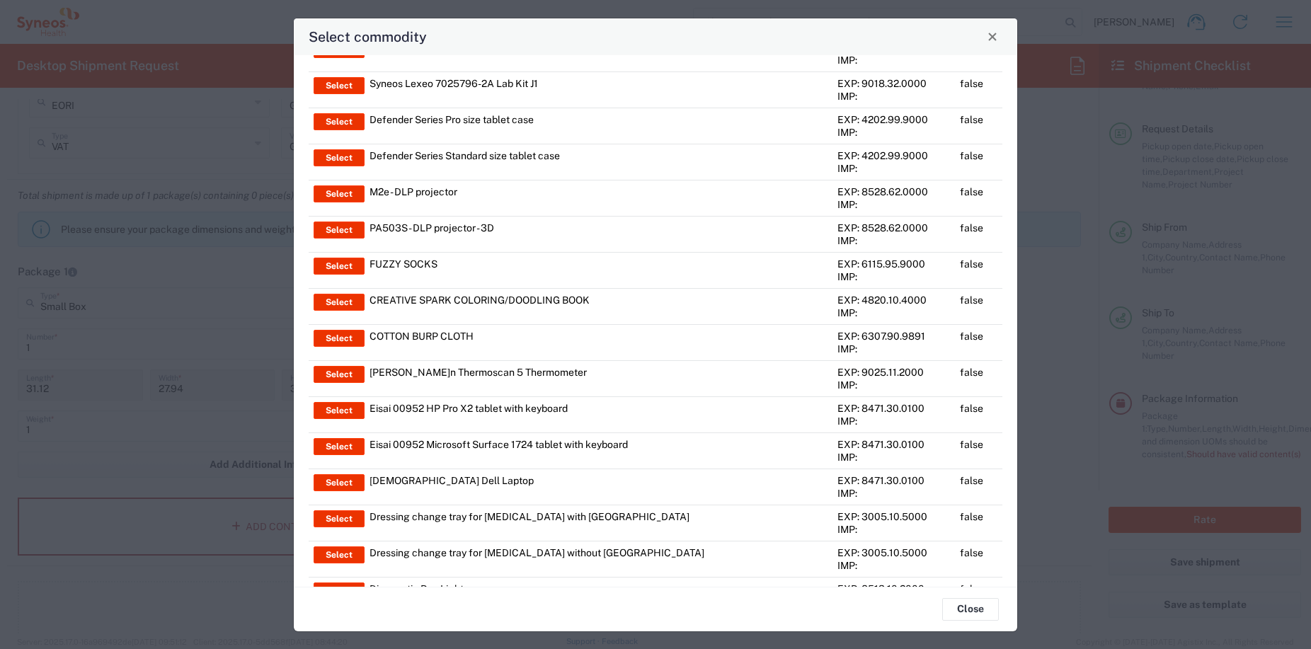
scroll to position [9715, 0]
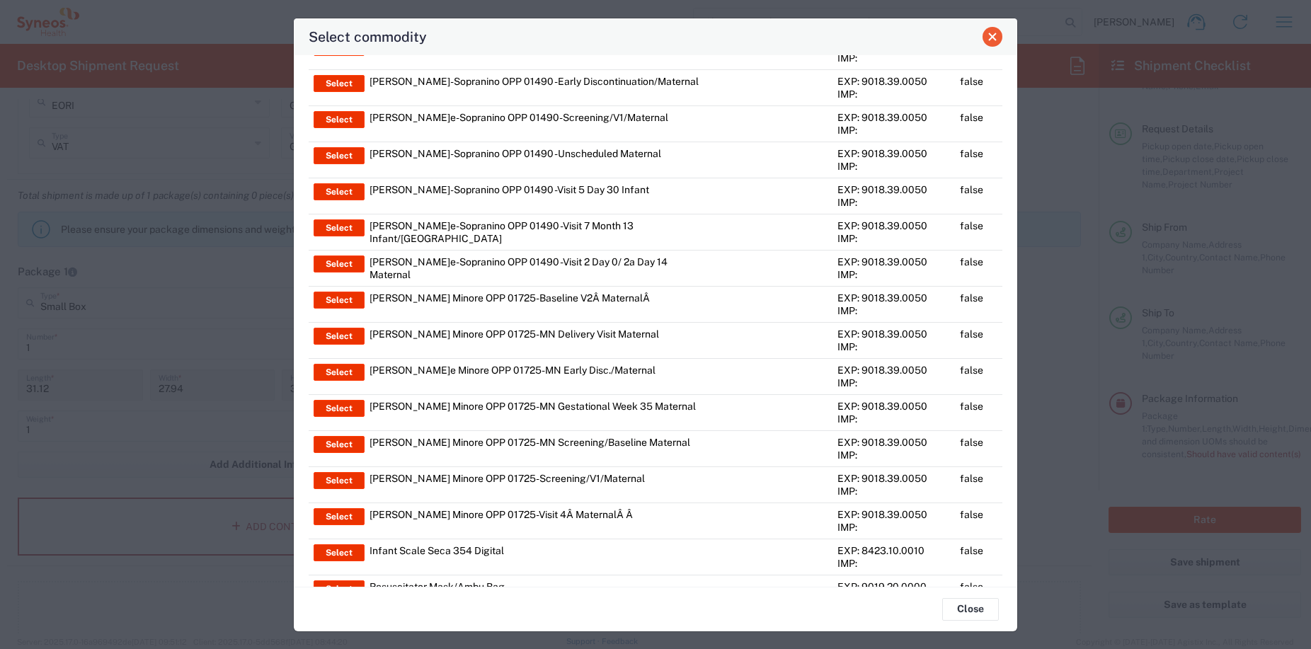
click at [997, 37] on button "Close" at bounding box center [992, 37] width 20 height 20
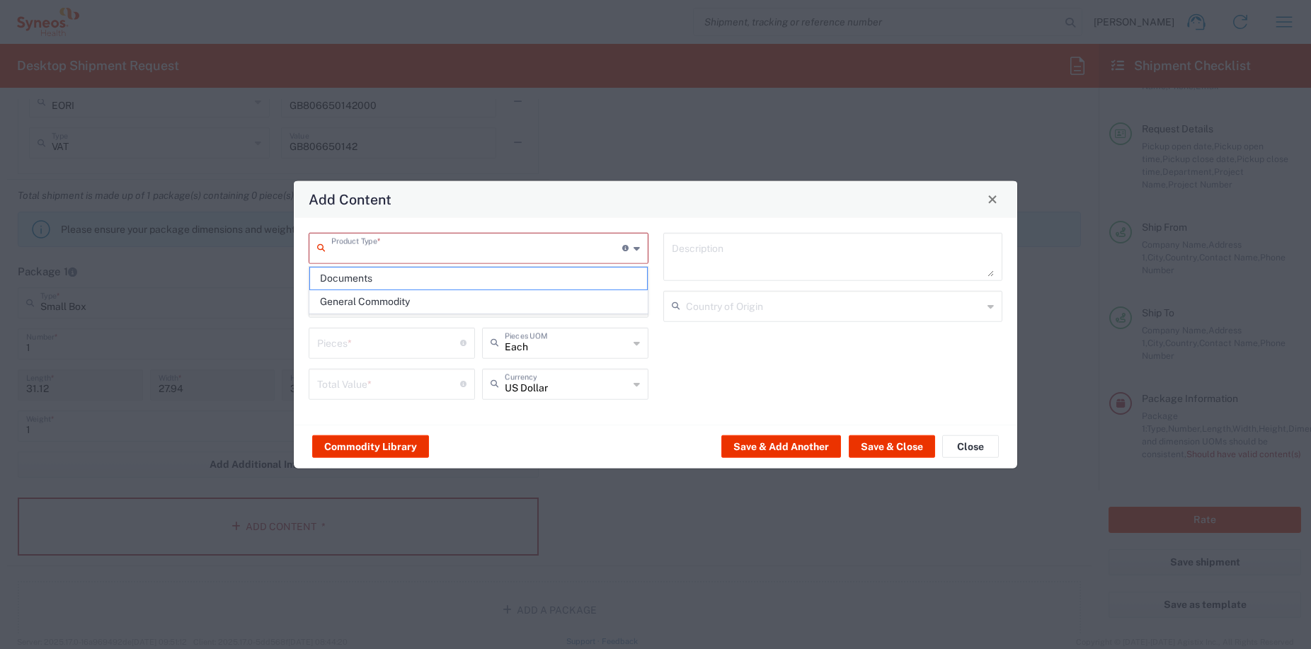
click at [521, 251] on input "text" at bounding box center [476, 246] width 291 height 25
click at [401, 306] on span "General Commodity" at bounding box center [478, 302] width 337 height 22
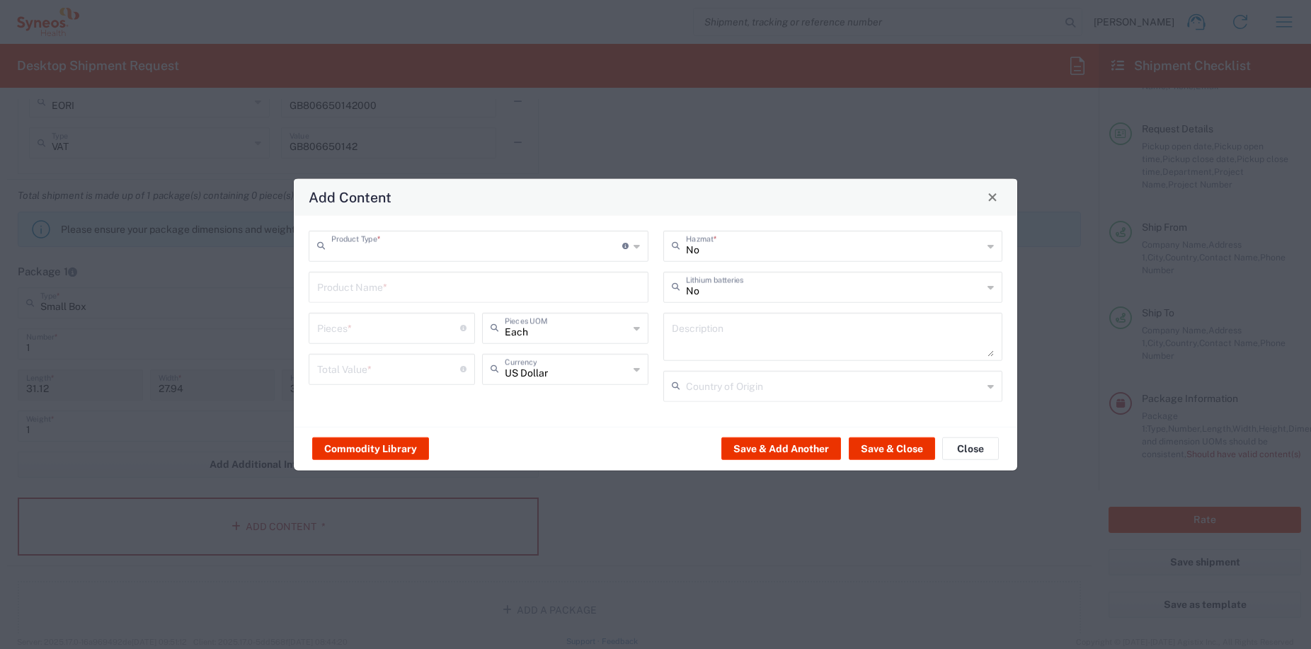
type input "General Commodity"
click at [352, 282] on input "text" at bounding box center [478, 285] width 323 height 25
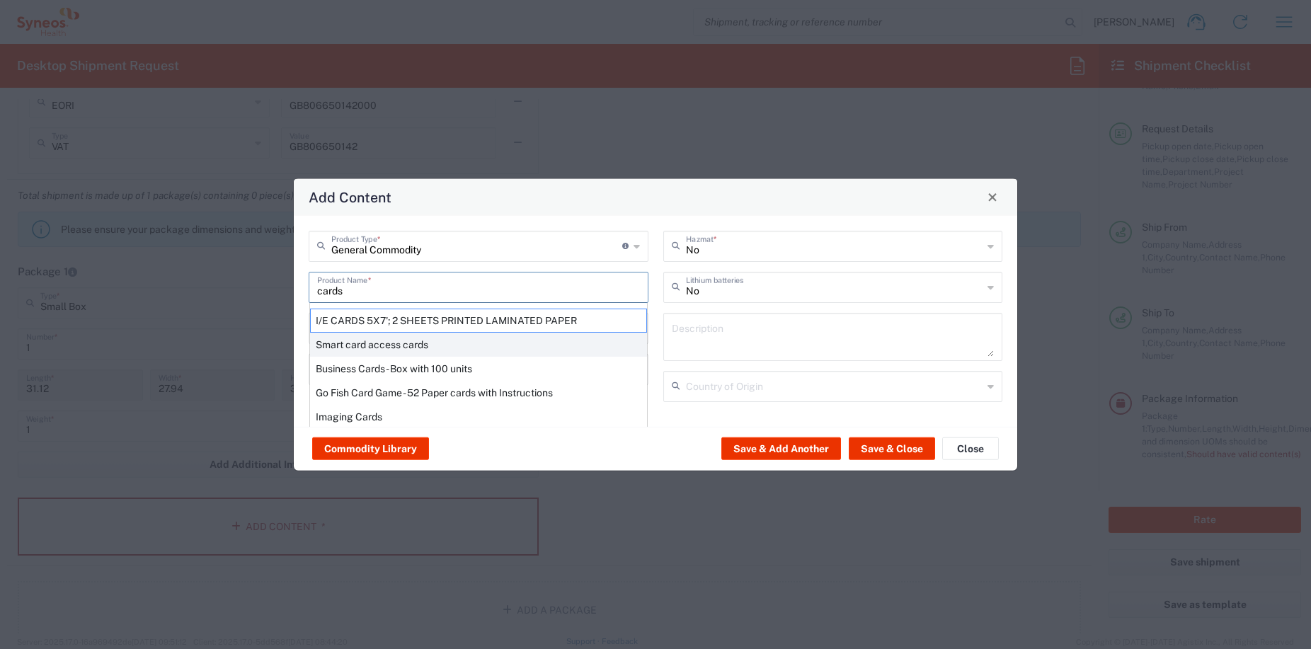
scroll to position [8, 0]
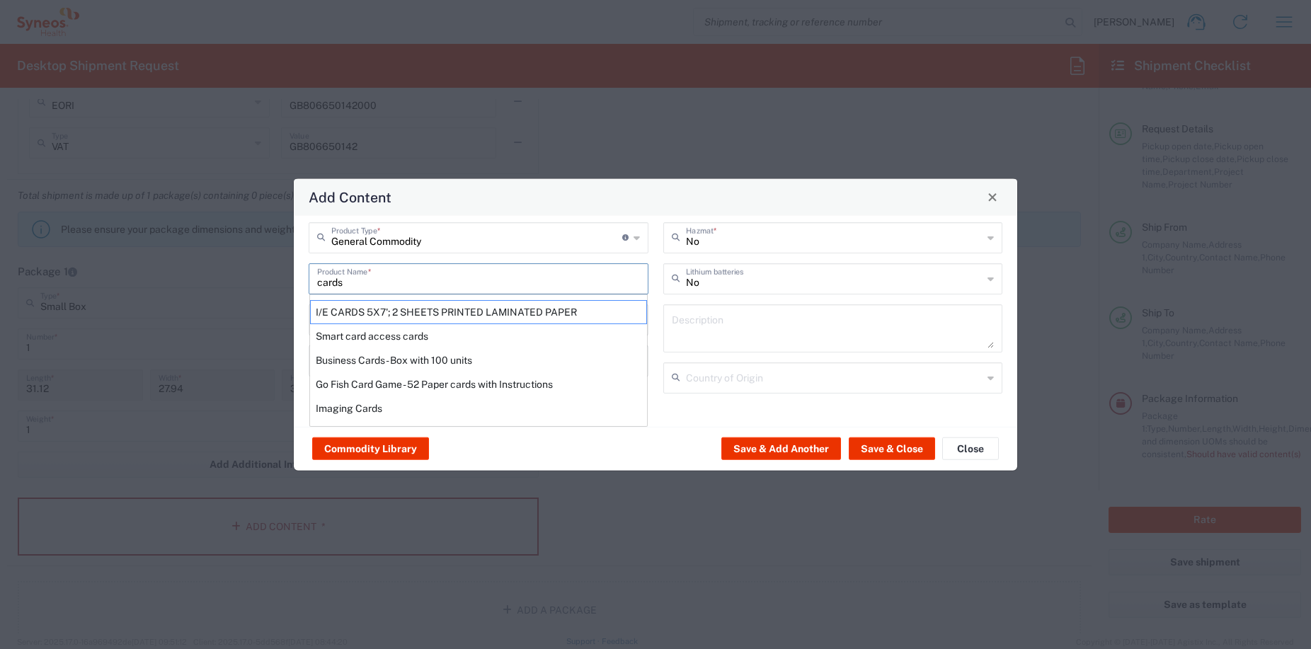
drag, startPoint x: 349, startPoint y: 284, endPoint x: 212, endPoint y: 271, distance: 137.9
click at [246, 271] on div "Add Content General Commodity Product Type * Document: Paper document generated…" at bounding box center [655, 324] width 1311 height 649
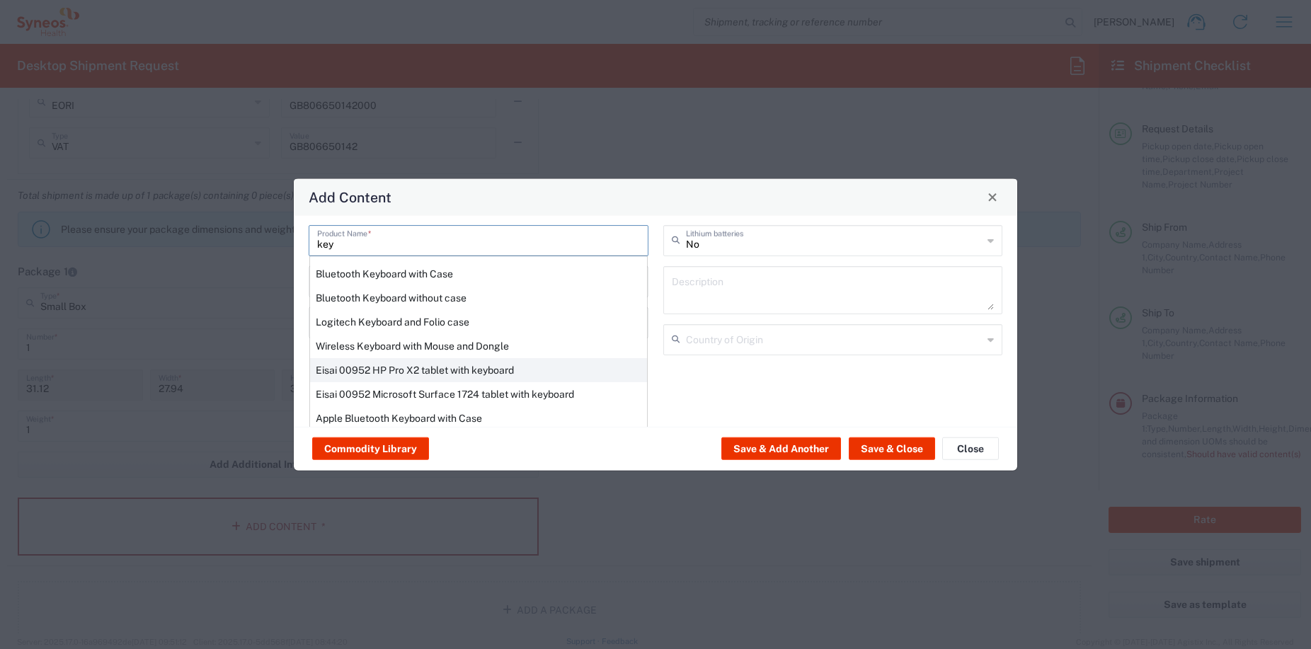
scroll to position [57, 0]
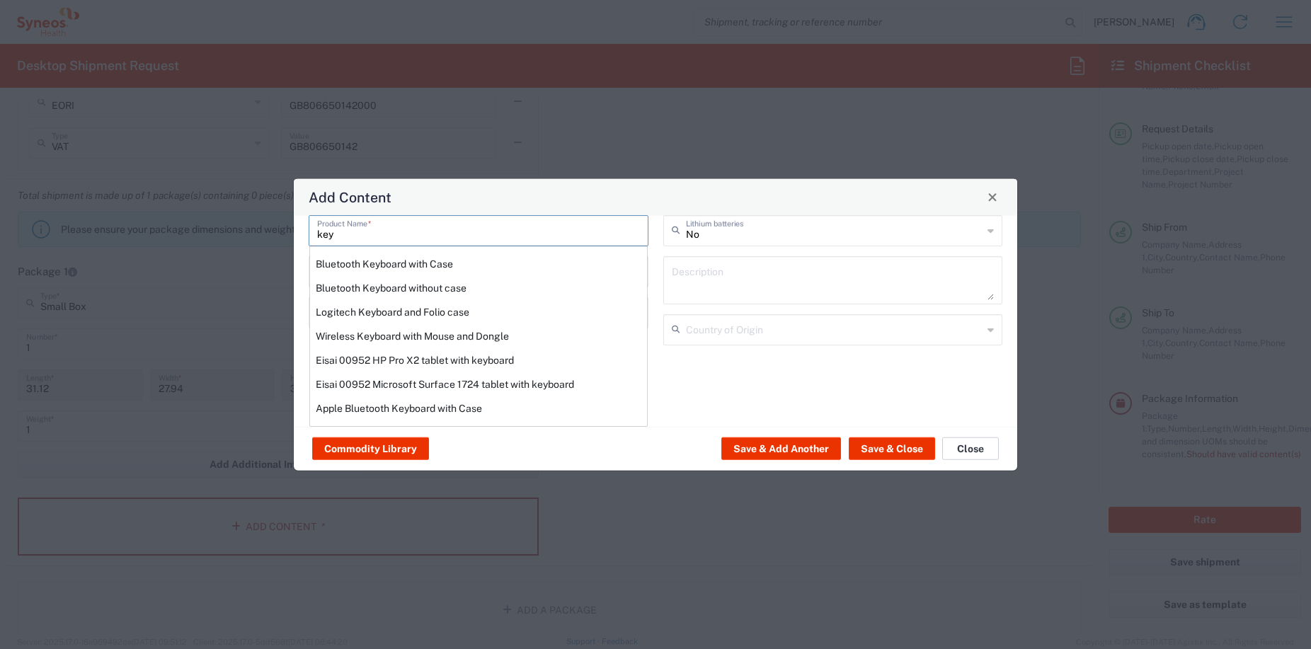
type input "key"
click at [970, 444] on button "Close" at bounding box center [970, 448] width 57 height 23
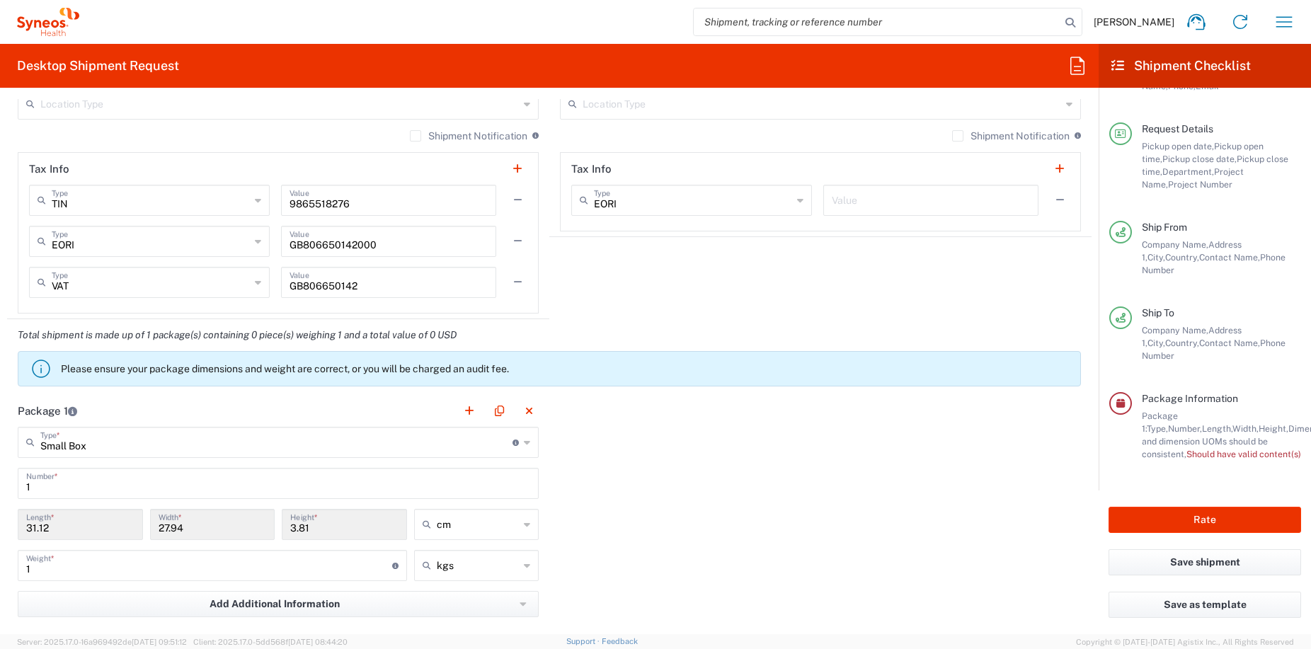
scroll to position [0, 0]
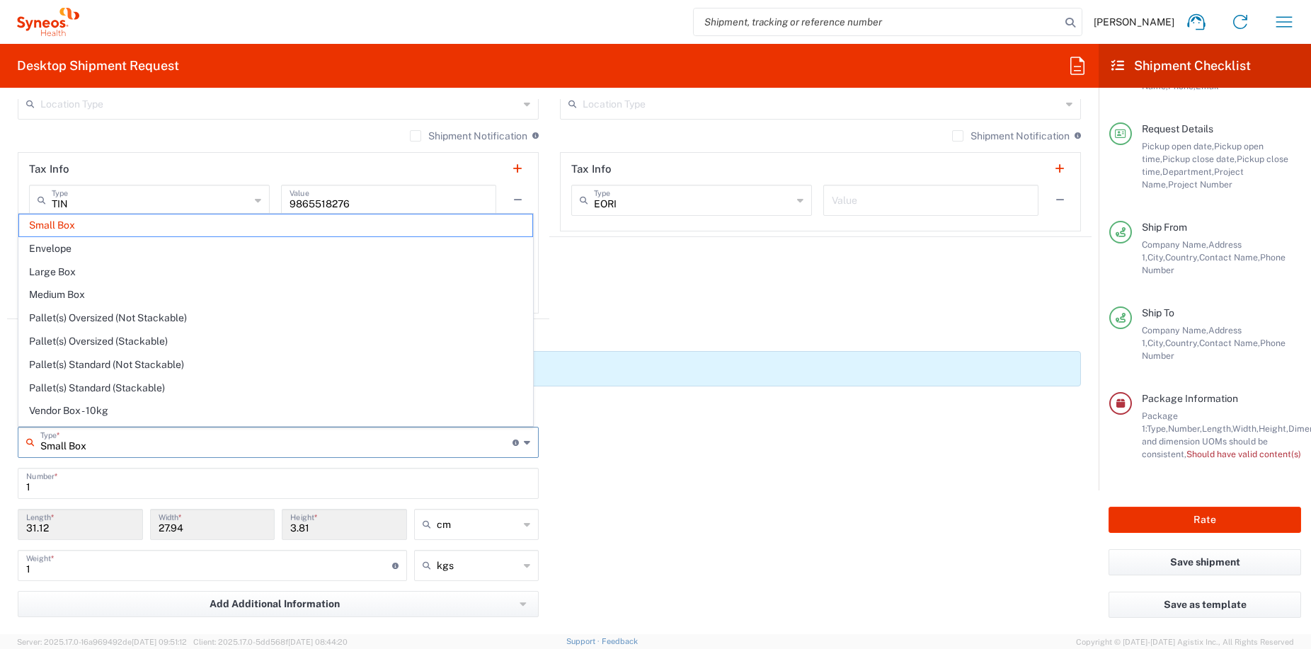
click at [108, 444] on input "Small Box" at bounding box center [276, 441] width 472 height 25
click at [69, 248] on span "Envelope" at bounding box center [275, 249] width 513 height 22
type input "Envelope"
type input "24.13"
type input "31.75"
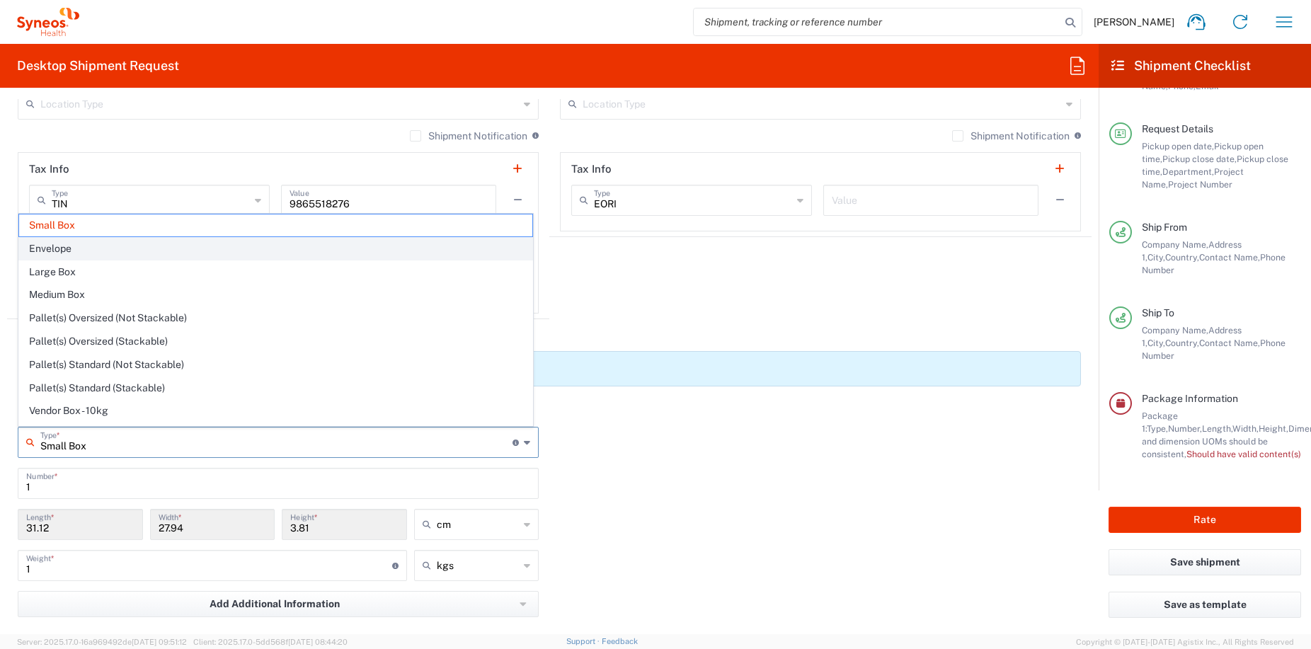
type input "0.64"
type input "0.45"
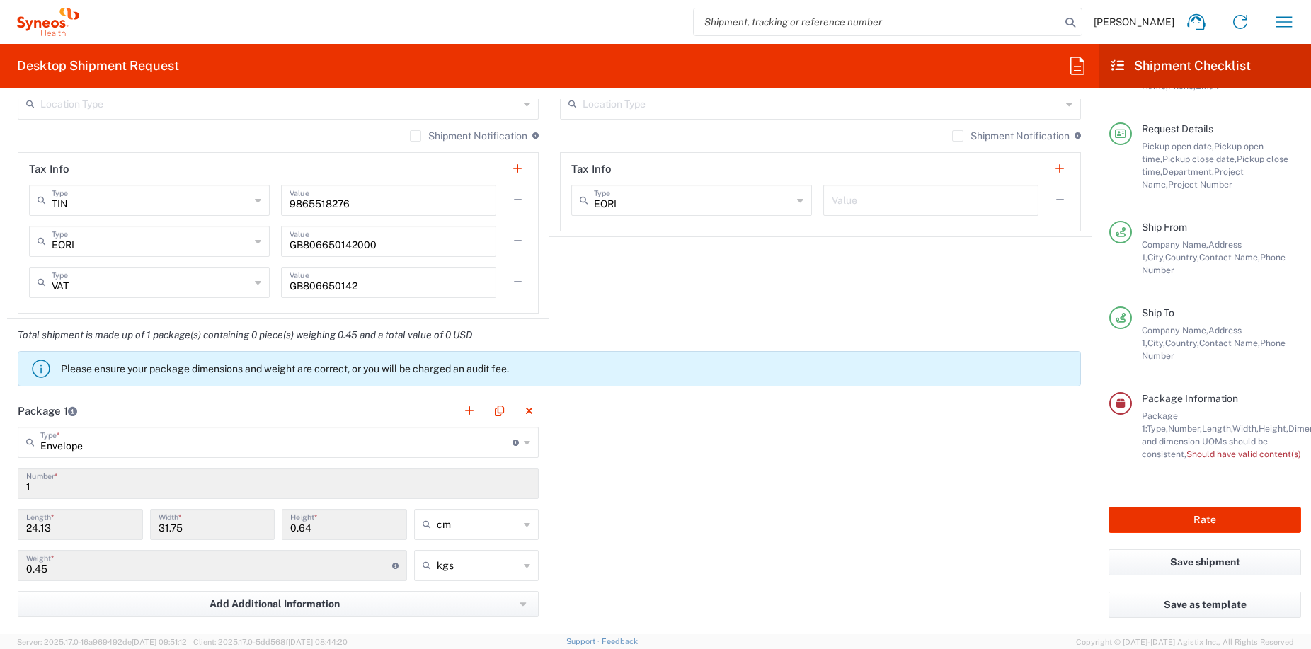
click at [740, 541] on div "Package 1 Envelope Type * Material used to package goods Small Box Envelope Lar…" at bounding box center [549, 550] width 1084 height 311
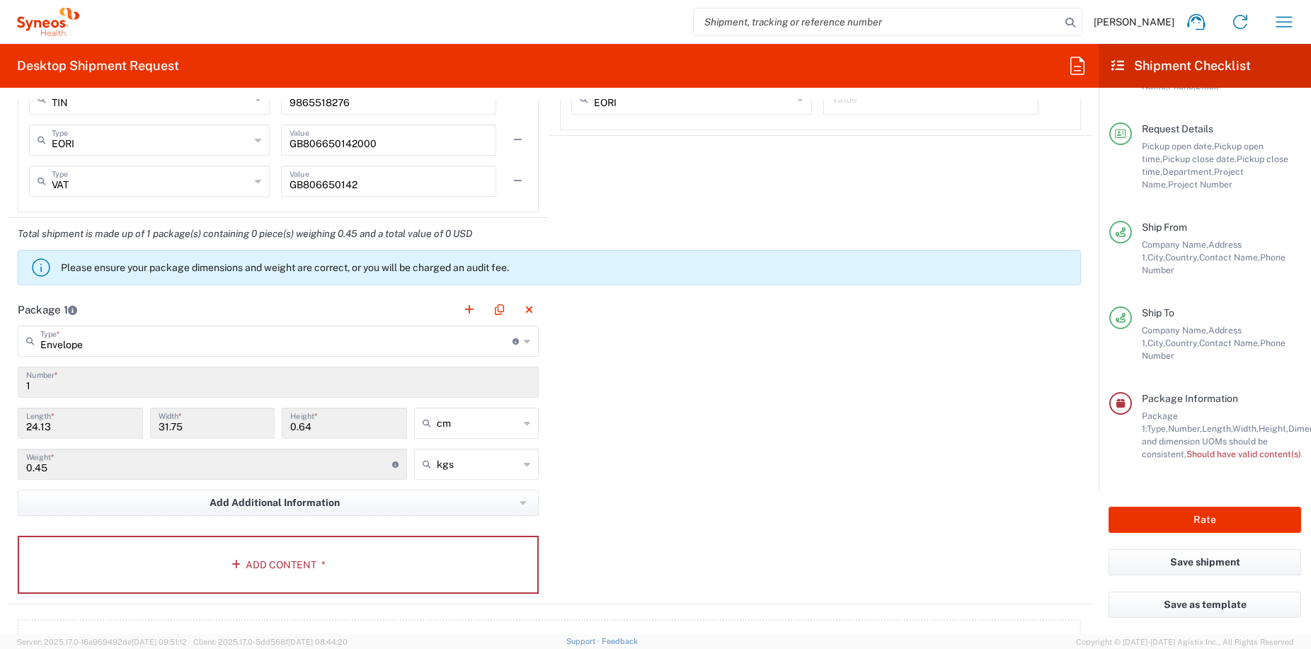
scroll to position [1158, 0]
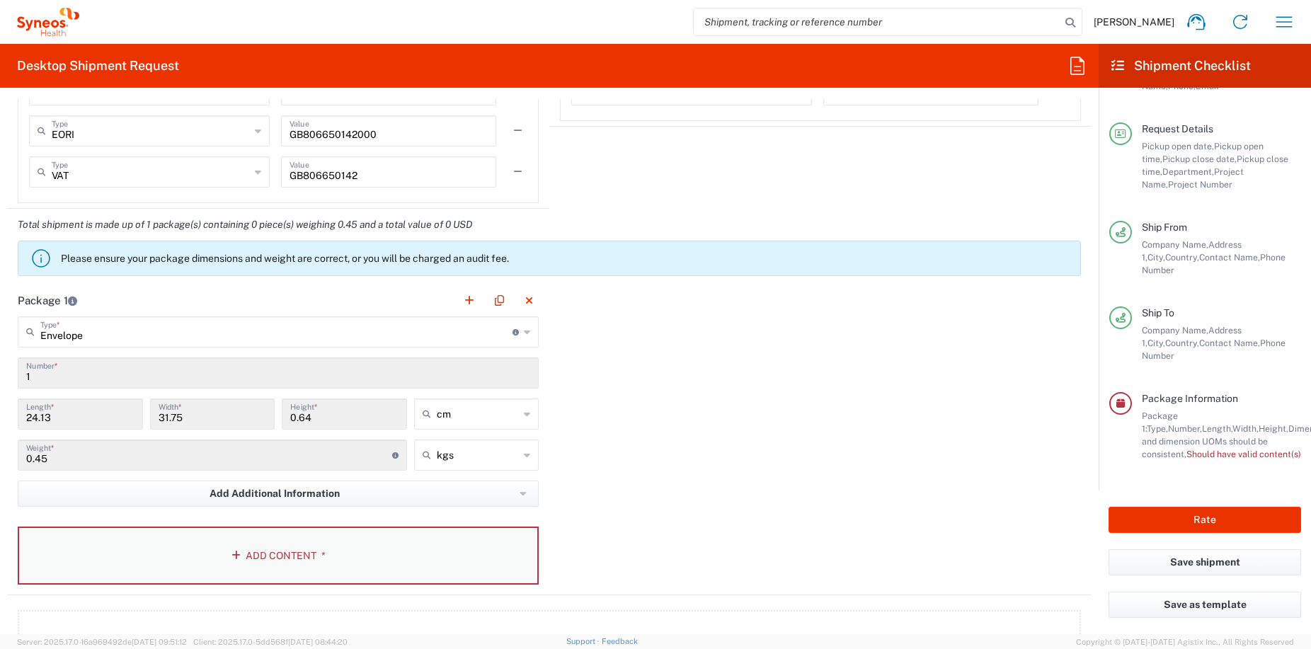
click at [286, 555] on button "Add Content *" at bounding box center [278, 556] width 521 height 58
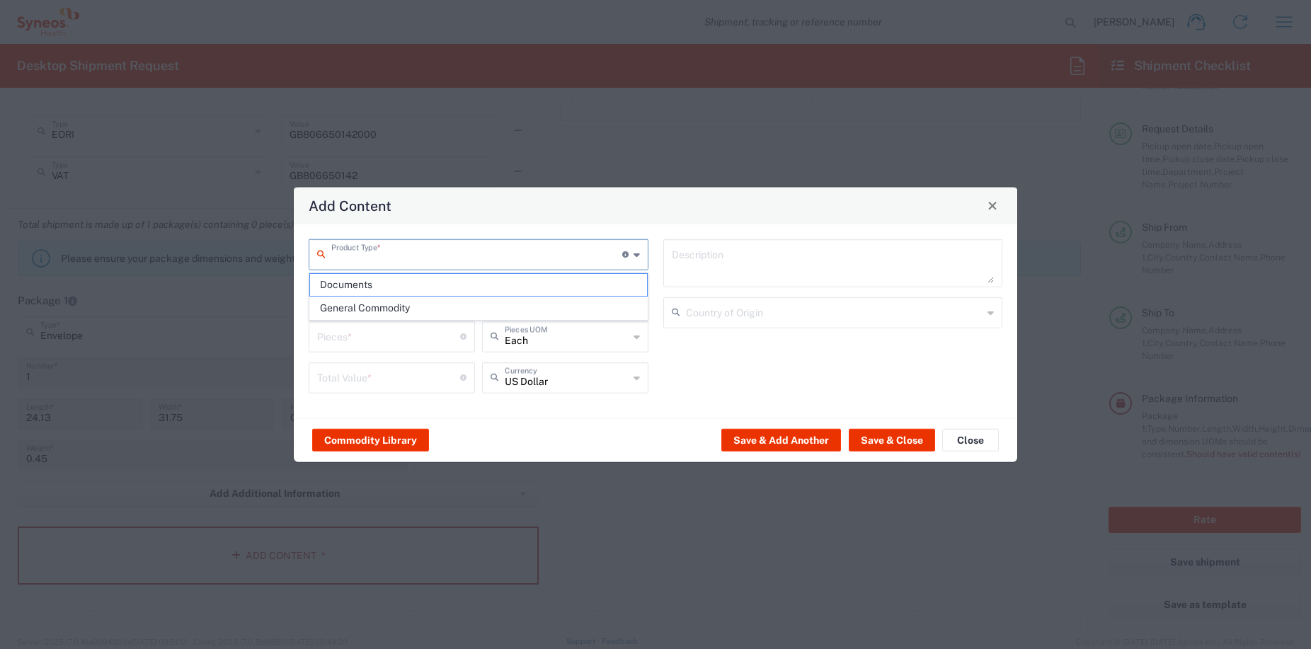
click at [468, 243] on input "text" at bounding box center [476, 253] width 291 height 25
click at [358, 284] on span "Documents" at bounding box center [478, 285] width 337 height 22
type input "Documents"
type input "1"
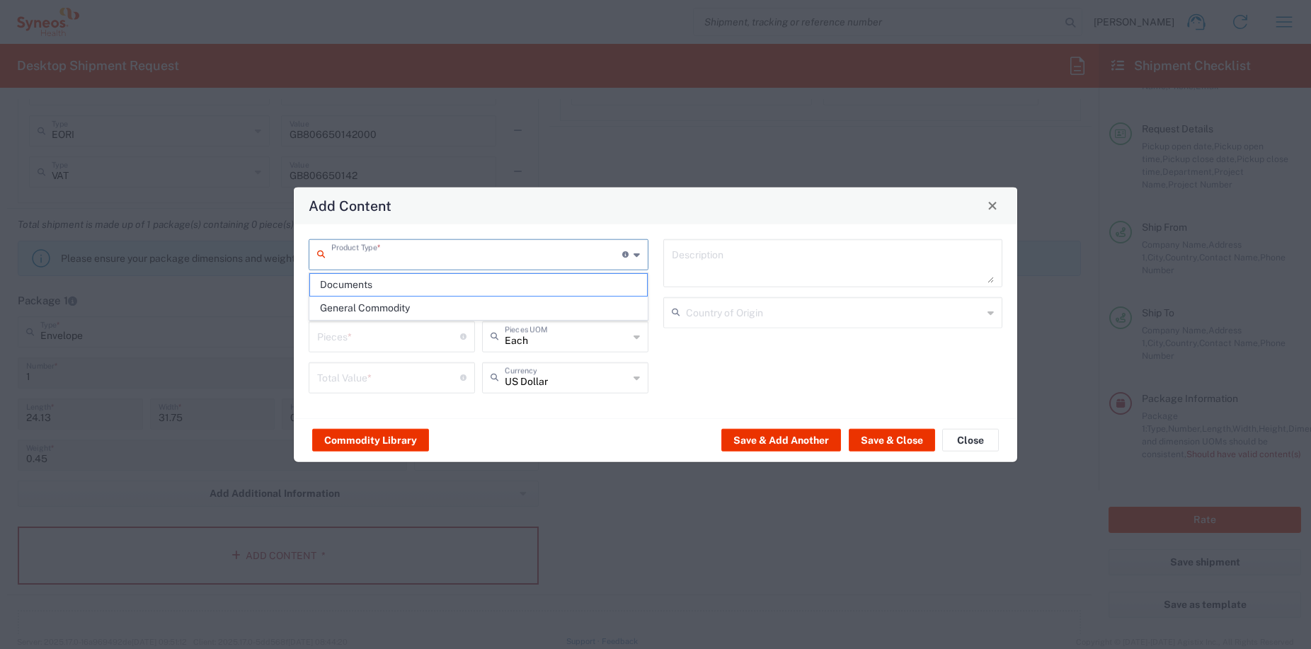
type input "1"
type textarea "Documents"
click at [913, 442] on button "Save & Close" at bounding box center [892, 440] width 86 height 23
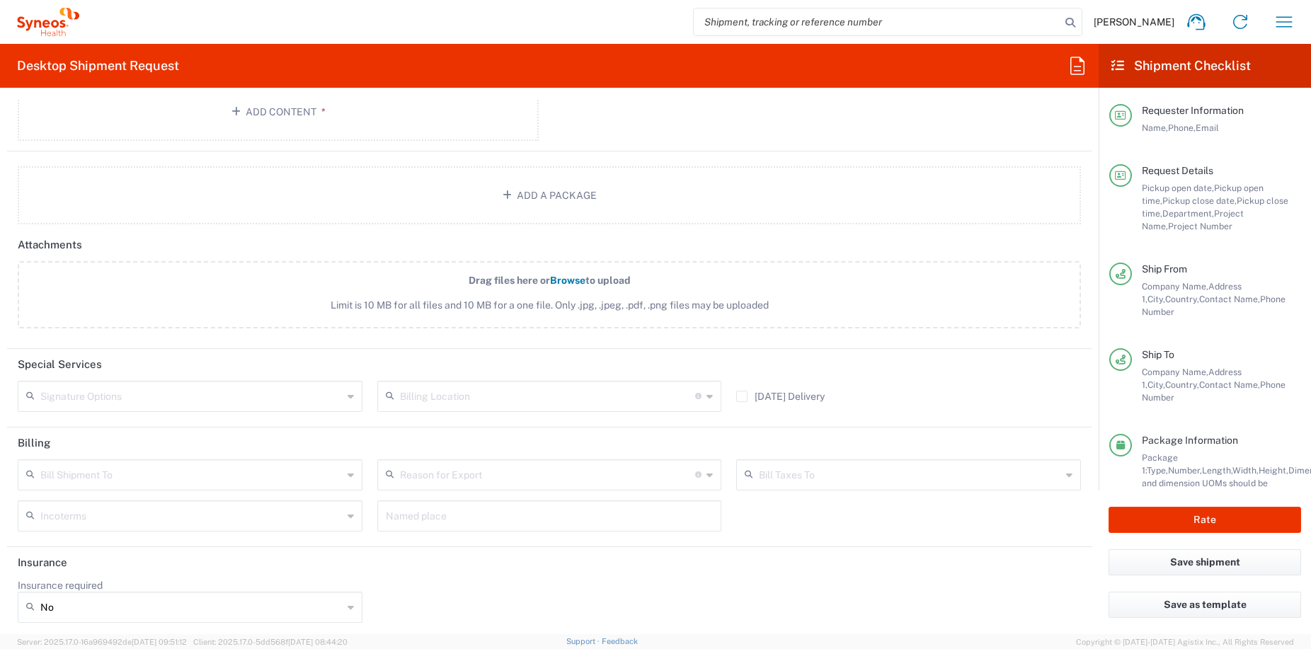
scroll to position [1690, 0]
click at [1209, 568] on button "Save shipment" at bounding box center [1204, 562] width 192 height 26
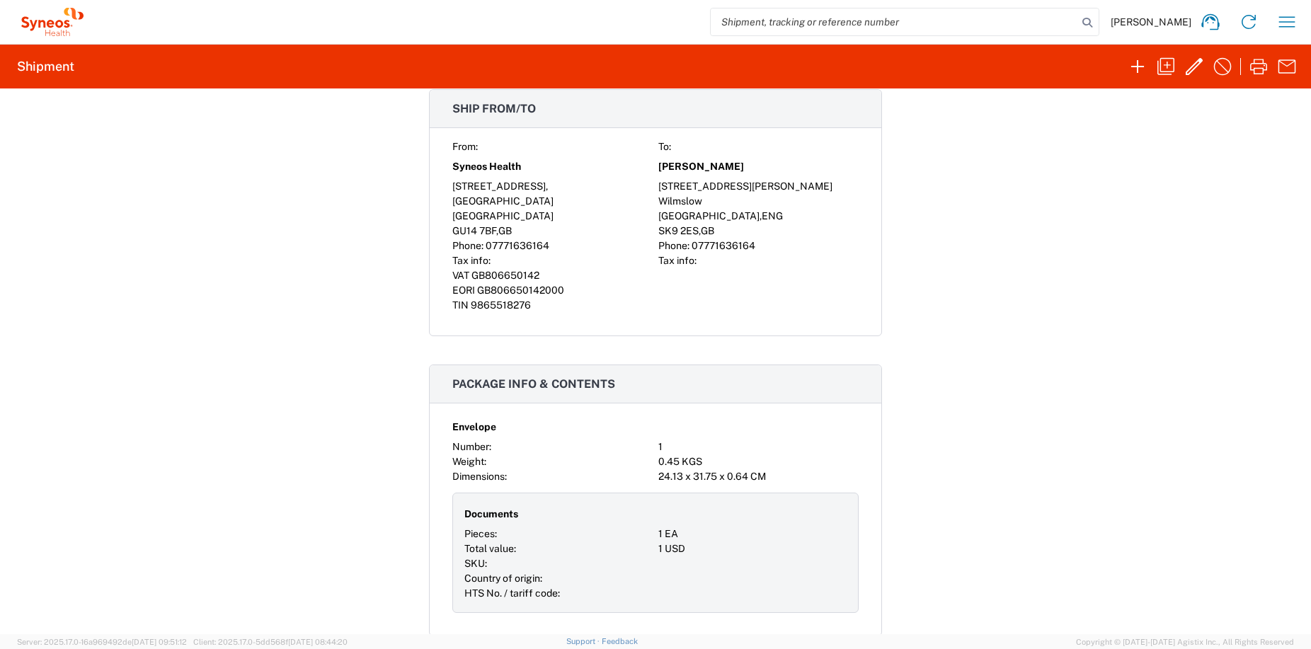
scroll to position [616, 0]
